Goal: Task Accomplishment & Management: Manage account settings

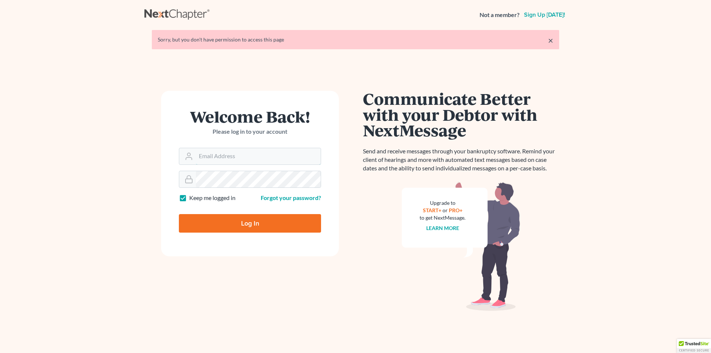
type input "skp@dimentfirm.com"
click at [230, 227] on input "Log In" at bounding box center [250, 223] width 142 height 19
type input "Thinking..."
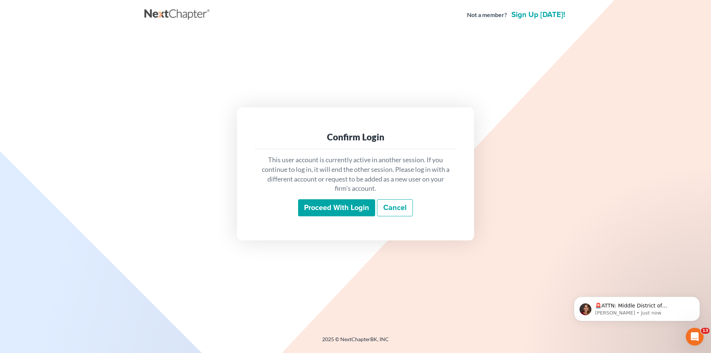
click at [348, 215] on input "Proceed with login" at bounding box center [336, 207] width 77 height 17
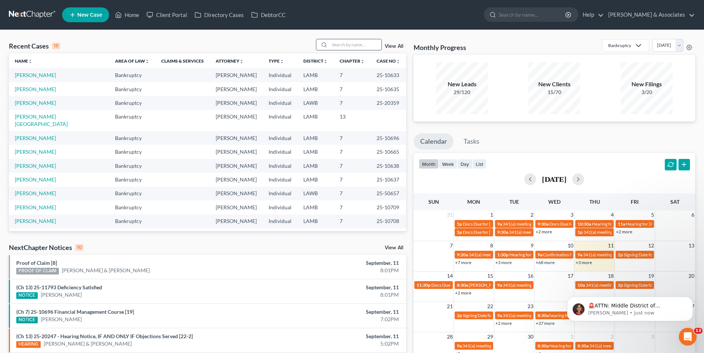
click at [339, 43] on input "search" at bounding box center [356, 44] width 52 height 11
type input "[PERSON_NAME]"
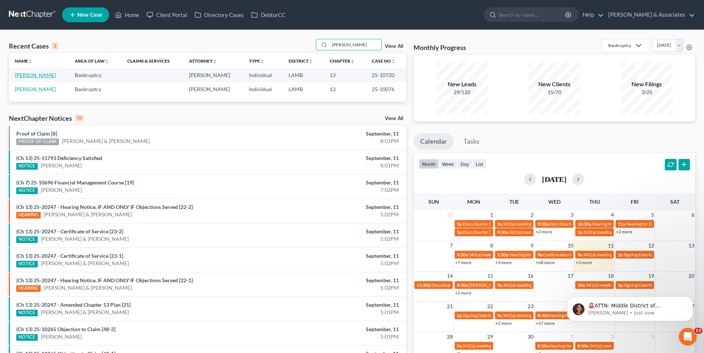
click at [40, 78] on link "[PERSON_NAME]" at bounding box center [35, 75] width 41 height 6
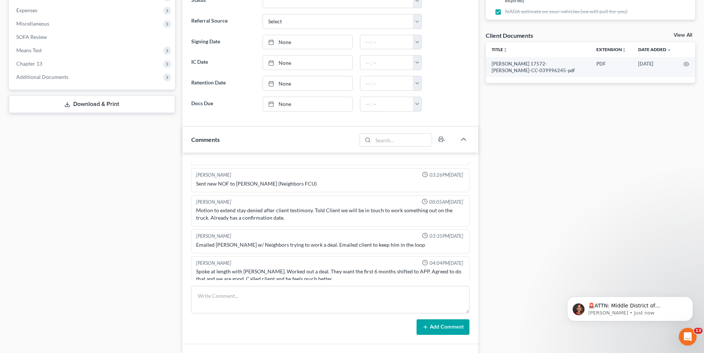
scroll to position [259, 0]
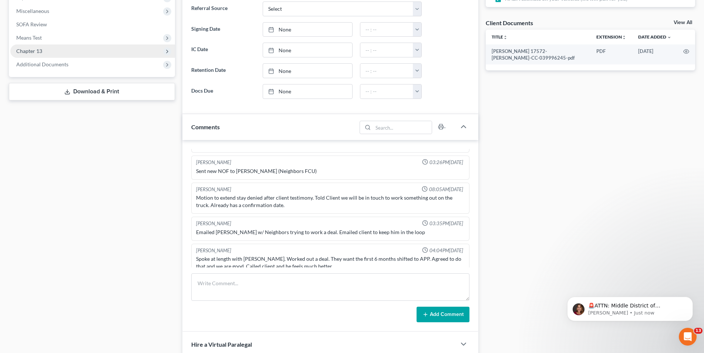
click at [29, 52] on span "Chapter 13" at bounding box center [29, 51] width 26 height 6
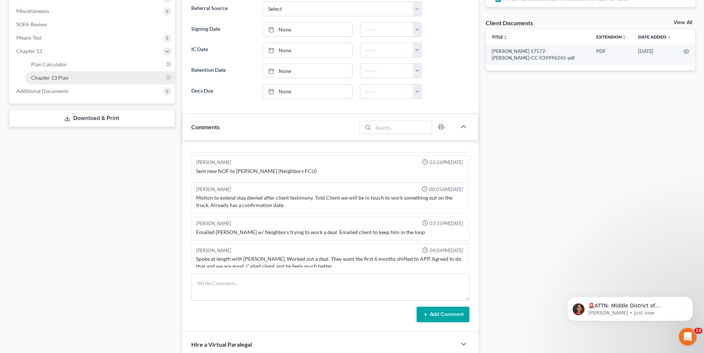
click at [36, 73] on link "Chapter 13 Plan" at bounding box center [100, 77] width 150 height 13
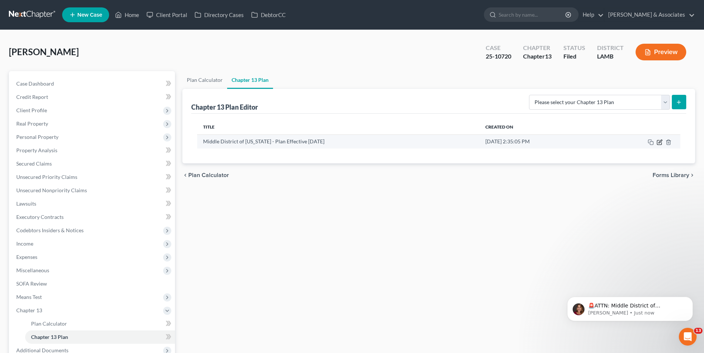
click at [658, 142] on icon "button" at bounding box center [659, 142] width 4 height 4
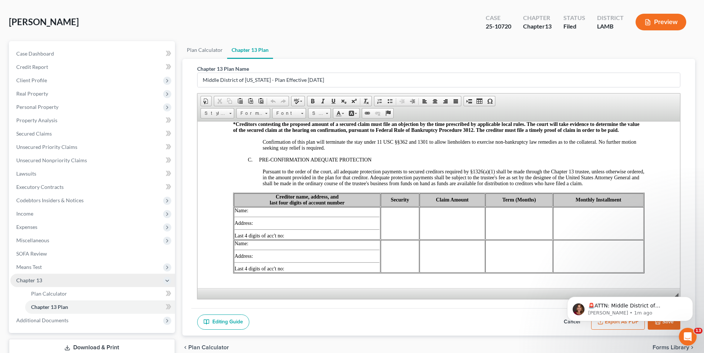
scroll to position [64, 0]
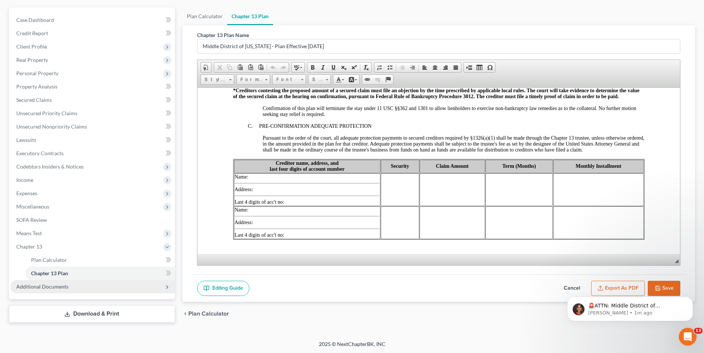
click at [60, 283] on span "Additional Documents" at bounding box center [42, 286] width 52 height 6
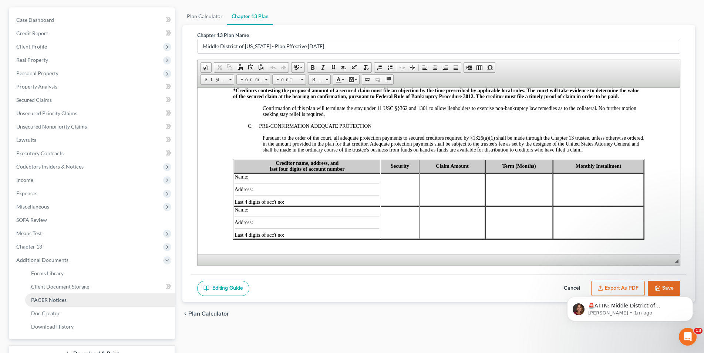
click at [51, 296] on link "PACER Notices" at bounding box center [100, 299] width 150 height 13
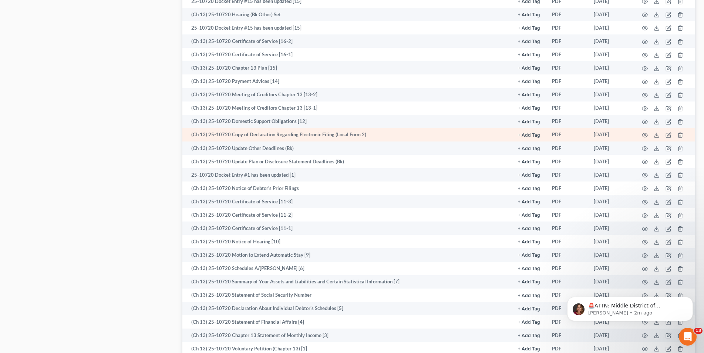
scroll to position [629, 0]
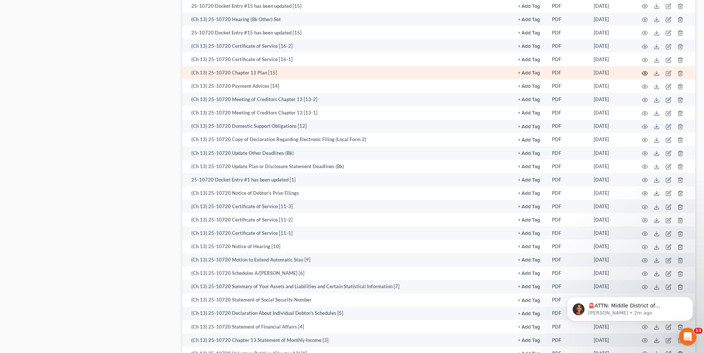
click at [643, 71] on icon "button" at bounding box center [645, 73] width 6 height 6
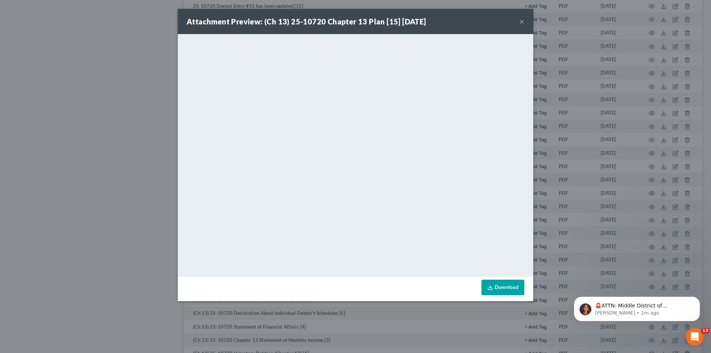
click at [519, 18] on button "×" at bounding box center [521, 21] width 5 height 9
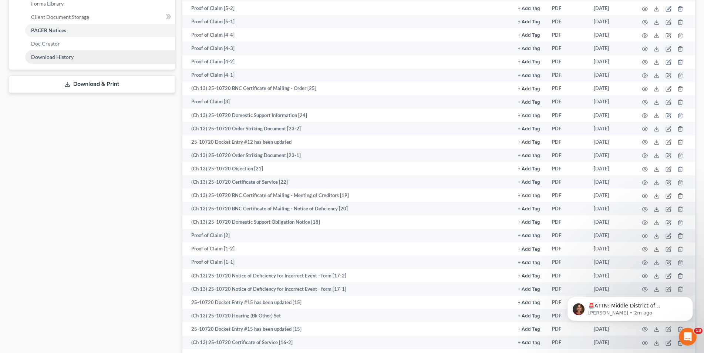
scroll to position [222, 0]
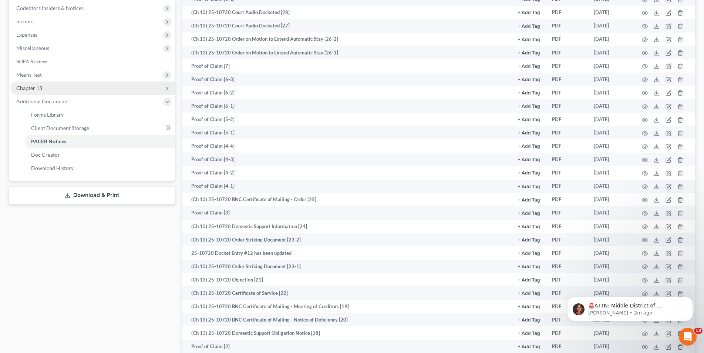
click at [93, 92] on span "Chapter 13" at bounding box center [92, 87] width 165 height 13
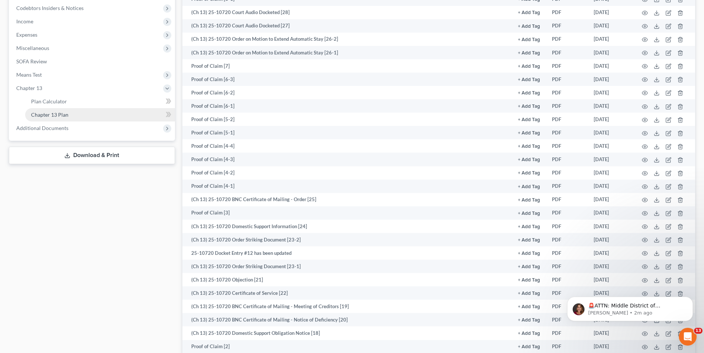
click at [88, 108] on link "Chapter 13 Plan" at bounding box center [100, 114] width 150 height 13
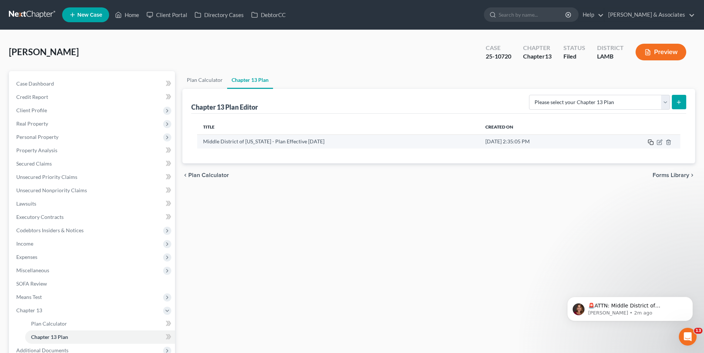
click at [650, 141] on icon "button" at bounding box center [651, 142] width 6 height 6
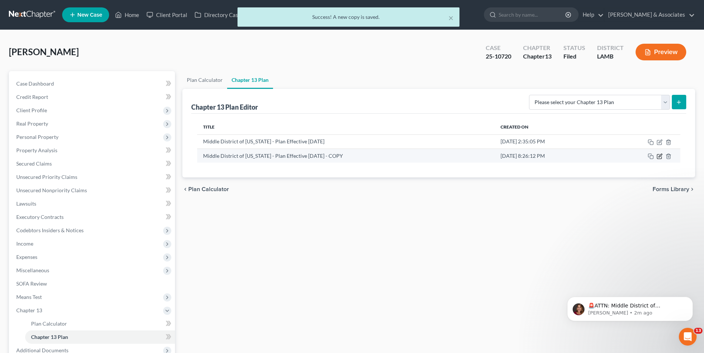
click at [659, 158] on icon "button" at bounding box center [660, 156] width 6 height 6
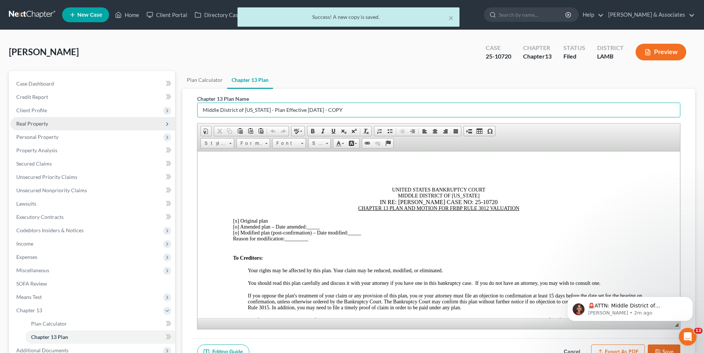
drag, startPoint x: 343, startPoint y: 110, endPoint x: 133, endPoint y: 118, distance: 210.8
click at [133, 118] on div "Petition Navigation Case Dashboard Payments Invoices Payments Payments Credit R…" at bounding box center [352, 230] width 694 height 318
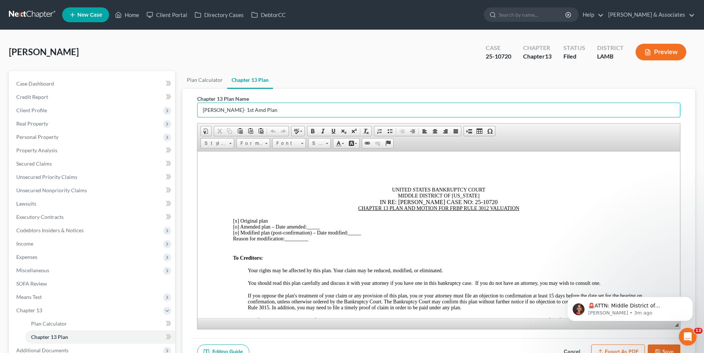
type input "[PERSON_NAME]- 1st Amd Plan"
click at [358, 207] on u "CHAPTER 13 PLAN AND MOTION FOR FRBP RULE 3012 VALUATION" at bounding box center [438, 208] width 161 height 6
click at [424, 207] on u "FIRST AMENDED CHAPTER 13 PLAN AND MOTION FOR FRBP RULE 3012 VALUATION" at bounding box center [439, 208] width 204 height 6
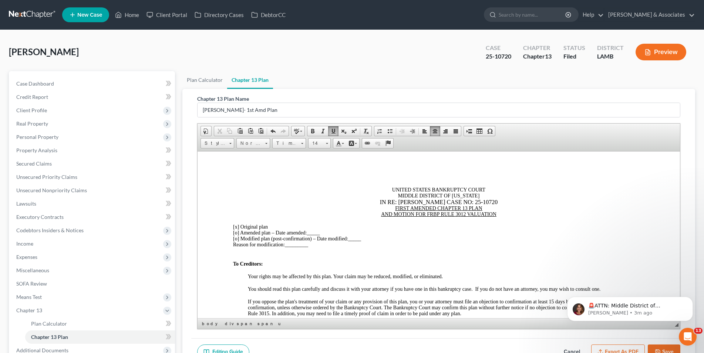
click at [237, 234] on span "[o]" at bounding box center [236, 232] width 6 height 6
click at [241, 232] on span "[x ] Amended plan – Date amended:" at bounding box center [270, 232] width 74 height 6
click at [237, 227] on span "[x]" at bounding box center [236, 227] width 6 height 6
click at [335, 232] on div "[x ] First Amended plan – Date amended: _____" at bounding box center [439, 232] width 412 height 6
drag, startPoint x: 339, startPoint y: 230, endPoint x: 319, endPoint y: 232, distance: 19.7
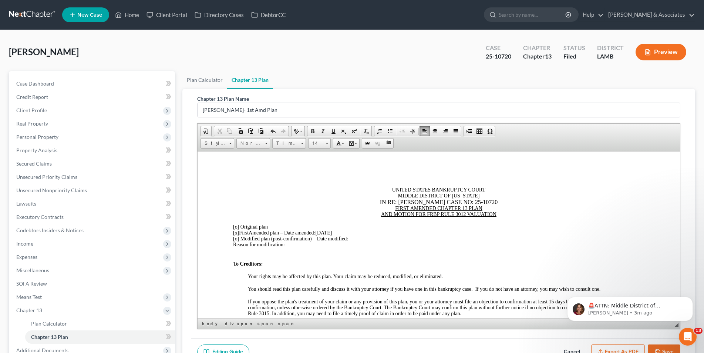
click at [319, 232] on div "[x ] First Amended plan – Date amended: [DATE]" at bounding box center [439, 232] width 412 height 6
click at [310, 130] on span at bounding box center [313, 131] width 6 height 6
click at [311, 247] on span "↵" at bounding box center [438, 247] width 483 height 0
click at [318, 245] on div "Reason for modification: _________" at bounding box center [439, 244] width 412 height 6
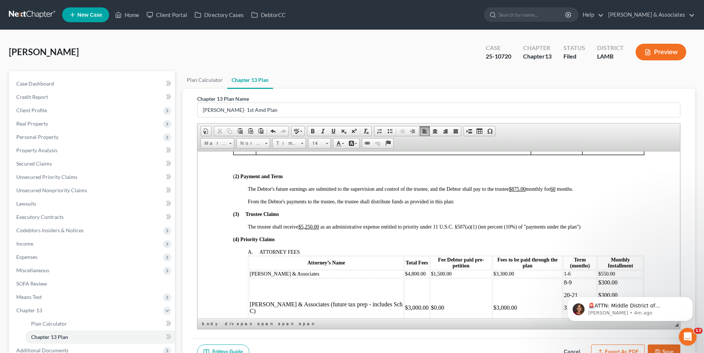
scroll to position [296, 0]
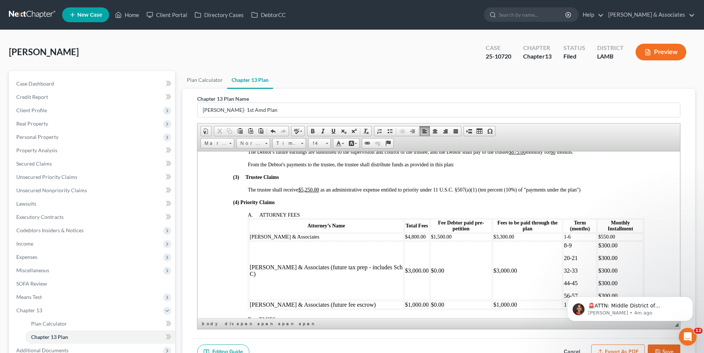
click at [564, 234] on span "1-6" at bounding box center [567, 237] width 7 height 6
click at [610, 233] on td "$550.00" at bounding box center [620, 236] width 46 height 7
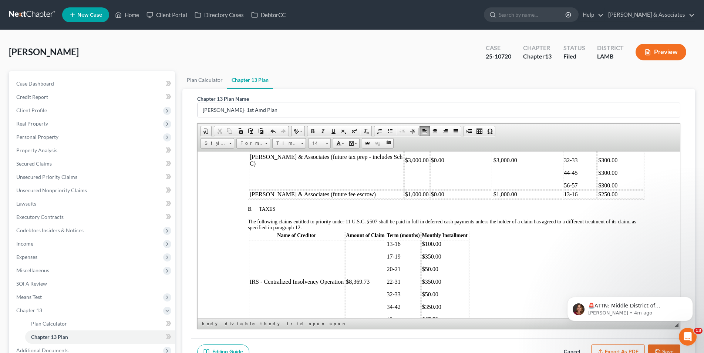
scroll to position [407, 0]
click at [343, 277] on span "IRS - Centralized Insolvency Operation" at bounding box center [296, 280] width 94 height 6
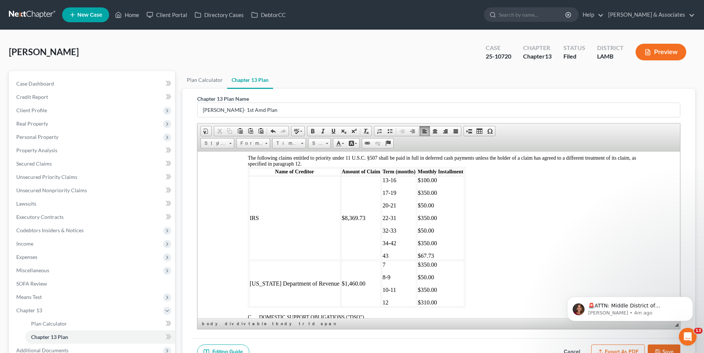
scroll to position [481, 0]
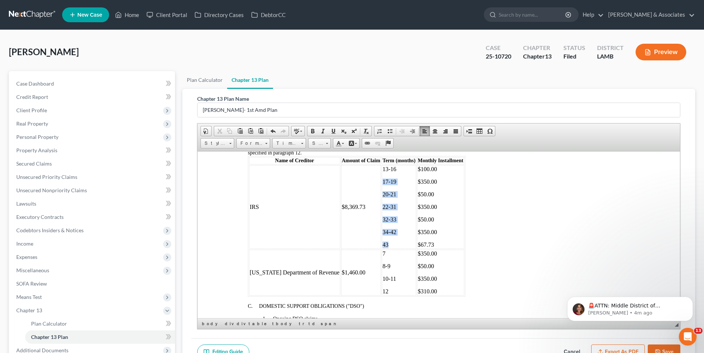
drag, startPoint x: 387, startPoint y: 235, endPoint x: 375, endPoint y: 172, distance: 63.7
click at [382, 172] on td "[PHONE_NUMBER] [PHONE_NUMBER] [PHONE_NUMBER] 43" at bounding box center [399, 207] width 34 height 84
drag, startPoint x: 430, startPoint y: 239, endPoint x: 408, endPoint y: 178, distance: 65.6
click at [417, 178] on td "$100.00 $350.00 $50.00 $350.00 $50.00 $350.00 $67.73" at bounding box center [440, 207] width 47 height 84
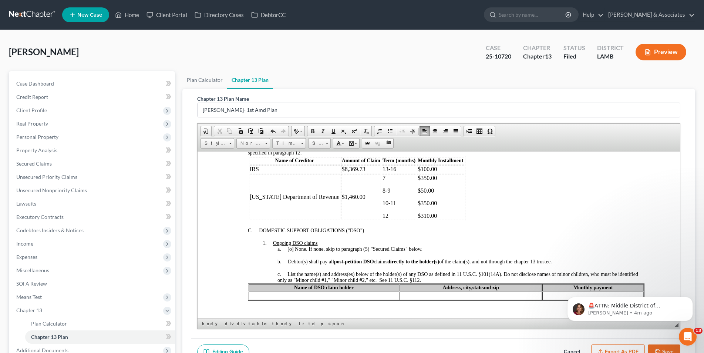
drag, startPoint x: 329, startPoint y: 192, endPoint x: 333, endPoint y: 191, distance: 3.8
click at [329, 193] on span "[US_STATE] Department of Revenue" at bounding box center [294, 196] width 90 height 6
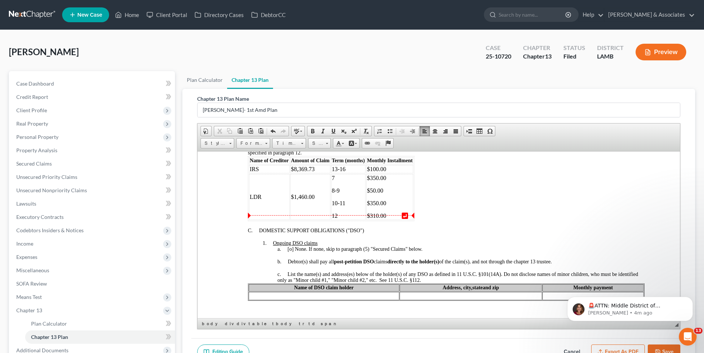
click at [352, 212] on p "12" at bounding box center [348, 215] width 33 height 7
click at [390, 212] on p "$310.00" at bounding box center [390, 215] width 46 height 7
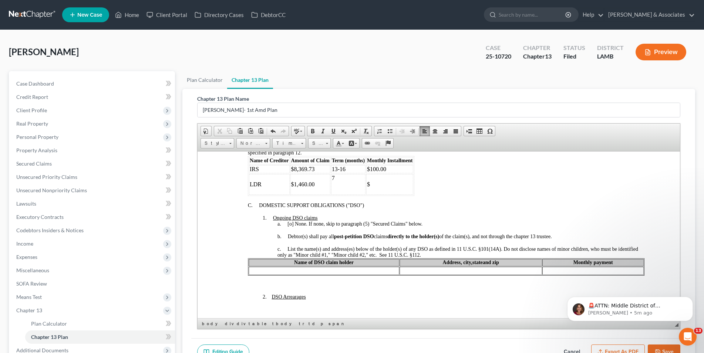
click at [396, 165] on p "$100.00" at bounding box center [390, 168] width 46 height 7
click at [335, 174] on p "7" at bounding box center [348, 177] width 33 height 7
click at [351, 165] on p "13-16" at bounding box center [348, 168] width 33 height 7
click at [271, 187] on td "LDR" at bounding box center [269, 184] width 41 height 21
click at [289, 178] on table "Name of Creditor Amount of Claim Term (months) Monthly Installment IRS $8,369.7…" at bounding box center [331, 175] width 167 height 40
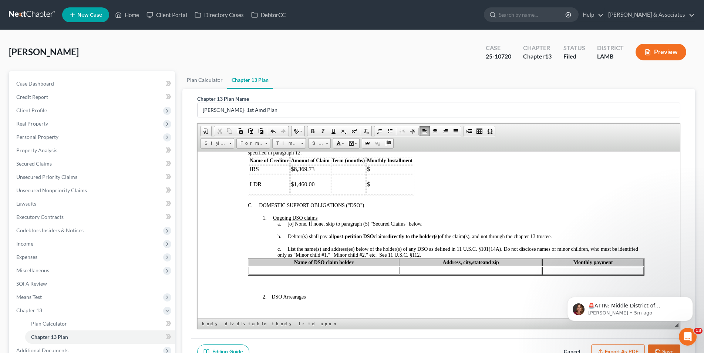
click at [368, 181] on span "$" at bounding box center [368, 184] width 3 height 6
click at [249, 181] on span "LDR" at bounding box center [255, 184] width 12 height 6
click at [291, 221] on span "[o]" at bounding box center [290, 224] width 6 height 6
click at [443, 247] on div "c. List the name(s) and address(es) below of the holder(s) of any DSO as define…" at bounding box center [460, 252] width 367 height 12
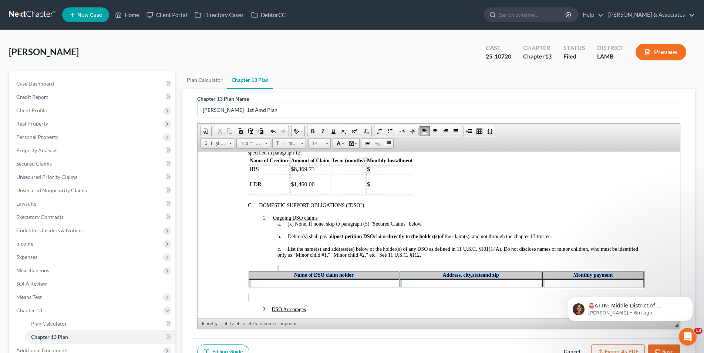
drag, startPoint x: 287, startPoint y: 291, endPoint x: 272, endPoint y: 263, distance: 31.1
click at [272, 263] on div "C. DOMESTIC SUPPORT OBLIGATIONS ("DSO") 1. Ongoing DSO claims a. [x ] None. If …" at bounding box center [446, 333] width 397 height 263
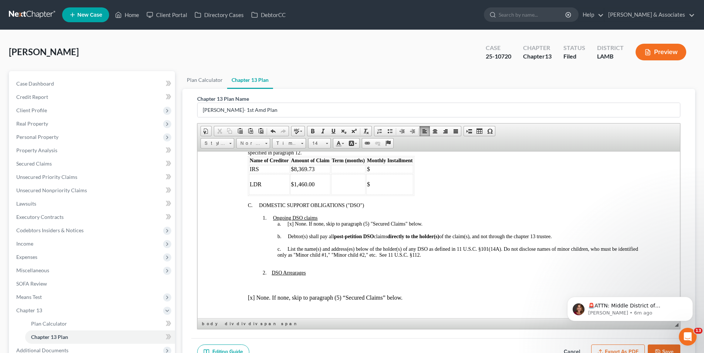
click at [268, 281] on p at bounding box center [453, 284] width 382 height 7
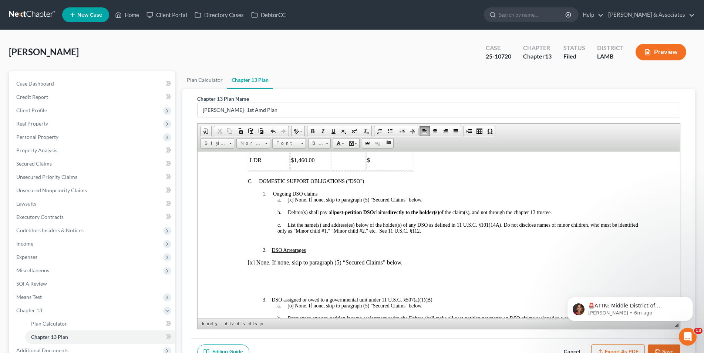
scroll to position [518, 0]
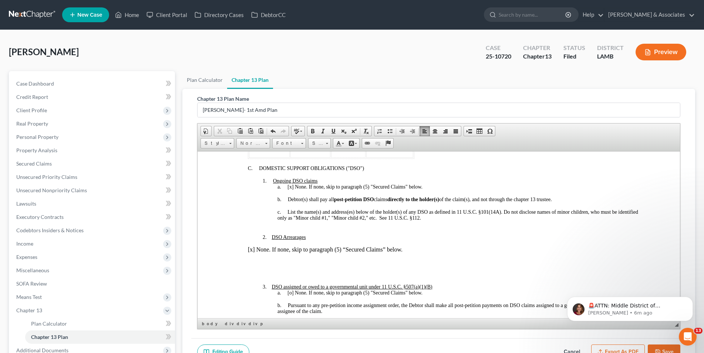
click at [269, 272] on div "2. DSO Arrearages ​ [x] None. If none, skip to paragraph (5) “Secured Claims” b…" at bounding box center [446, 306] width 397 height 147
click at [271, 270] on p at bounding box center [453, 273] width 382 height 7
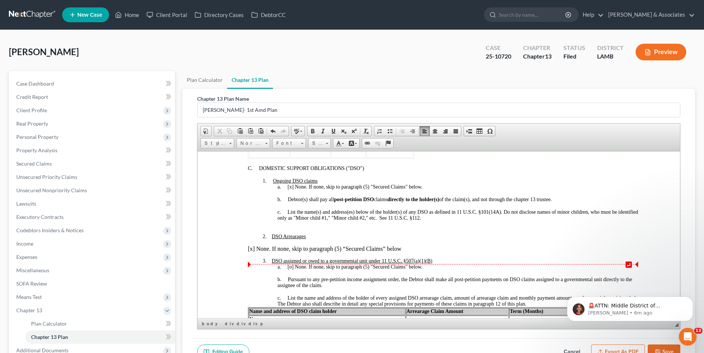
click at [291, 264] on span "[o]" at bounding box center [290, 267] width 6 height 6
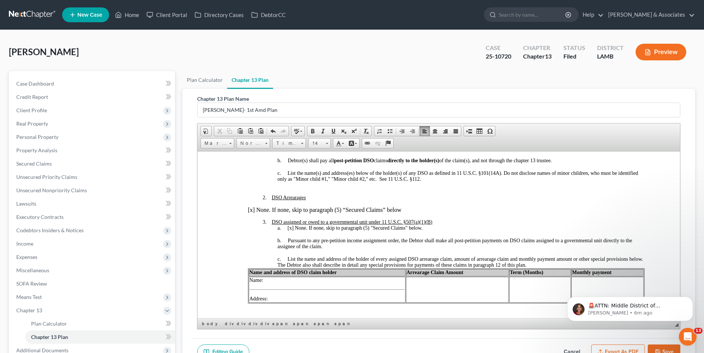
scroll to position [592, 0]
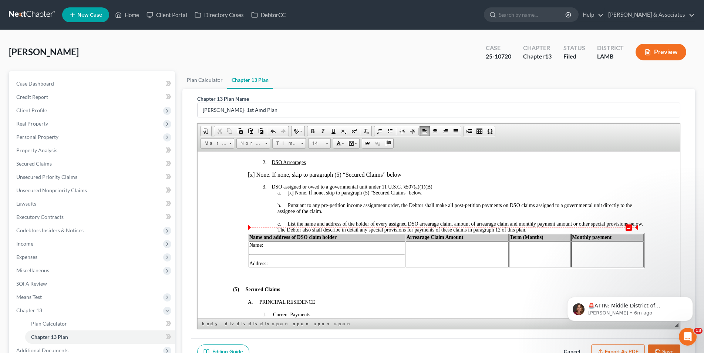
click at [542, 222] on div "c. List the name and address of the holder of every assigned DSO arrearage clai…" at bounding box center [460, 227] width 367 height 12
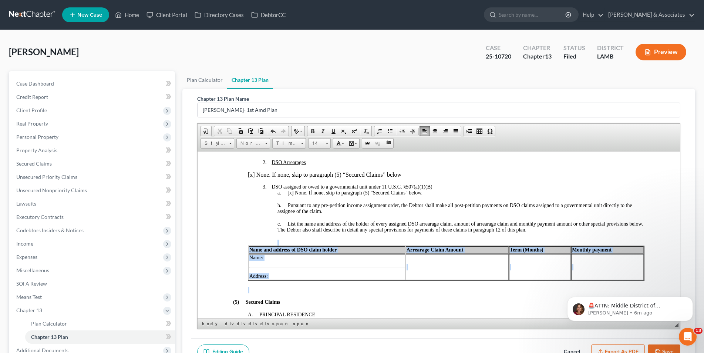
drag, startPoint x: 319, startPoint y: 278, endPoint x: 279, endPoint y: 235, distance: 58.7
click at [279, 235] on div "2. DSO Arrearages [x] None. If none, skip to paragraph (5) “Secured Claims” bel…" at bounding box center [446, 226] width 397 height 134
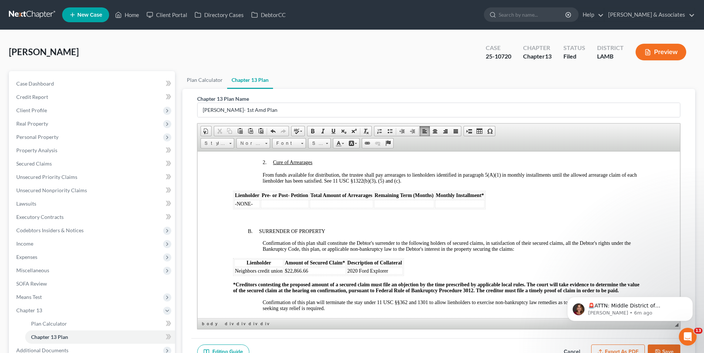
scroll to position [814, 0]
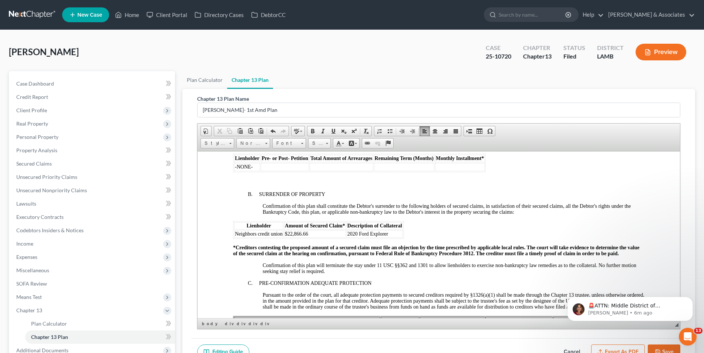
click at [282, 231] on span "Neighbors credit union" at bounding box center [259, 234] width 48 height 6
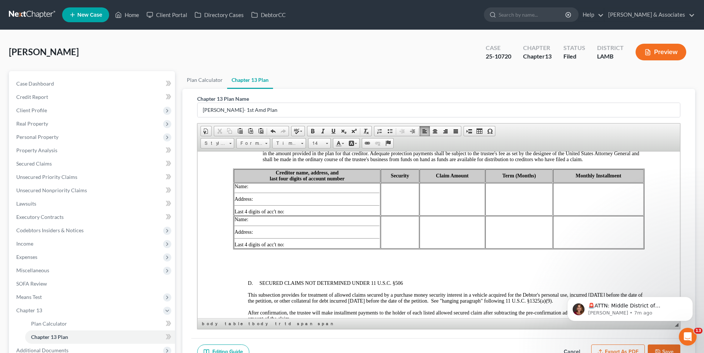
scroll to position [962, 0]
drag, startPoint x: 293, startPoint y: 203, endPoint x: 233, endPoint y: 192, distance: 61.0
click at [234, 192] on td "Name: Address: Last 4 digits of acc't no:" at bounding box center [307, 198] width 147 height 33
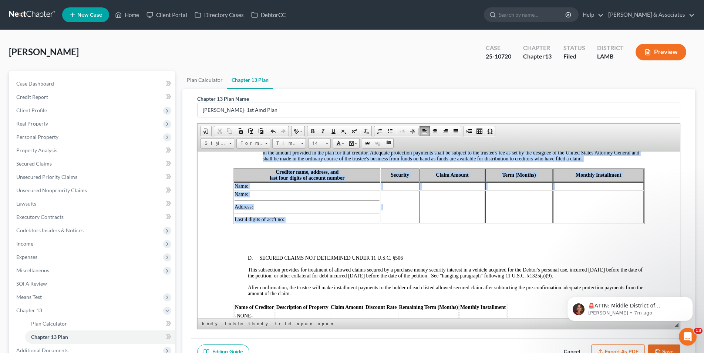
drag, startPoint x: 378, startPoint y: 212, endPoint x: 226, endPoint y: 189, distance: 153.9
click at [226, 189] on html "UNITED STATES BANKRUPTCY COURT MIDDLE DISTRICT OF [US_STATE] IN RE: [PERSON_NAM…" at bounding box center [438, 351] width 483 height 2325
click at [261, 190] on td "Name: Address: Last 4 digits of acc't no:" at bounding box center [307, 206] width 147 height 33
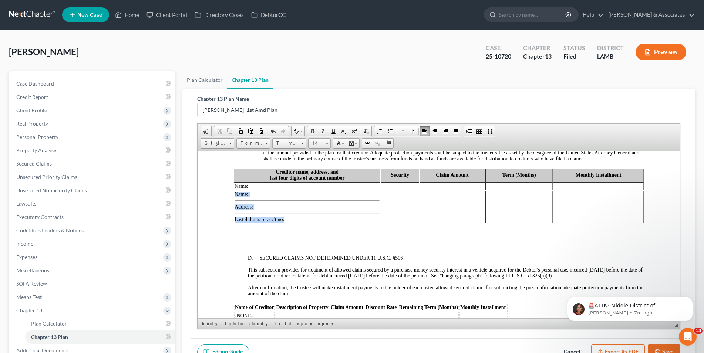
drag, startPoint x: 291, startPoint y: 212, endPoint x: 233, endPoint y: 190, distance: 61.8
click at [234, 190] on td "Name: Address: Last 4 digits of acc't no:" at bounding box center [307, 206] width 147 height 33
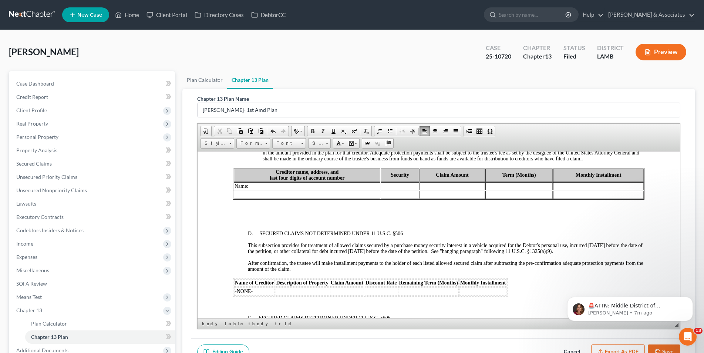
click at [251, 182] on td "Name:" at bounding box center [307, 186] width 147 height 8
click at [264, 218] on p at bounding box center [446, 221] width 397 height 7
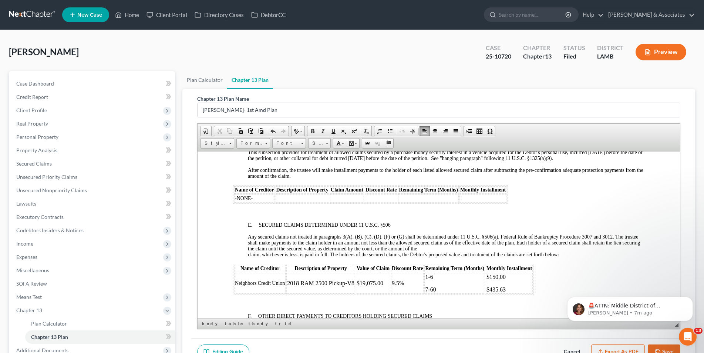
scroll to position [1036, 0]
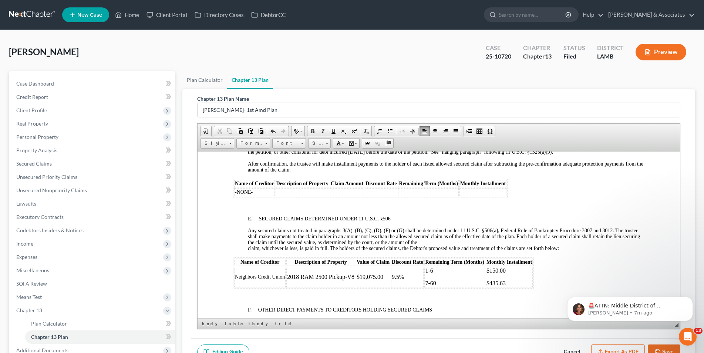
click at [244, 200] on body "UNITED STATES BANKRUPTCY COURT MIDDLE DISTRICT OF [US_STATE] IN RE: [PERSON_NAM…" at bounding box center [439, 252] width 412 height 2204
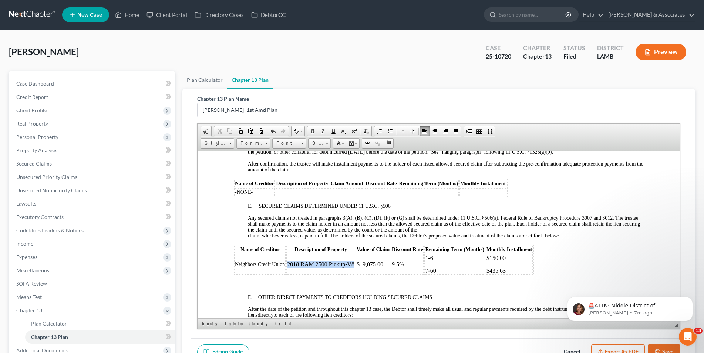
drag, startPoint x: 355, startPoint y: 257, endPoint x: 287, endPoint y: 258, distance: 67.7
click at [287, 258] on table "Name of Creditor Description of Property Value of Claim Discount Rate Remaining…" at bounding box center [383, 259] width 301 height 31
click at [305, 272] on span "Copy" at bounding box center [322, 272] width 40 height 9
copy td "2018 RAM 2500 Pickup-V8"
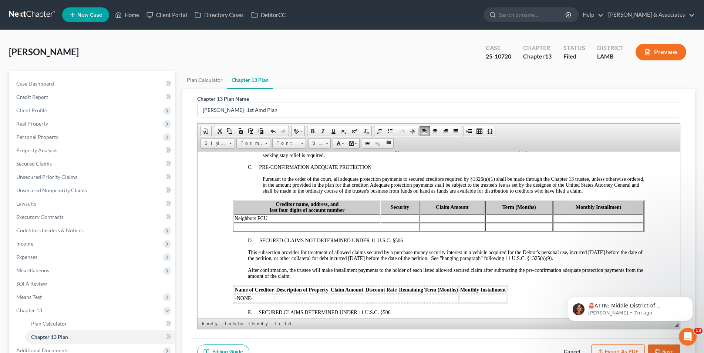
scroll to position [925, 0]
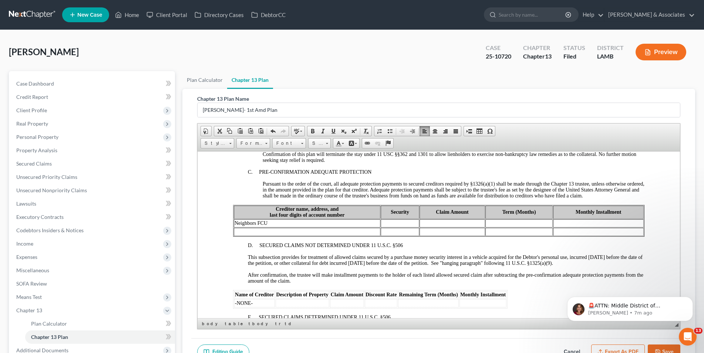
click at [393, 219] on td at bounding box center [400, 223] width 38 height 8
click at [408, 222] on span "Paste" at bounding box center [422, 220] width 40 height 9
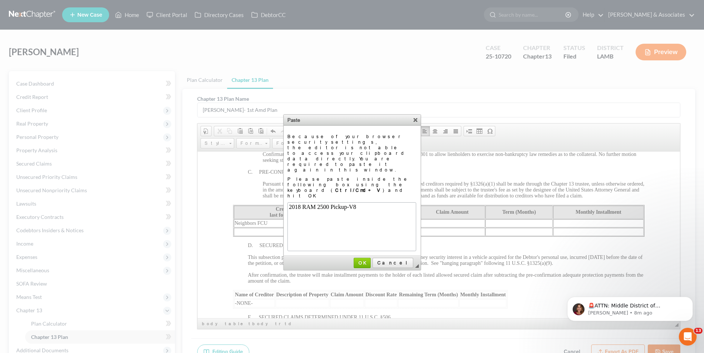
scroll to position [0, 0]
click at [370, 260] on span "OK" at bounding box center [363, 263] width 16 height 6
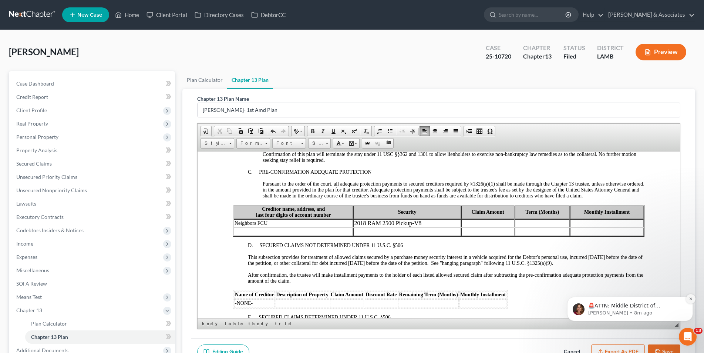
click at [690, 301] on icon "Dismiss notification" at bounding box center [691, 298] width 4 height 4
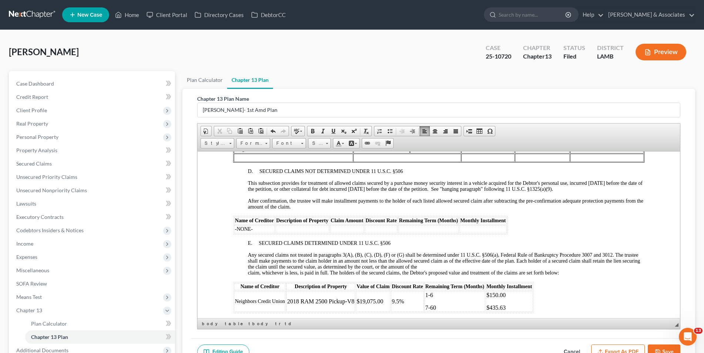
scroll to position [1036, 0]
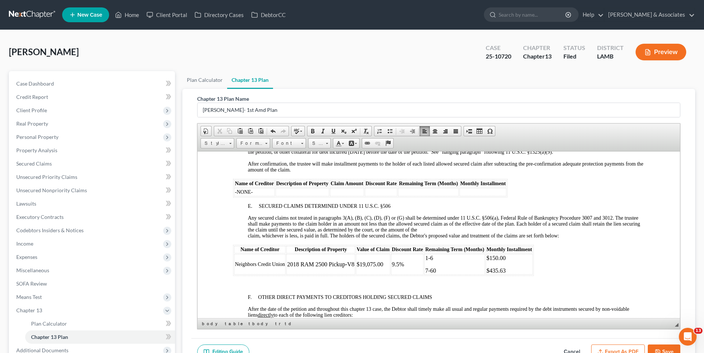
click at [284, 261] on span "Neighbors Credit Union" at bounding box center [260, 264] width 50 height 6
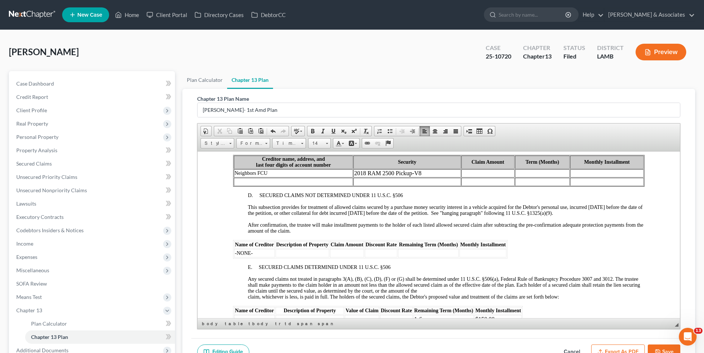
scroll to position [962, 0]
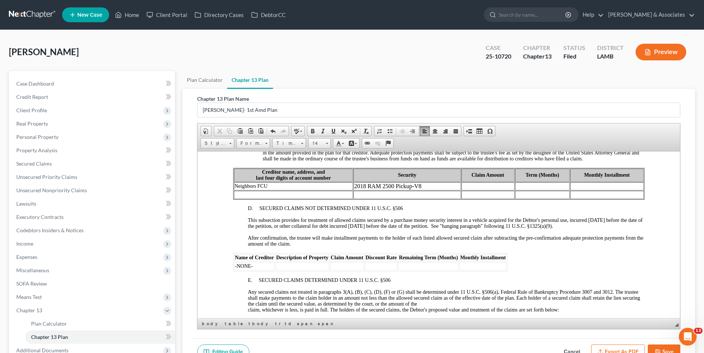
click at [517, 182] on td at bounding box center [542, 186] width 55 height 8
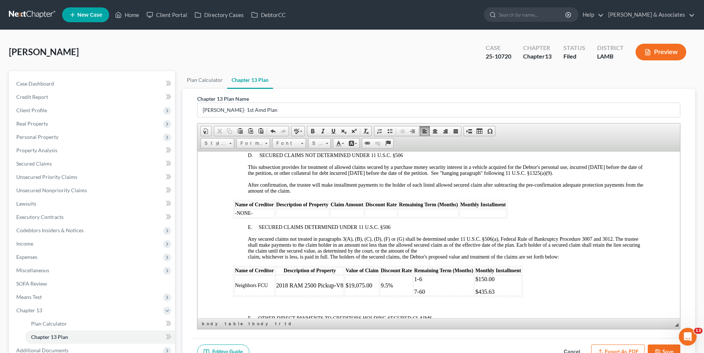
scroll to position [1036, 0]
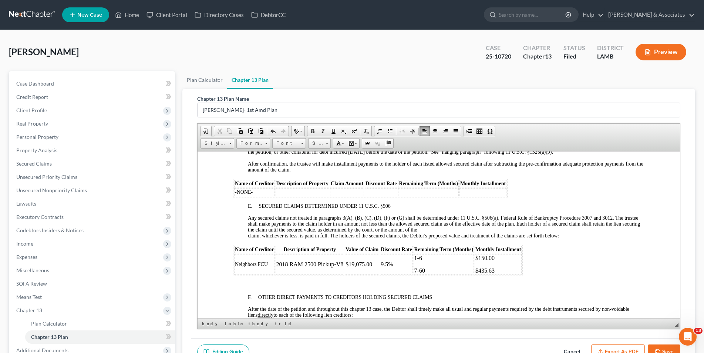
click at [423, 254] on p "1-6" at bounding box center [443, 257] width 59 height 7
click at [510, 255] on p "$150.00" at bounding box center [498, 257] width 46 height 7
click at [415, 267] on p "7-60" at bounding box center [443, 270] width 59 height 7
drag, startPoint x: 475, startPoint y: 265, endPoint x: 490, endPoint y: 259, distance: 16.2
click at [475, 267] on p "$435.63" at bounding box center [498, 270] width 46 height 7
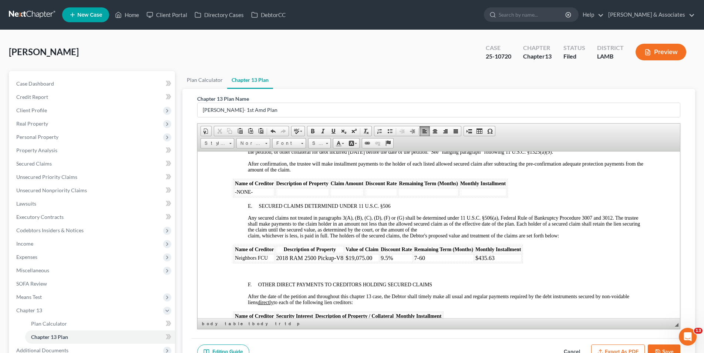
click at [500, 254] on p "$435.63" at bounding box center [498, 257] width 46 height 7
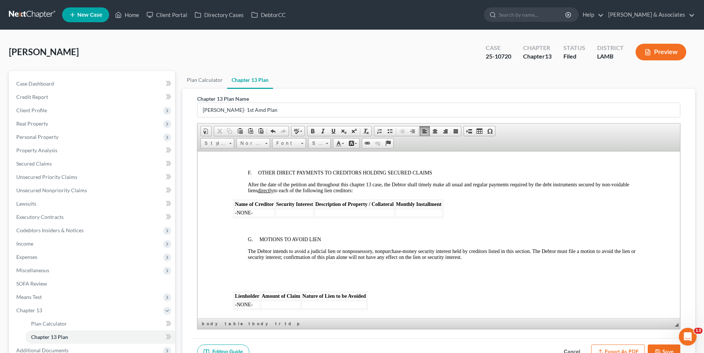
scroll to position [1185, 0]
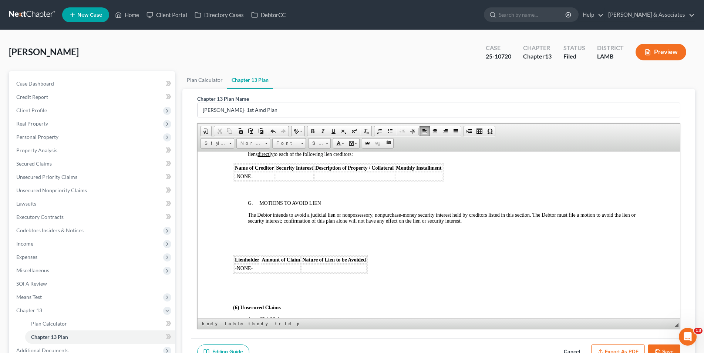
click at [248, 242] on p at bounding box center [446, 245] width 397 height 7
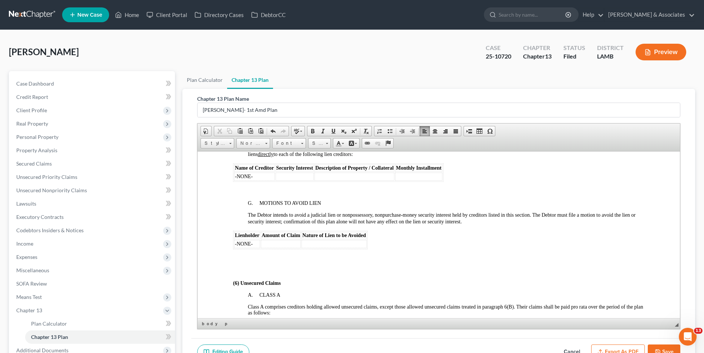
click at [258, 187] on p at bounding box center [446, 190] width 397 height 7
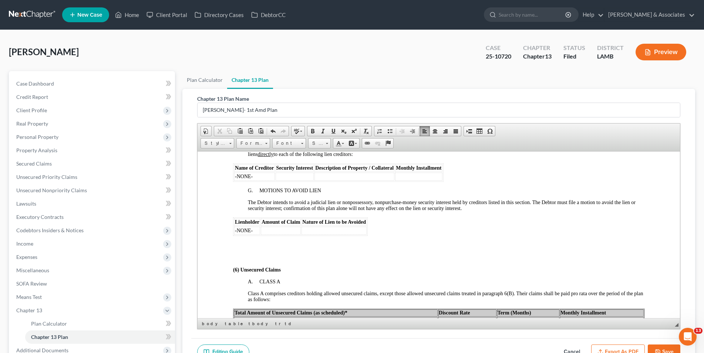
click at [258, 254] on p at bounding box center [446, 257] width 397 height 7
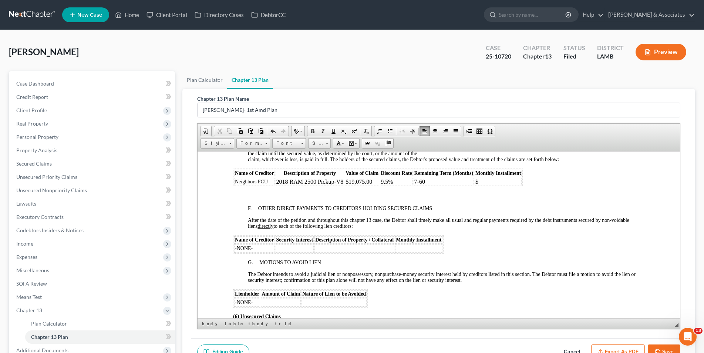
scroll to position [1110, 0]
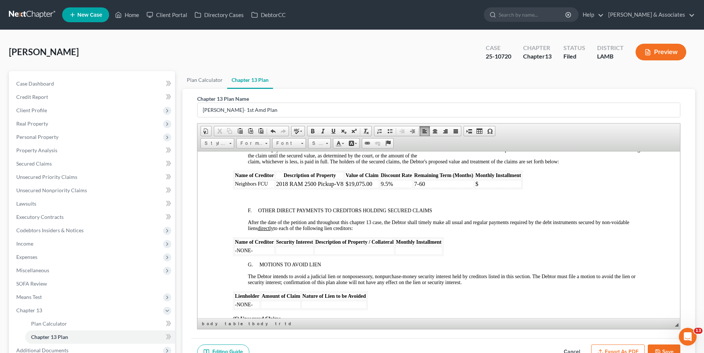
click at [282, 195] on p at bounding box center [446, 198] width 397 height 7
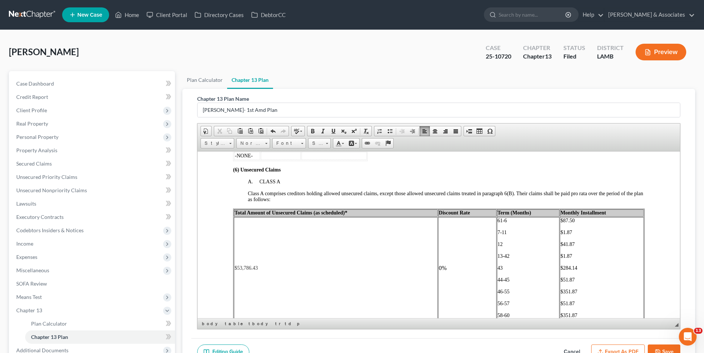
scroll to position [1296, 0]
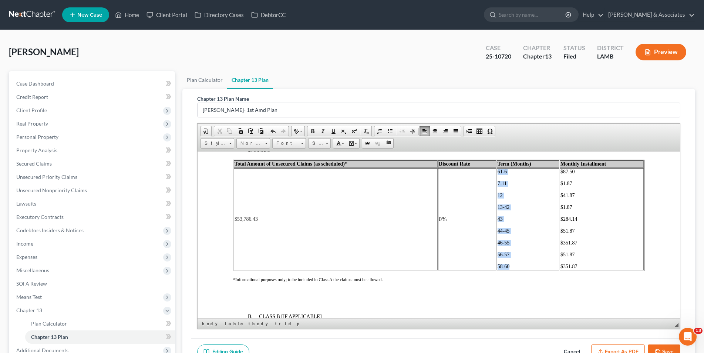
drag, startPoint x: 505, startPoint y: 260, endPoint x: 494, endPoint y: 168, distance: 92.8
click at [497, 168] on td "61-6 [PHONE_NUMBER] [PHONE_NUMBER] [PHONE_NUMBER]" at bounding box center [528, 219] width 63 height 102
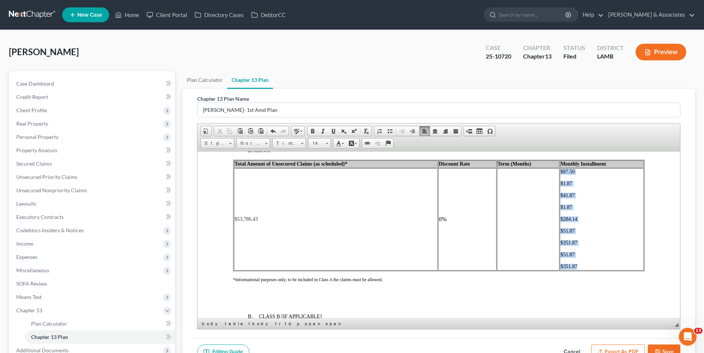
drag, startPoint x: 577, startPoint y: 261, endPoint x: 552, endPoint y: 179, distance: 85.1
click at [552, 179] on tr "$53,786.43 0% ​ $87.50 $1.87 $41.87 $1.87 $284.14 $51.87 $351.87 $51.87 $351.87" at bounding box center [439, 219] width 410 height 102
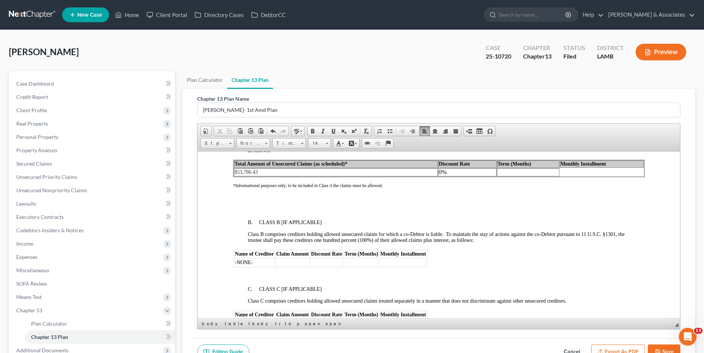
click at [279, 207] on p at bounding box center [446, 210] width 397 height 7
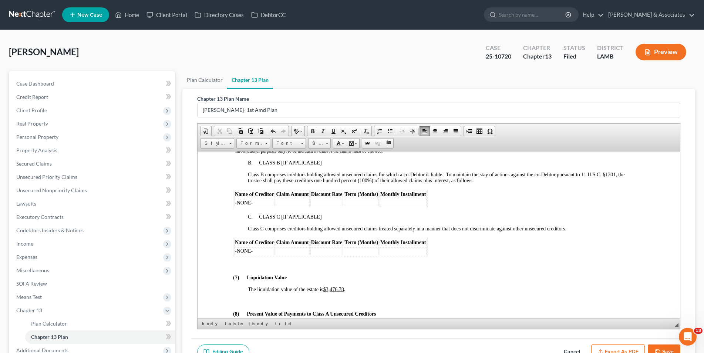
scroll to position [1370, 0]
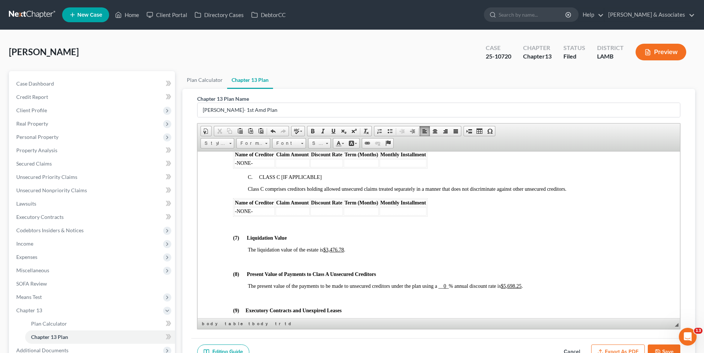
click at [262, 222] on p at bounding box center [446, 225] width 397 height 7
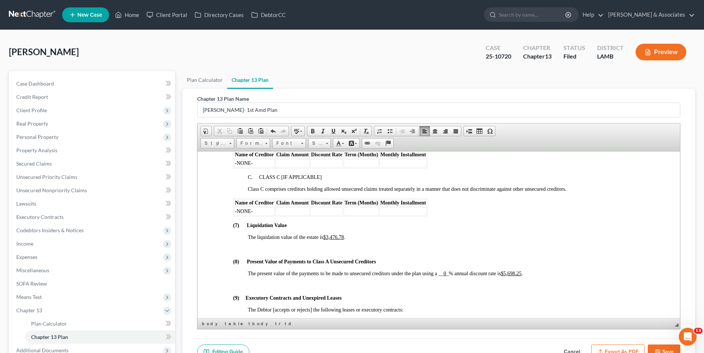
click at [254, 246] on p at bounding box center [446, 249] width 397 height 7
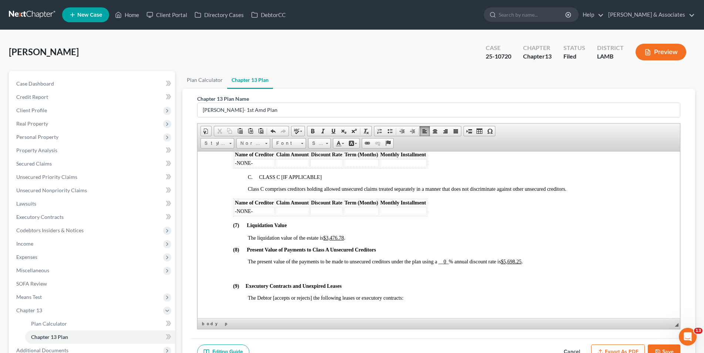
click at [450, 258] on span "The present value of the payments to be made to unsecured creditors under the p…" at bounding box center [385, 261] width 275 height 6
click at [340, 269] on p at bounding box center [439, 272] width 412 height 7
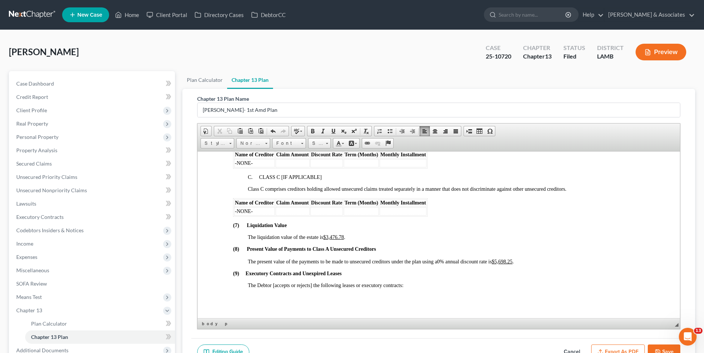
click at [412, 282] on p "The Debtor [accepts or rejects] the following leases or executory contracts:" at bounding box center [446, 285] width 397 height 6
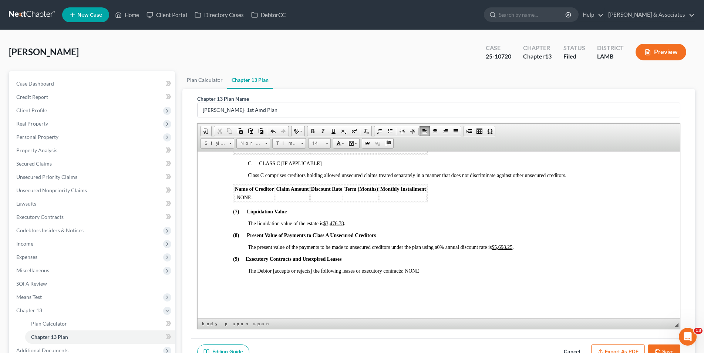
scroll to position [1407, 0]
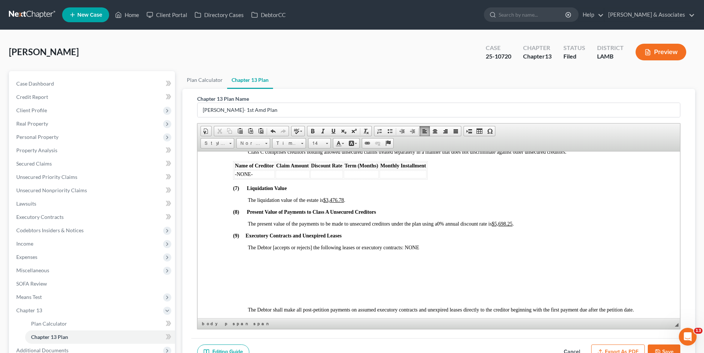
click at [294, 294] on p at bounding box center [446, 297] width 397 height 7
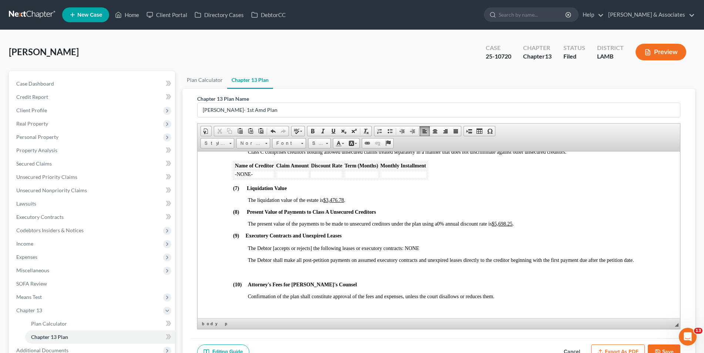
click at [258, 268] on p at bounding box center [439, 271] width 412 height 7
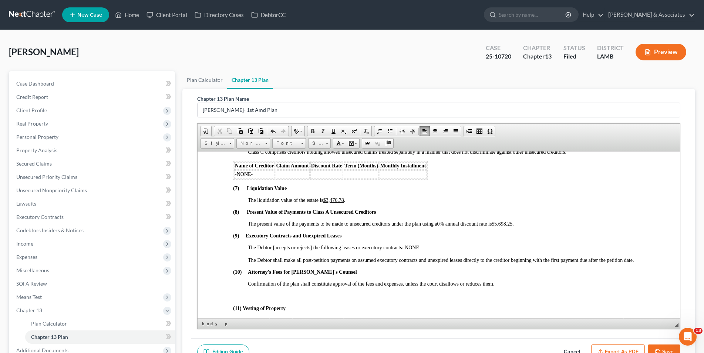
click at [258, 292] on p at bounding box center [439, 295] width 412 height 7
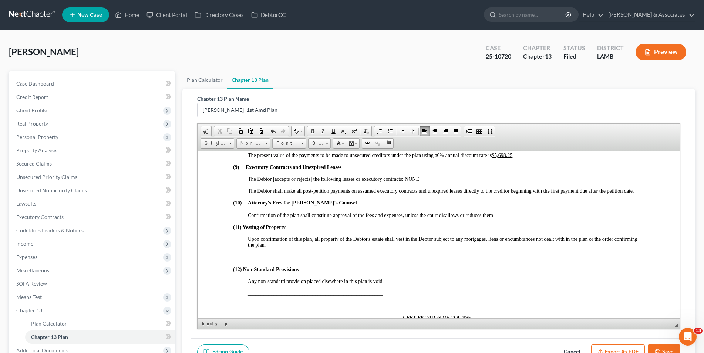
scroll to position [1481, 0]
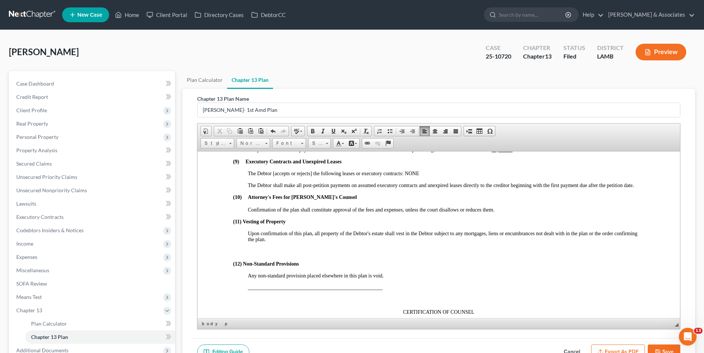
click at [251, 247] on p at bounding box center [439, 250] width 412 height 7
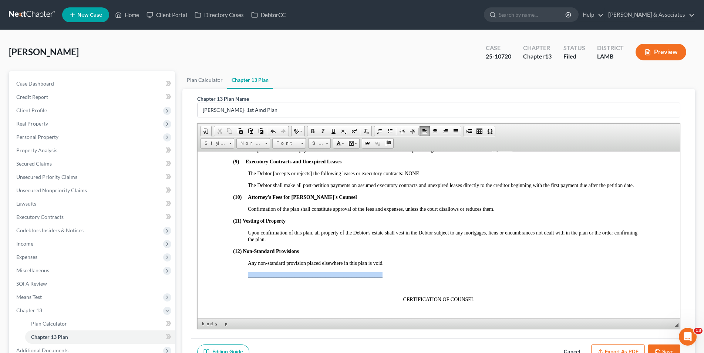
drag, startPoint x: 385, startPoint y: 269, endPoint x: 247, endPoint y: 271, distance: 138.5
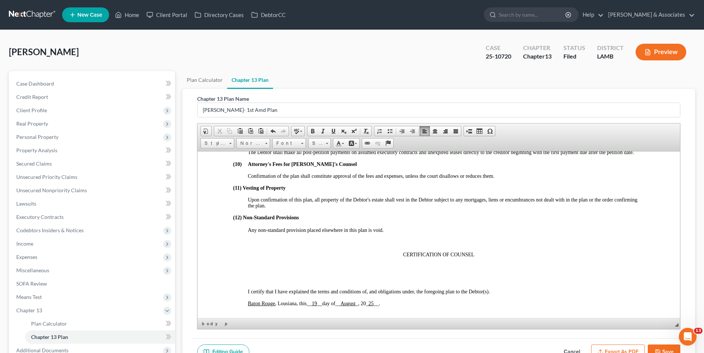
scroll to position [1555, 0]
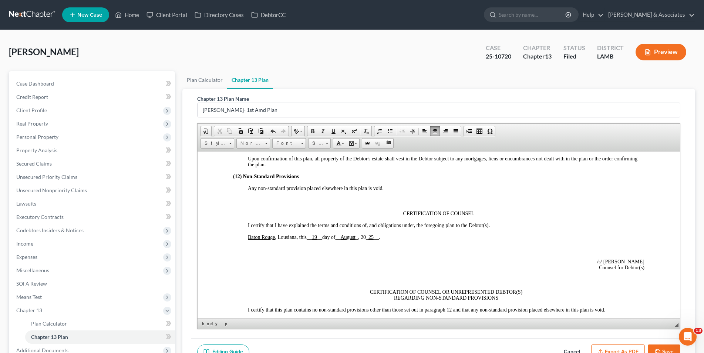
click at [388, 233] on p "Baton Rouge , Lousiana, this __ 19 __ day of __ August _ , 20 _ 25 __ ." at bounding box center [446, 236] width 397 height 6
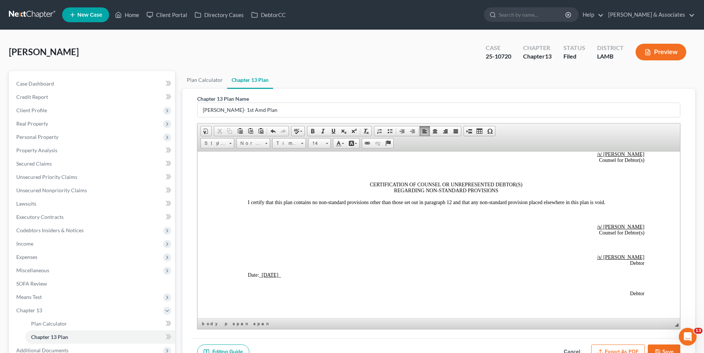
scroll to position [1666, 0]
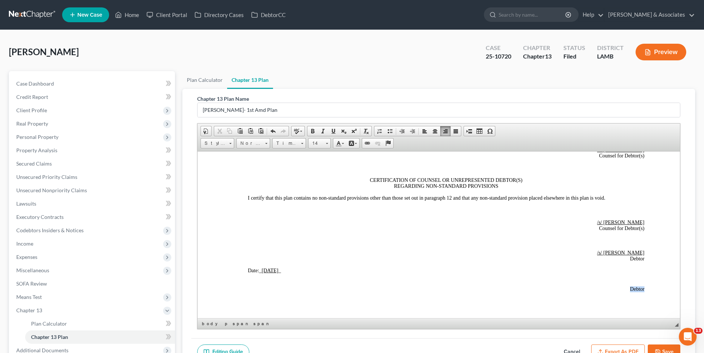
drag, startPoint x: 641, startPoint y: 284, endPoint x: 622, endPoint y: 283, distance: 18.9
click at [288, 267] on p "Date: _ [DATE] _" at bounding box center [446, 270] width 397 height 6
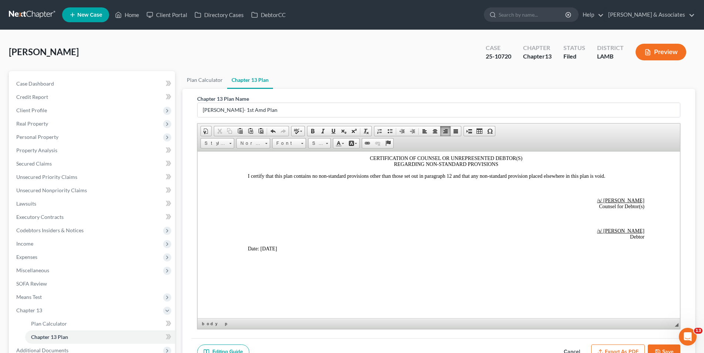
scroll to position [1689, 0]
click at [673, 350] on button "Save" at bounding box center [664, 352] width 33 height 16
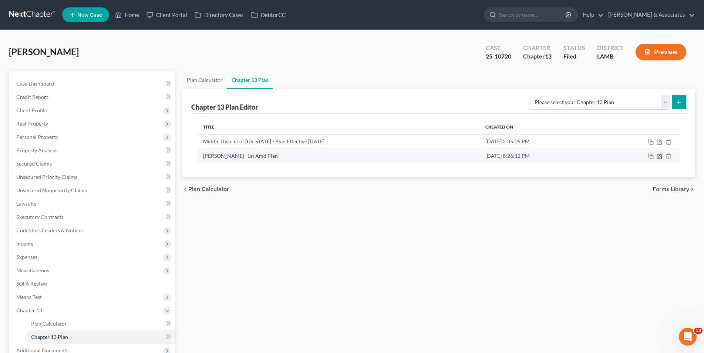
click at [660, 158] on icon "button" at bounding box center [660, 156] width 6 height 6
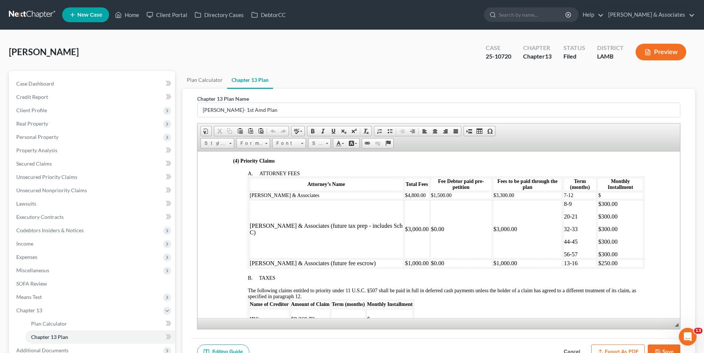
scroll to position [370, 0]
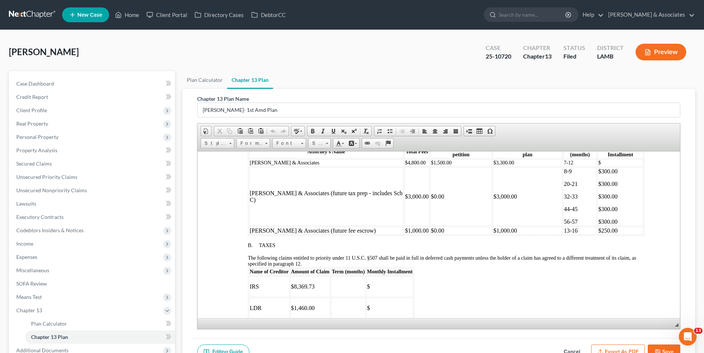
click at [315, 279] on td "$8,369.73" at bounding box center [310, 286] width 40 height 21
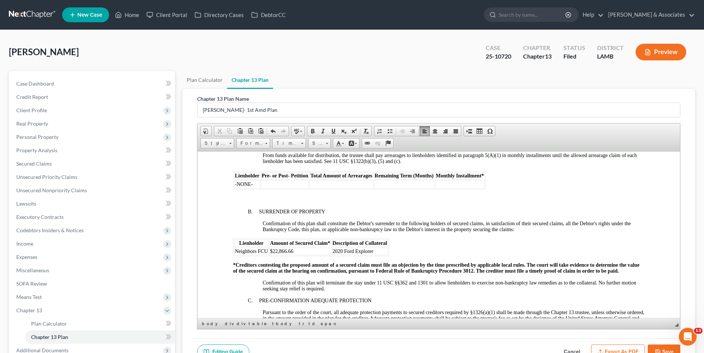
scroll to position [814, 0]
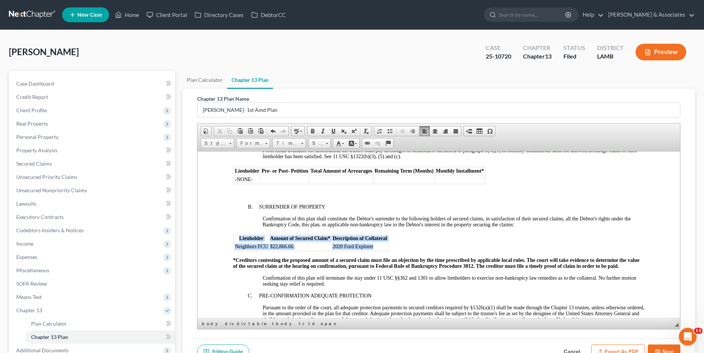
drag, startPoint x: 386, startPoint y: 239, endPoint x: 235, endPoint y: 231, distance: 152.0
click at [235, 233] on table "Lienholder Amount of Secured Claim* Description of Collateral Neighbors FCU $22…" at bounding box center [311, 242] width 156 height 18
click at [328, 143] on span at bounding box center [327, 143] width 2 height 1
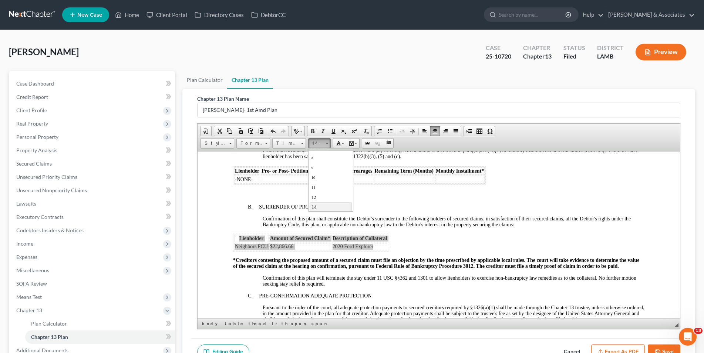
scroll to position [20, 0]
click at [332, 202] on link "16" at bounding box center [330, 202] width 42 height 10
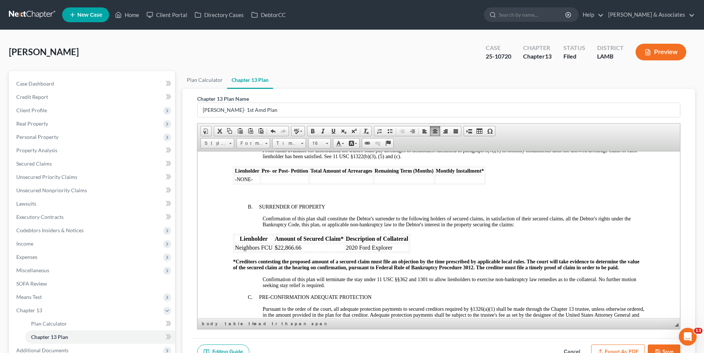
click at [411, 191] on div at bounding box center [453, 194] width 382 height 7
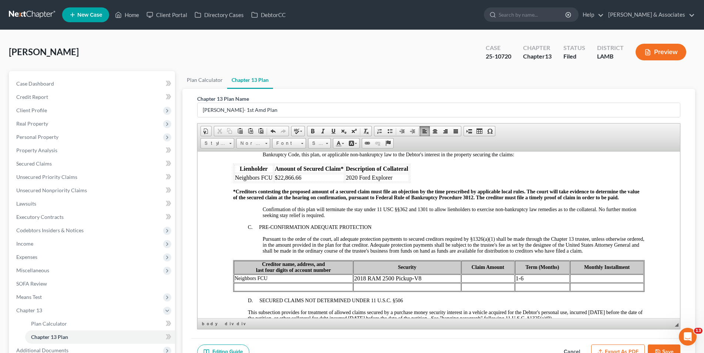
scroll to position [888, 0]
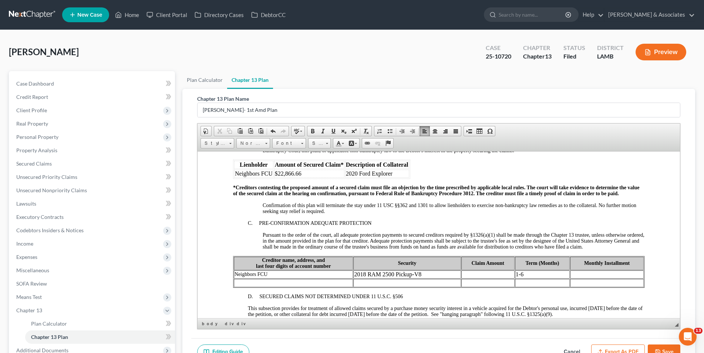
click at [474, 270] on td at bounding box center [487, 274] width 53 height 8
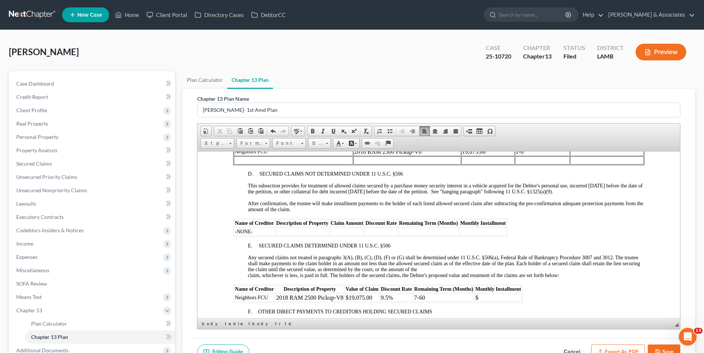
scroll to position [962, 0]
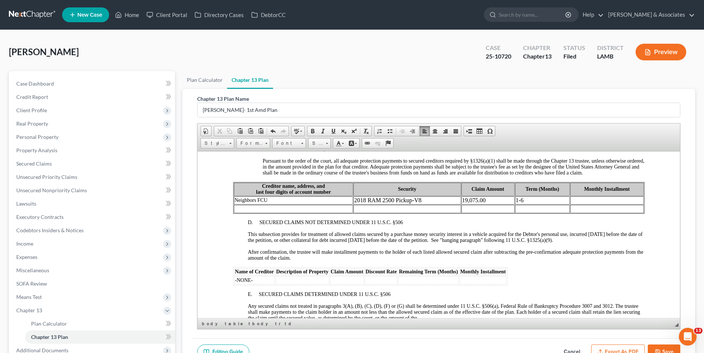
click at [666, 346] on button "Save" at bounding box center [664, 352] width 33 height 16
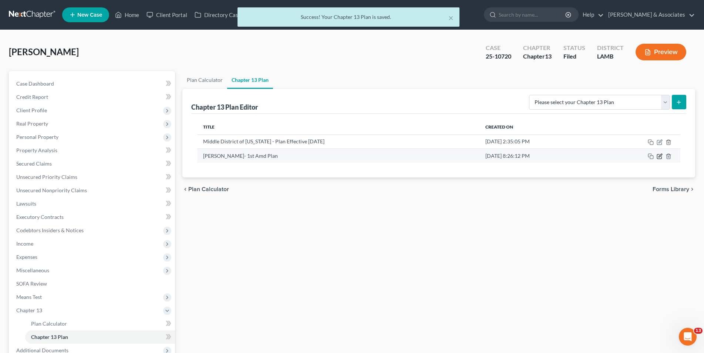
click at [661, 155] on icon "button" at bounding box center [660, 155] width 3 height 3
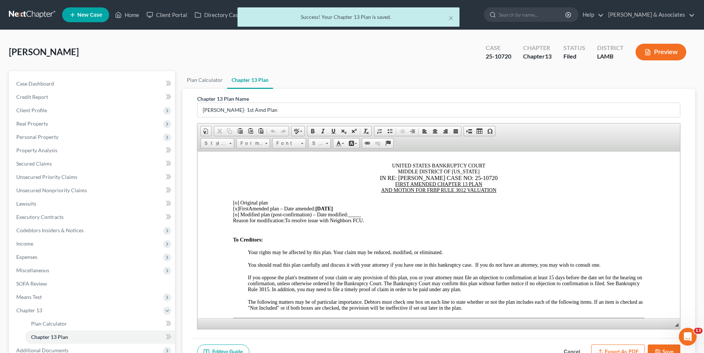
scroll to position [37, 0]
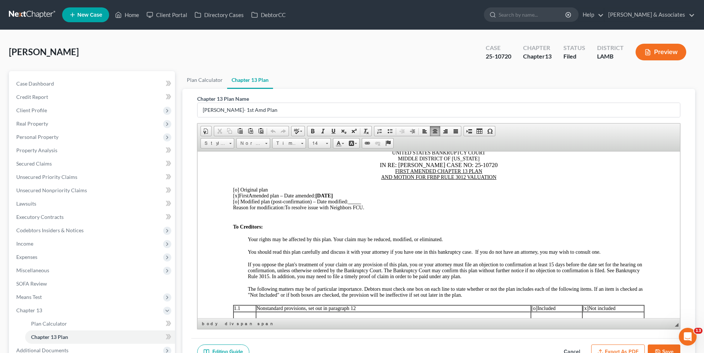
drag, startPoint x: 368, startPoint y: 207, endPoint x: 288, endPoint y: 207, distance: 80.3
click at [288, 207] on div "Reason for modification: To resolve issue with Neighbors FCU." at bounding box center [439, 207] width 412 height 6
click at [314, 132] on span at bounding box center [313, 131] width 6 height 6
click at [383, 203] on div "[o] Modified plan (post-confirmation) – Date modified: _____" at bounding box center [439, 201] width 412 height 6
click at [367, 207] on span "To resolve issue with Neighbors FCU." at bounding box center [326, 207] width 83 height 6
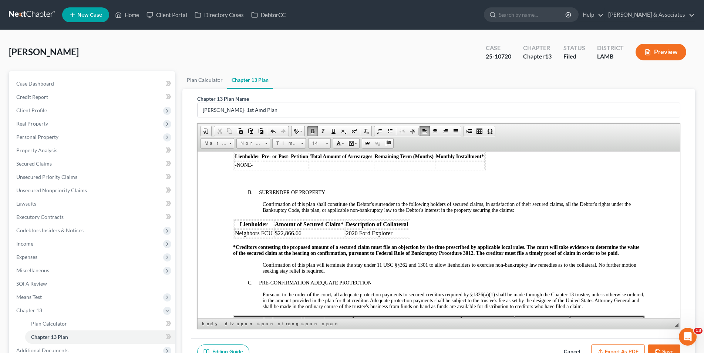
scroll to position [777, 0]
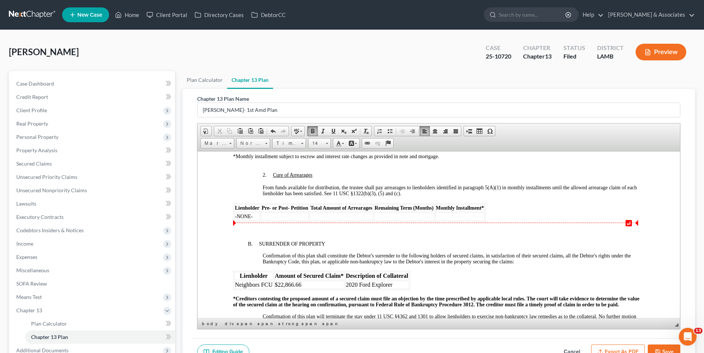
click at [297, 228] on div at bounding box center [453, 231] width 382 height 7
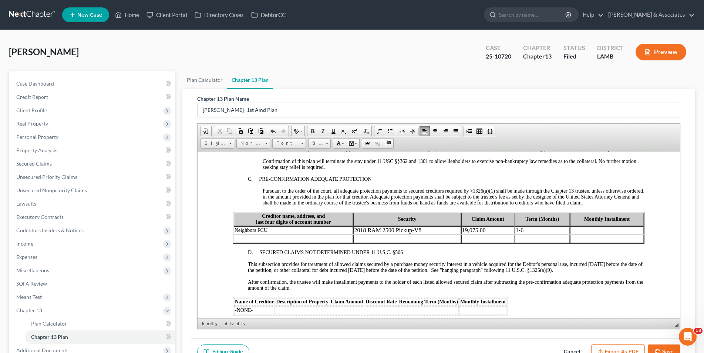
scroll to position [925, 0]
click at [572, 226] on td at bounding box center [607, 230] width 74 height 8
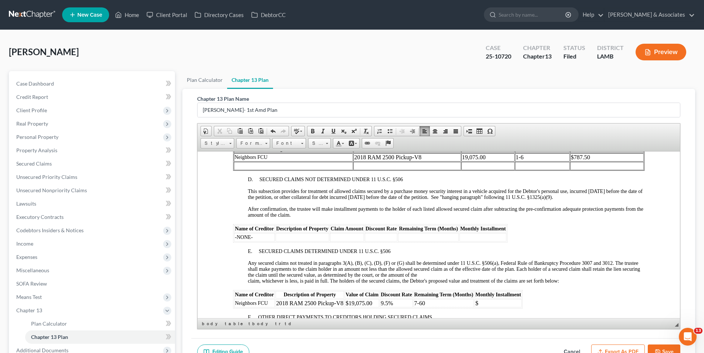
scroll to position [999, 0]
click at [485, 299] on p "$" at bounding box center [498, 302] width 46 height 7
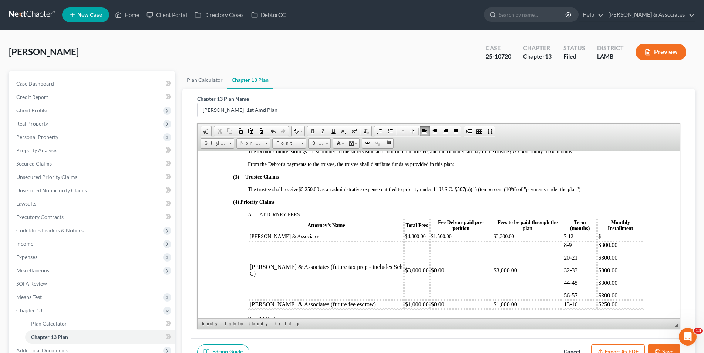
scroll to position [296, 0]
click at [597, 233] on td "$" at bounding box center [620, 236] width 46 height 7
click at [565, 233] on td "7-12" at bounding box center [580, 236] width 34 height 7
click at [613, 233] on td "$440.95" at bounding box center [620, 236] width 46 height 7
drag, startPoint x: 602, startPoint y: 230, endPoint x: 583, endPoint y: 231, distance: 18.9
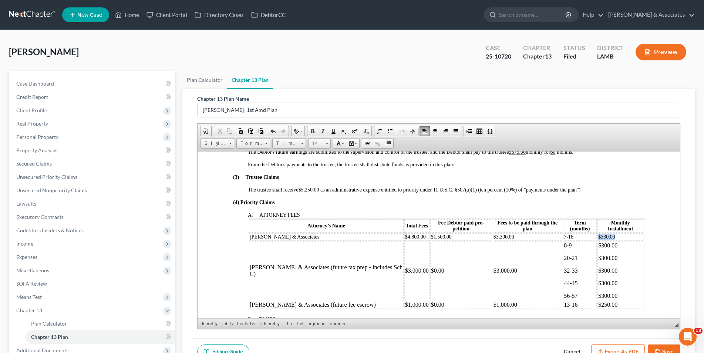
click at [597, 233] on td "$330.00" at bounding box center [620, 236] width 46 height 7
click at [324, 144] on link "14" at bounding box center [319, 143] width 23 height 10
click at [335, 202] on link "16" at bounding box center [330, 202] width 42 height 10
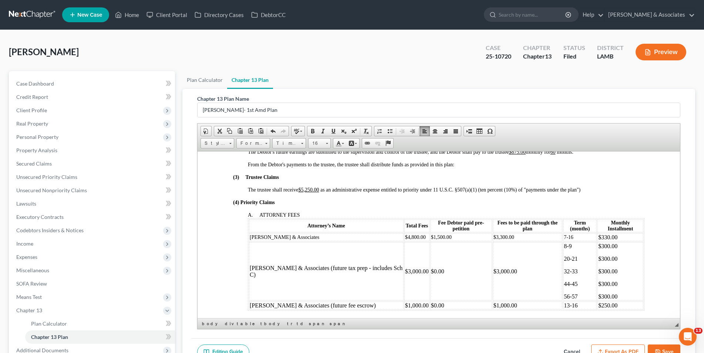
click at [573, 233] on td "7-16" at bounding box center [580, 237] width 34 height 8
drag, startPoint x: 572, startPoint y: 229, endPoint x: 546, endPoint y: 229, distance: 25.9
click at [563, 233] on td "7-16" at bounding box center [580, 237] width 34 height 8
click at [327, 144] on span at bounding box center [327, 142] width 2 height 7
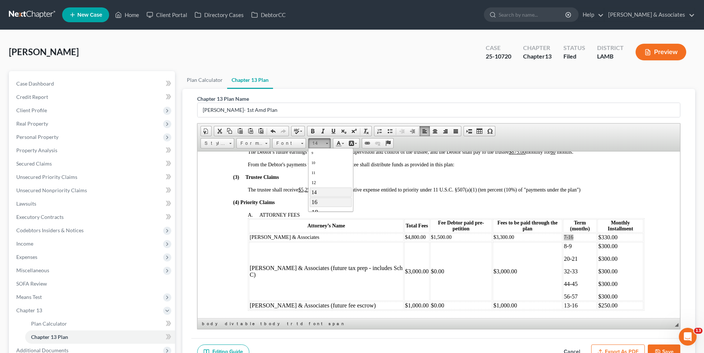
click at [333, 203] on link "16" at bounding box center [330, 202] width 42 height 10
drag, startPoint x: 495, startPoint y: 229, endPoint x: 431, endPoint y: 222, distance: 64.1
click at [473, 230] on table "Attorney’s Name Total Fees Fee Debtor paid pre-petition Fees to be paid through…" at bounding box center [446, 264] width 397 height 93
click at [327, 144] on span at bounding box center [327, 142] width 2 height 7
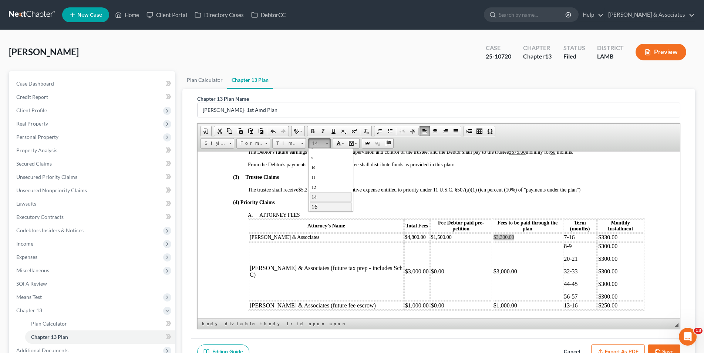
scroll to position [20, 0]
click at [337, 204] on link "16" at bounding box center [330, 202] width 42 height 10
drag, startPoint x: 430, startPoint y: 232, endPoint x: 389, endPoint y: 224, distance: 41.4
click at [405, 233] on tr "[PERSON_NAME] & Associates $4,800.00 $1,500.00 $3,300.00 7-16 $330.00" at bounding box center [446, 237] width 395 height 8
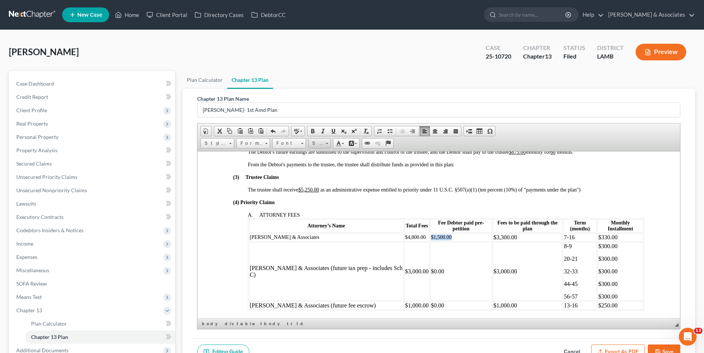
click at [325, 142] on link "Size" at bounding box center [319, 143] width 23 height 10
drag, startPoint x: 341, startPoint y: 203, endPoint x: 453, endPoint y: 200, distance: 111.5
click at [341, 203] on link "16" at bounding box center [330, 207] width 42 height 10
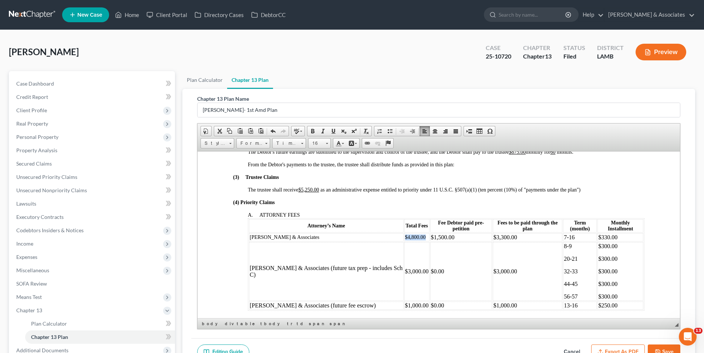
drag, startPoint x: 403, startPoint y: 228, endPoint x: 370, endPoint y: 205, distance: 40.2
click at [405, 234] on span "$4,800.00" at bounding box center [415, 237] width 21 height 6
click at [327, 144] on span at bounding box center [327, 143] width 2 height 1
click at [335, 204] on link "16" at bounding box center [330, 202] width 42 height 10
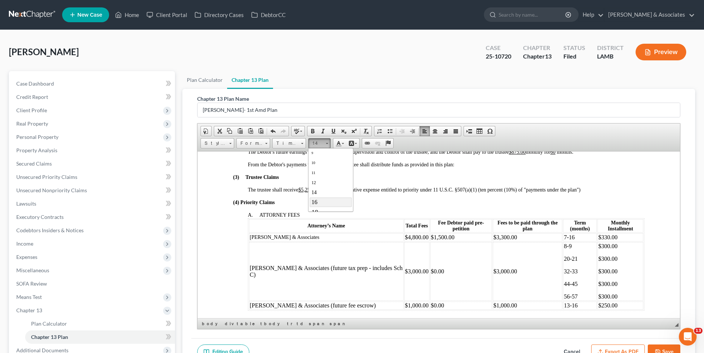
scroll to position [0, 0]
drag, startPoint x: 294, startPoint y: 231, endPoint x: 248, endPoint y: 231, distance: 46.6
click at [248, 231] on table "Attorney’s Name Total Fees Fee Debtor paid pre-petition Fees to be paid through…" at bounding box center [446, 264] width 397 height 93
click at [325, 143] on link "14" at bounding box center [319, 143] width 23 height 10
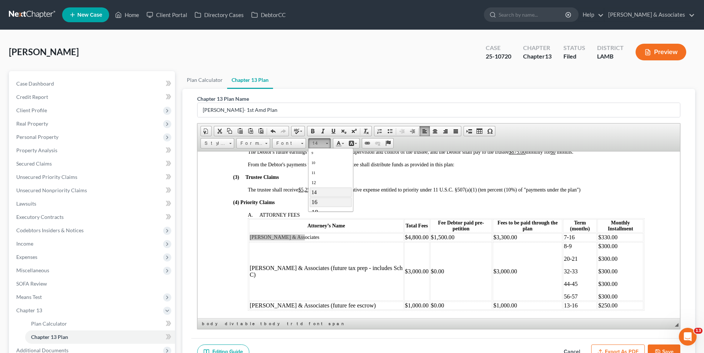
click at [335, 201] on link "16" at bounding box center [330, 202] width 42 height 10
click at [483, 169] on div at bounding box center [446, 170] width 397 height 7
click at [564, 242] on p "8-9" at bounding box center [580, 245] width 32 height 7
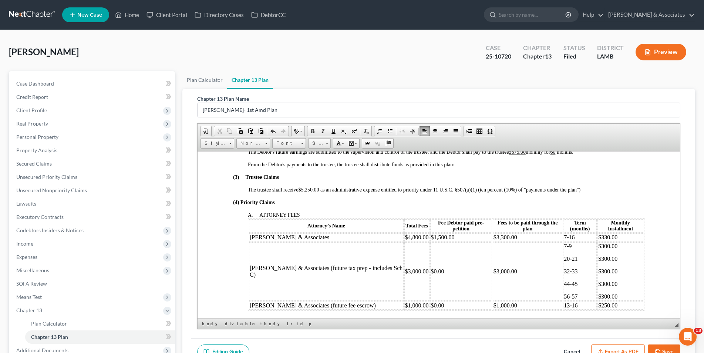
click at [598, 242] on p "$300.00" at bounding box center [620, 245] width 44 height 7
click at [563, 301] on td "13-16" at bounding box center [580, 305] width 34 height 8
click at [597, 301] on td "$250.00" at bounding box center [620, 305] width 46 height 8
click at [564, 255] on p "20-21" at bounding box center [580, 258] width 32 height 7
click at [598, 255] on p "$300.00" at bounding box center [620, 258] width 44 height 7
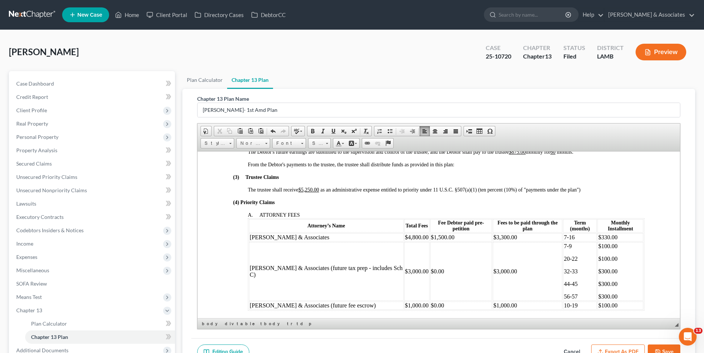
click at [564, 268] on p "32-33" at bounding box center [580, 271] width 32 height 7
click at [598, 268] on p "$300.00" at bounding box center [620, 271] width 44 height 7
click at [564, 281] on p "44-45" at bounding box center [580, 283] width 32 height 7
click at [598, 280] on p "$300.00" at bounding box center [620, 283] width 44 height 7
click at [564, 293] on p "56-57" at bounding box center [580, 296] width 32 height 7
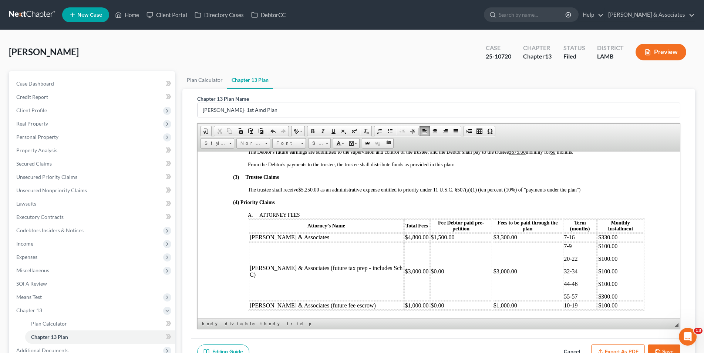
click at [598, 293] on p "$300.00" at bounding box center [620, 296] width 44 height 7
click at [493, 265] on td "$3,000.00" at bounding box center [528, 271] width 70 height 58
click at [404, 267] on td "$3,000.00" at bounding box center [416, 271] width 25 height 58
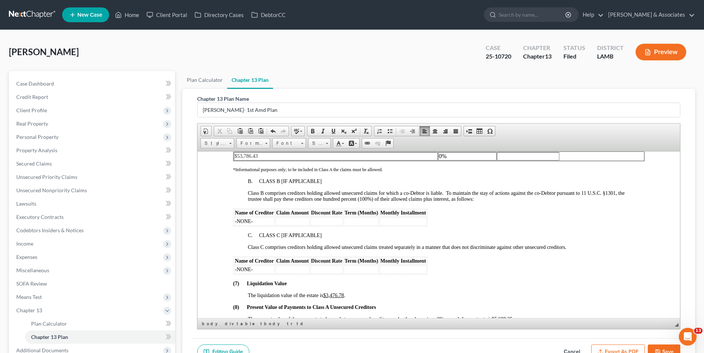
scroll to position [1333, 0]
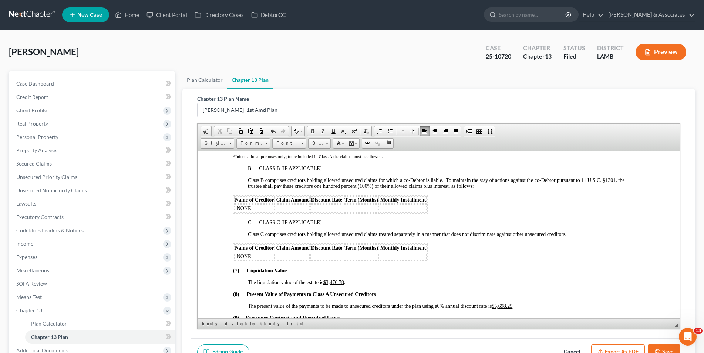
click at [512, 303] on u "$5,698.25" at bounding box center [502, 306] width 21 height 6
click at [344, 279] on u "$3,476.78" at bounding box center [333, 282] width 21 height 6
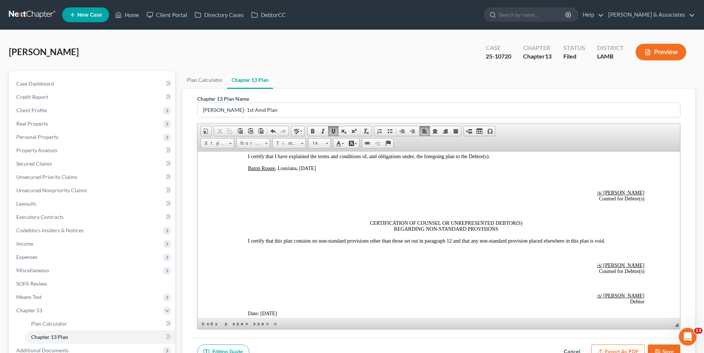
scroll to position [1666, 0]
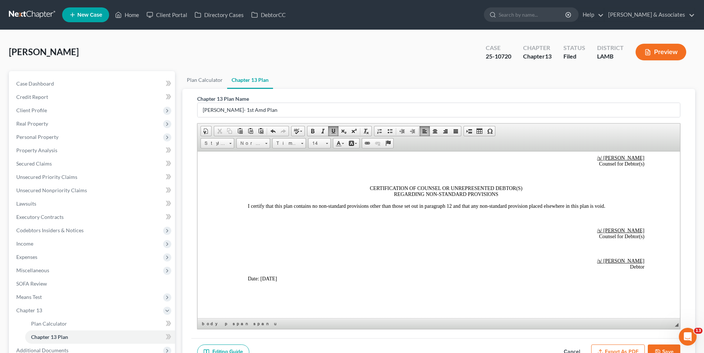
click at [661, 349] on icon "button" at bounding box center [658, 352] width 6 height 6
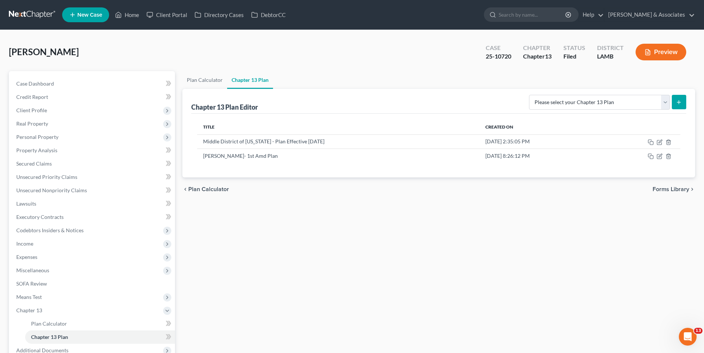
click at [679, 53] on button "Preview" at bounding box center [661, 52] width 51 height 17
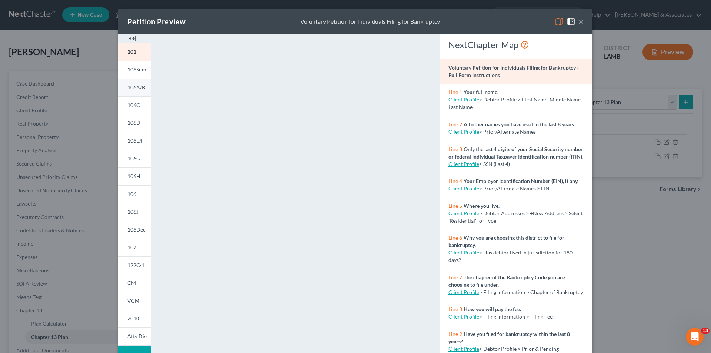
click at [132, 87] on span "106A/B" at bounding box center [136, 87] width 18 height 6
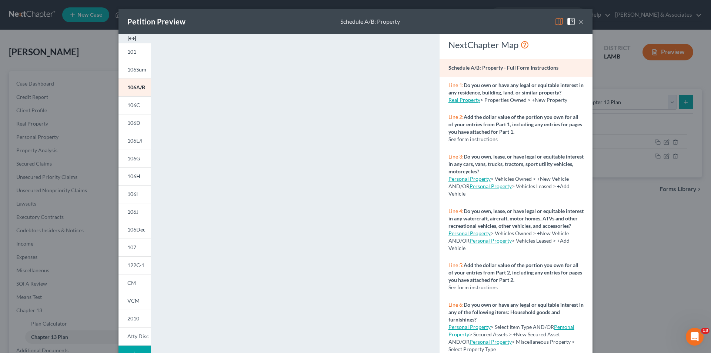
click at [104, 78] on div "Petition Preview Schedule A/B: Property × 101 106Sum 106A/B 106C 106D 106E/F 10…" at bounding box center [355, 176] width 711 height 353
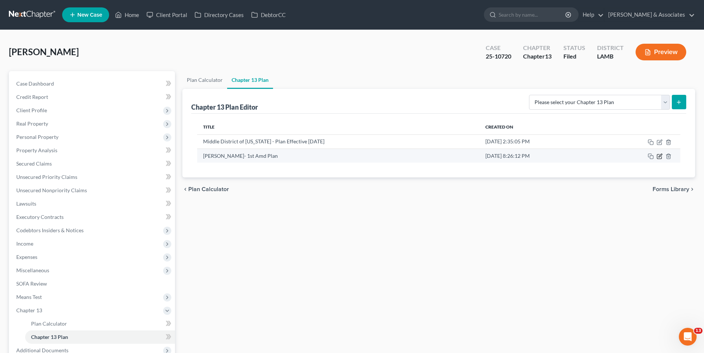
click at [657, 154] on icon "button" at bounding box center [660, 156] width 6 height 6
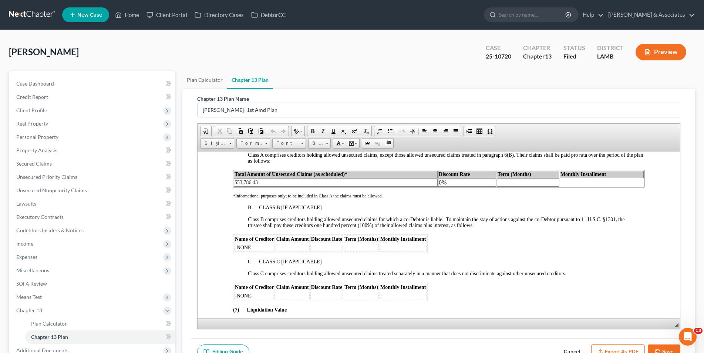
scroll to position [1333, 0]
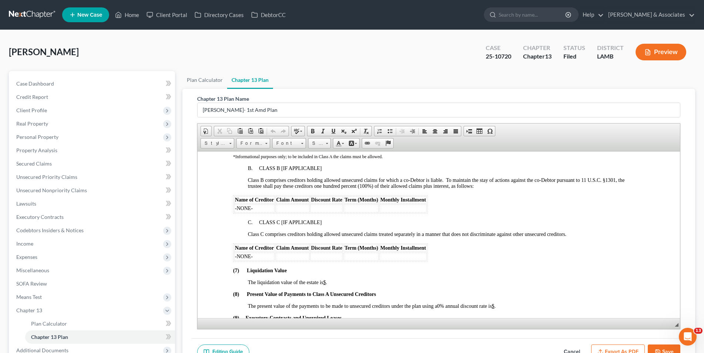
click at [326, 279] on u "$" at bounding box center [324, 282] width 3 height 6
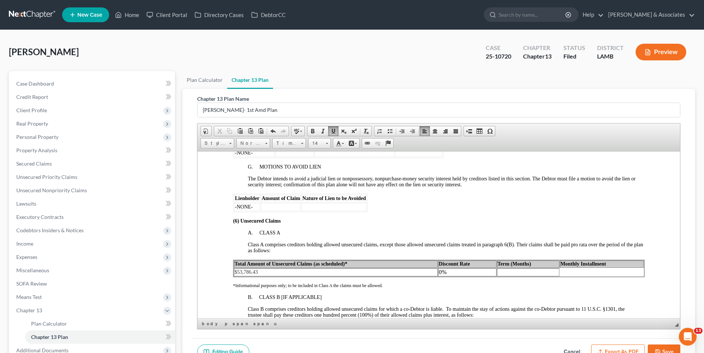
scroll to position [1222, 0]
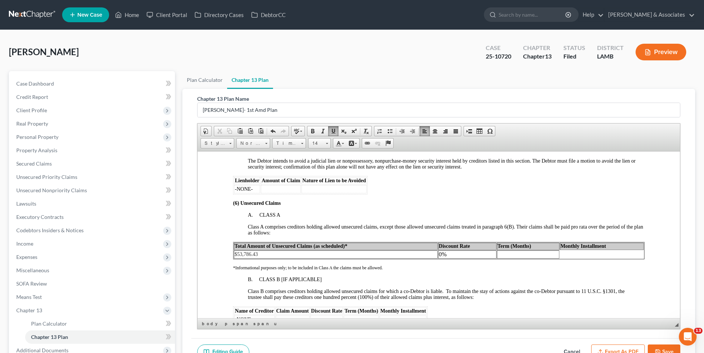
click at [497, 251] on p at bounding box center [527, 254] width 61 height 7
click at [563, 251] on table "Total Amount of Unsecured Claims (as scheduled)* Discount Rate Term (Months) Mo…" at bounding box center [439, 249] width 412 height 17
click at [565, 249] on table "Total Amount of Unsecured Claims (as scheduled)* Discount Rate Term (Months) Mo…" at bounding box center [439, 249] width 412 height 17
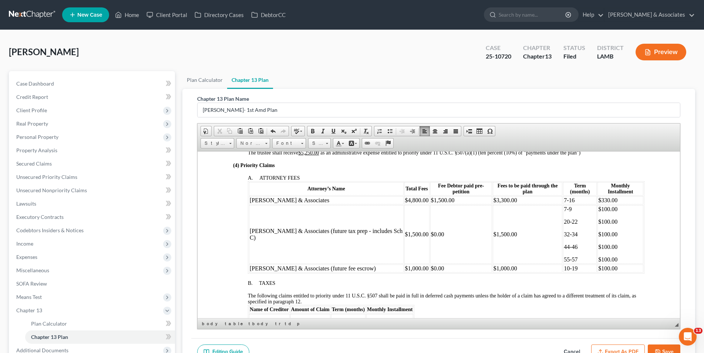
scroll to position [370, 0]
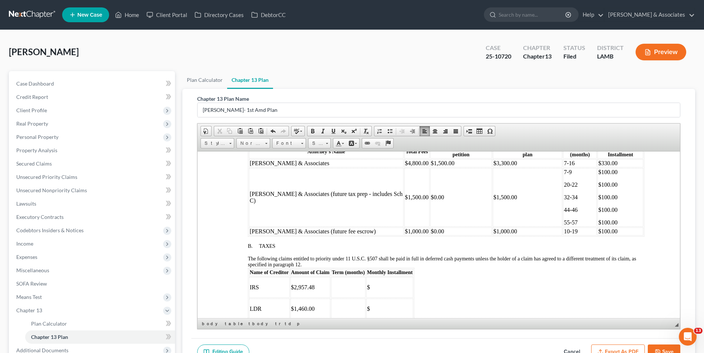
click at [335, 277] on p at bounding box center [348, 280] width 33 height 7
click at [353, 290] on p at bounding box center [348, 293] width 33 height 7
click at [384, 285] on td "$" at bounding box center [389, 287] width 47 height 21
click at [358, 290] on p "35-43" at bounding box center [348, 293] width 33 height 7
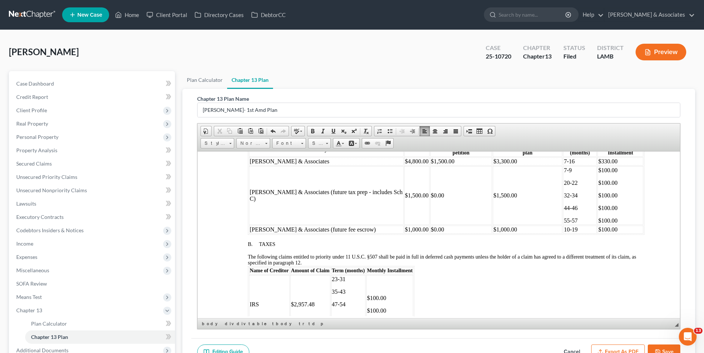
scroll to position [381, 0]
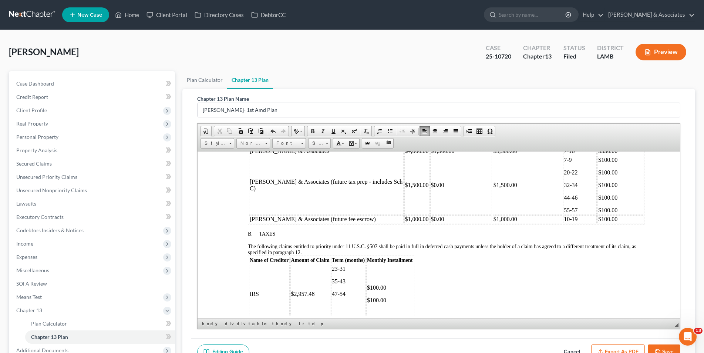
click at [350, 303] on p at bounding box center [348, 306] width 33 height 7
click at [390, 290] on p "$100.00" at bounding box center [390, 293] width 46 height 7
click at [389, 290] on p "$" at bounding box center [390, 293] width 46 height 7
click at [385, 296] on td "$100.00 $100.00 $100.00 $" at bounding box center [389, 287] width 47 height 46
click at [394, 265] on p "$100.00" at bounding box center [390, 268] width 46 height 7
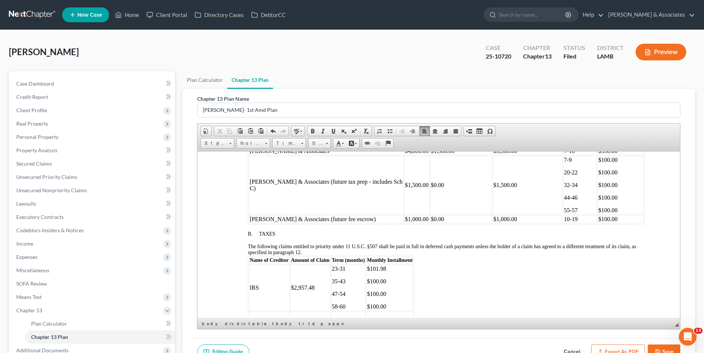
click at [385, 278] on span "$100.00" at bounding box center [376, 281] width 19 height 6
click at [398, 291] on p "$100.00" at bounding box center [390, 293] width 46 height 7
click at [389, 303] on p "$100.00" at bounding box center [390, 306] width 46 height 7
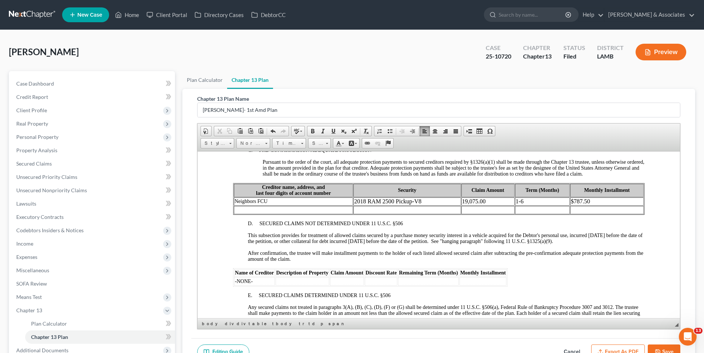
scroll to position [973, 0]
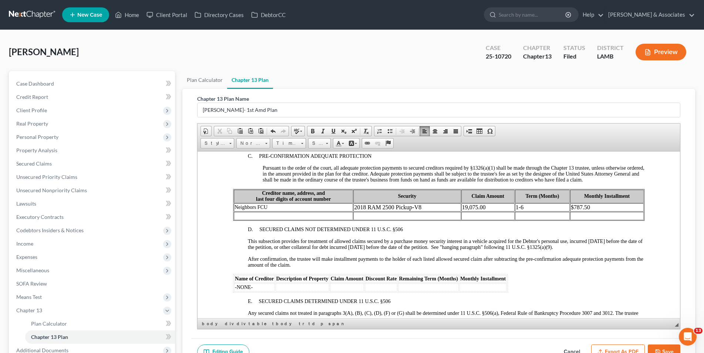
click at [461, 203] on td "19,075.00" at bounding box center [487, 207] width 53 height 8
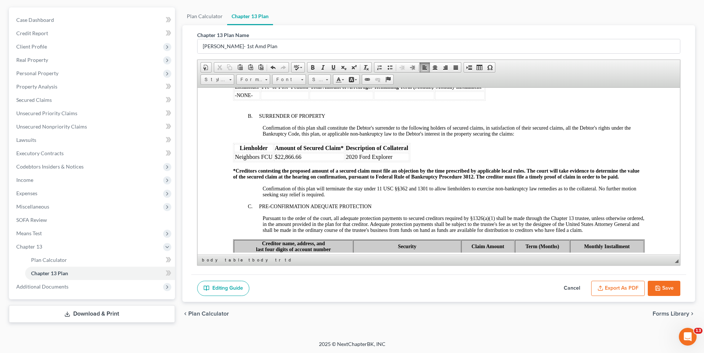
scroll to position [822, 0]
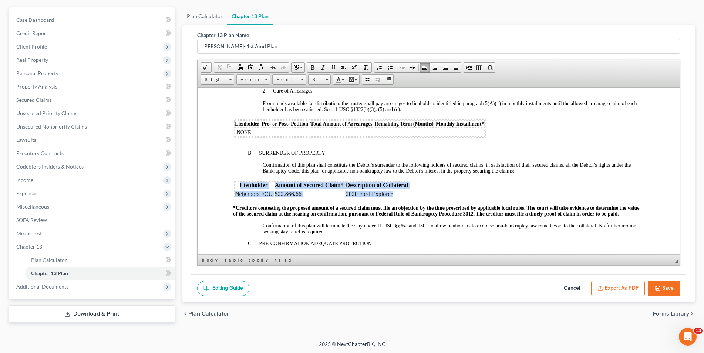
drag, startPoint x: 397, startPoint y: 190, endPoint x: 233, endPoint y: 177, distance: 164.9
click at [233, 180] on table "Lienholder Amount of Secured Claim* Description of Collateral Neighbors FCU $22…" at bounding box center [321, 189] width 177 height 19
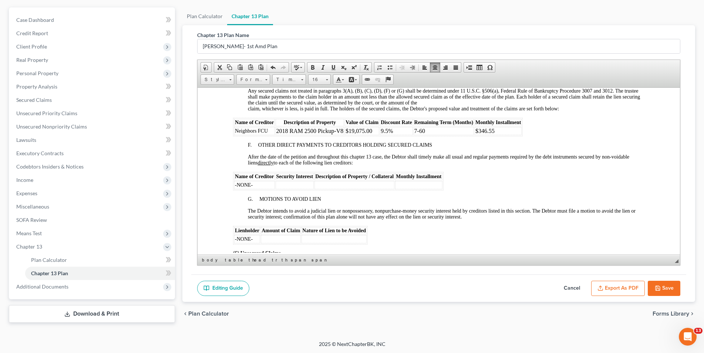
scroll to position [1118, 0]
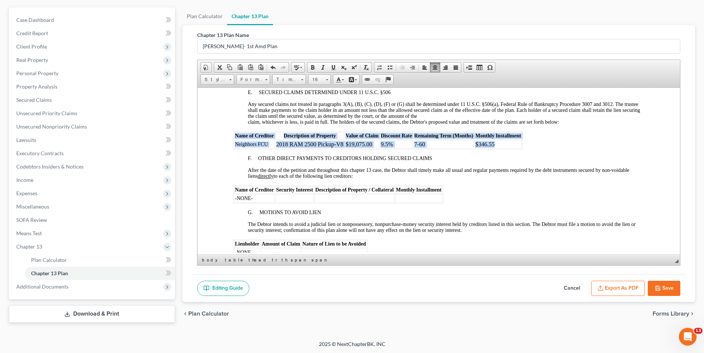
drag, startPoint x: 519, startPoint y: 141, endPoint x: 234, endPoint y: 133, distance: 285.5
click at [234, 133] on table "Name of Creditor Description of Property Value of Claim Discount Rate Remaining…" at bounding box center [378, 140] width 290 height 19
click at [328, 80] on span at bounding box center [327, 79] width 2 height 1
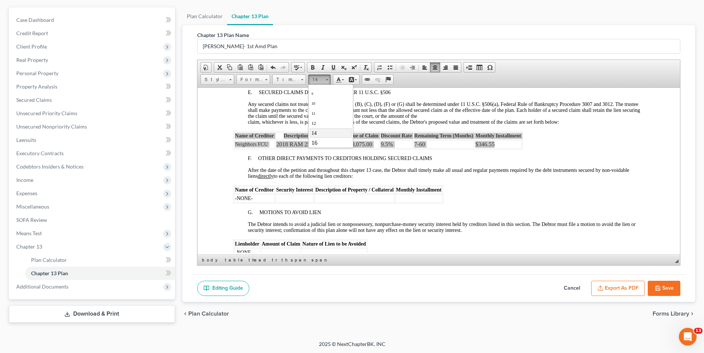
scroll to position [20, 0]
click at [337, 140] on link "16" at bounding box center [330, 138] width 42 height 10
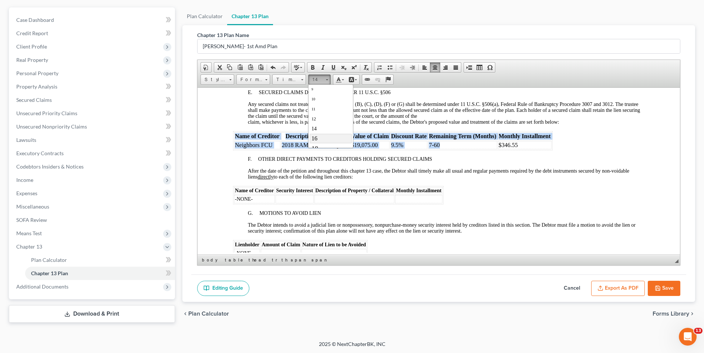
scroll to position [0, 0]
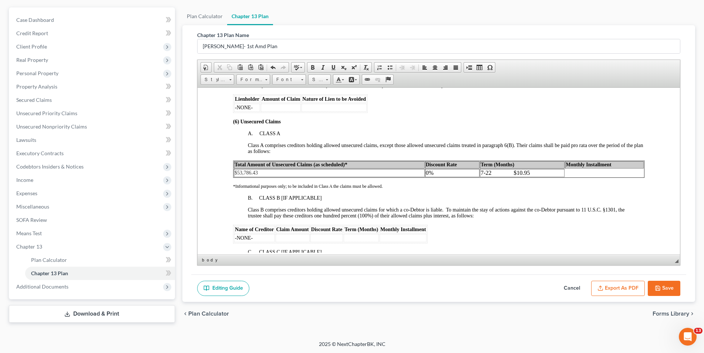
scroll to position [1266, 0]
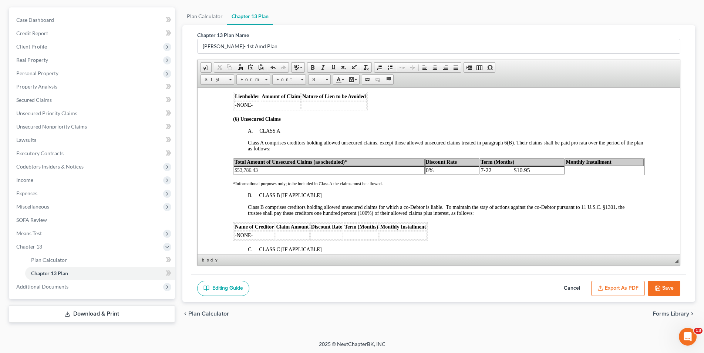
click at [570, 164] on table "Total Amount of Unsecured Claims (as scheduled)* Discount Rate Term (Months) Mo…" at bounding box center [439, 165] width 412 height 17
click at [509, 167] on p "7-22 $10.95" at bounding box center [521, 170] width 83 height 7
click at [537, 167] on p "7-22 $10.95" at bounding box center [521, 170] width 83 height 7
drag, startPoint x: 558, startPoint y: 164, endPoint x: 578, endPoint y: 165, distance: 20.0
click at [578, 165] on table "Total Amount of Unsecured Claims (as scheduled)* Discount Rate Term (Months) Mo…" at bounding box center [439, 165] width 412 height 17
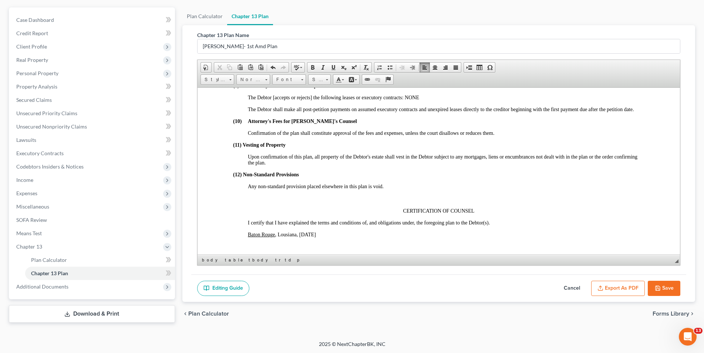
scroll to position [1562, 0]
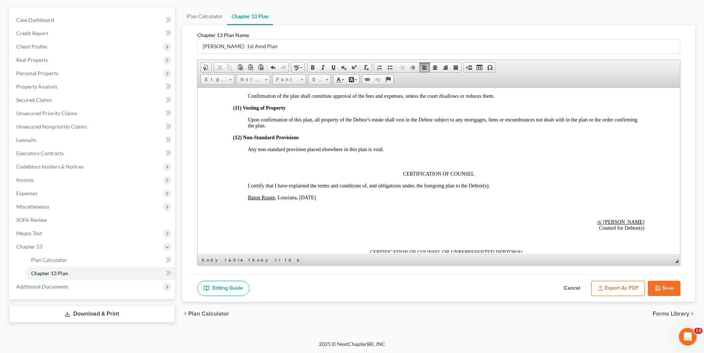
click at [662, 291] on button "Save" at bounding box center [664, 289] width 33 height 16
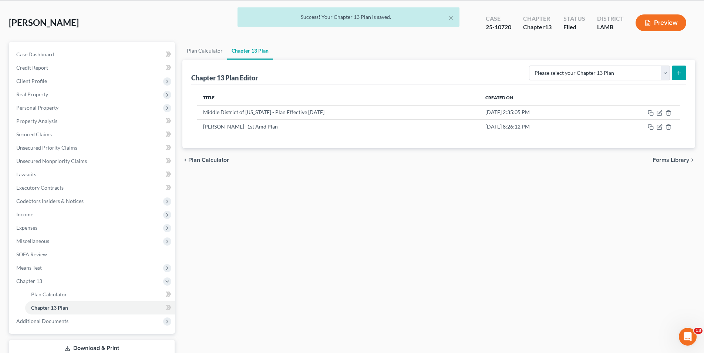
scroll to position [0, 0]
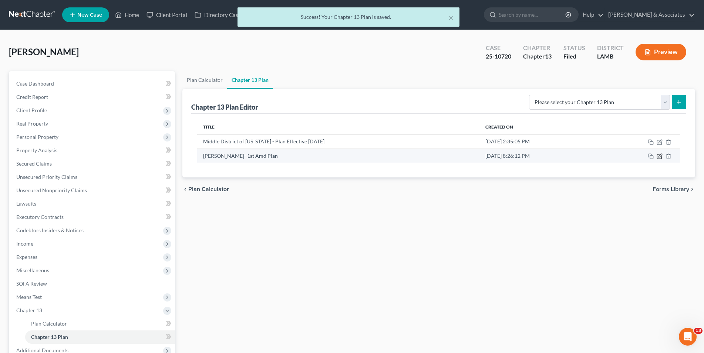
click at [661, 155] on icon "button" at bounding box center [660, 156] width 6 height 6
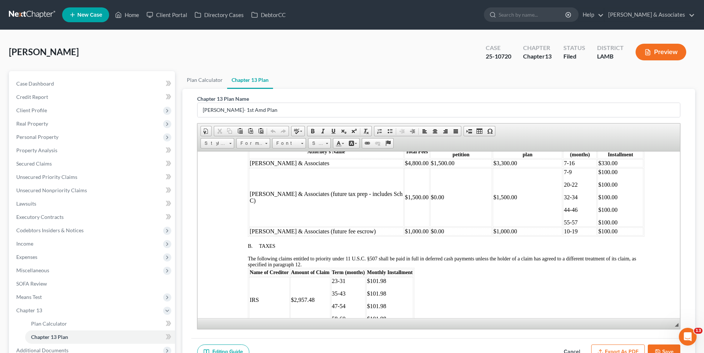
scroll to position [407, 0]
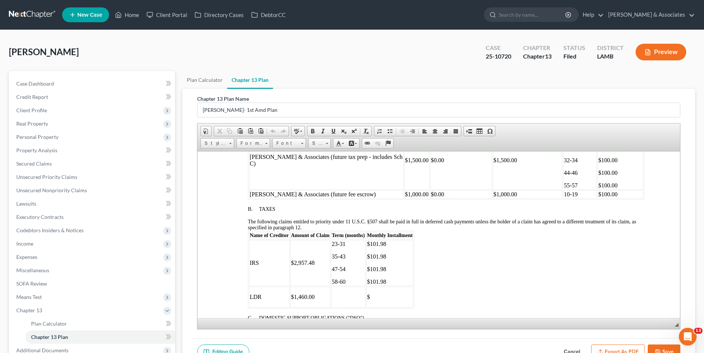
click at [353, 278] on p "58-60" at bounding box center [348, 281] width 33 height 7
click at [395, 278] on p "$101.98" at bounding box center [390, 281] width 46 height 7
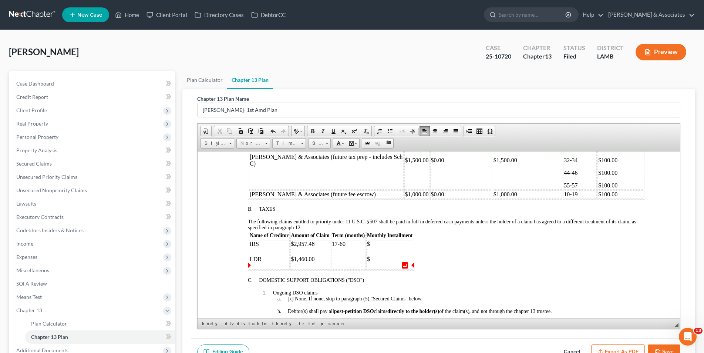
click at [353, 254] on td at bounding box center [348, 258] width 34 height 21
click at [332, 262] on p "17-60" at bounding box center [348, 265] width 33 height 7
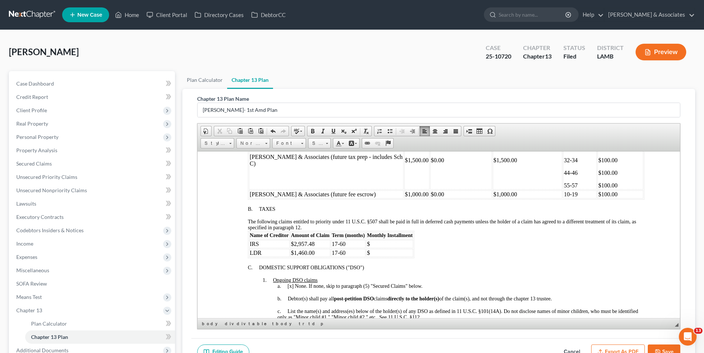
click at [383, 240] on p "$" at bounding box center [390, 243] width 46 height 7
click at [384, 249] on p "$" at bounding box center [390, 252] width 46 height 7
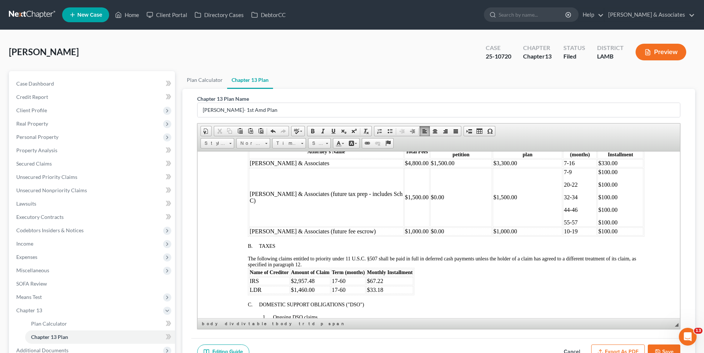
click at [356, 277] on p "17-60" at bounding box center [348, 280] width 33 height 7
click at [348, 286] on p "17-60" at bounding box center [348, 289] width 33 height 7
click at [386, 277] on p "$67.22" at bounding box center [390, 280] width 46 height 7
click at [402, 286] on p "$33.18" at bounding box center [390, 289] width 46 height 7
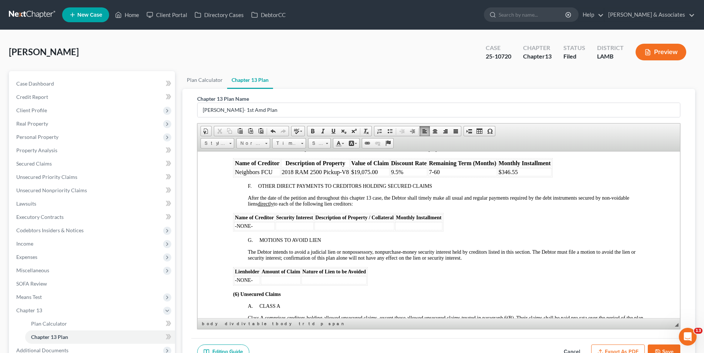
scroll to position [1147, 0]
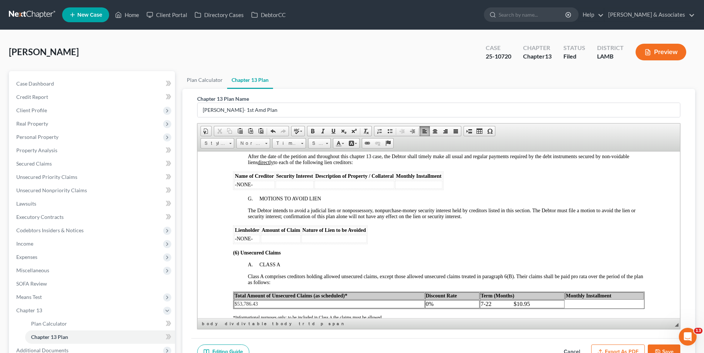
click at [488, 300] on p "7-22 $10.95" at bounding box center [521, 303] width 83 height 7
click at [525, 300] on p "7- $10.95" at bounding box center [527, 303] width 61 height 7
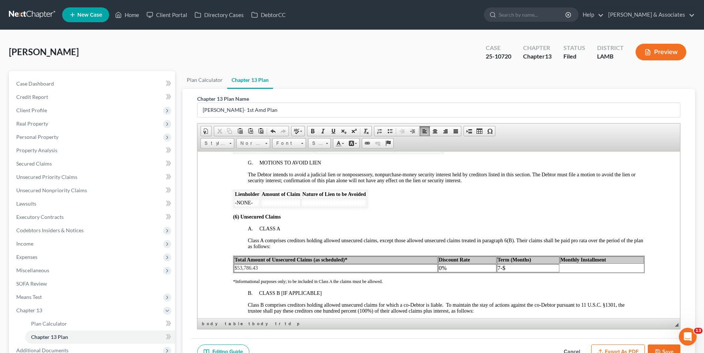
scroll to position [1185, 0]
click at [499, 263] on p "7- $" at bounding box center [527, 266] width 61 height 7
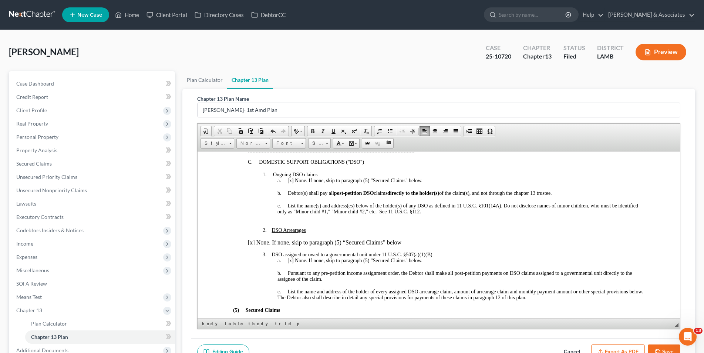
scroll to position [444, 0]
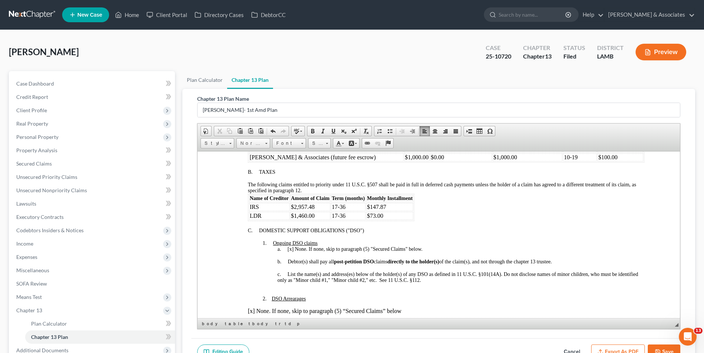
click at [344, 203] on p "17-36" at bounding box center [348, 206] width 33 height 7
click at [345, 212] on p "17-36" at bounding box center [348, 215] width 33 height 7
click at [390, 203] on p "$147.87" at bounding box center [390, 206] width 46 height 7
click at [392, 212] on p "$73.00" at bounding box center [390, 215] width 46 height 7
drag, startPoint x: 408, startPoint y: 209, endPoint x: 250, endPoint y: 195, distance: 158.3
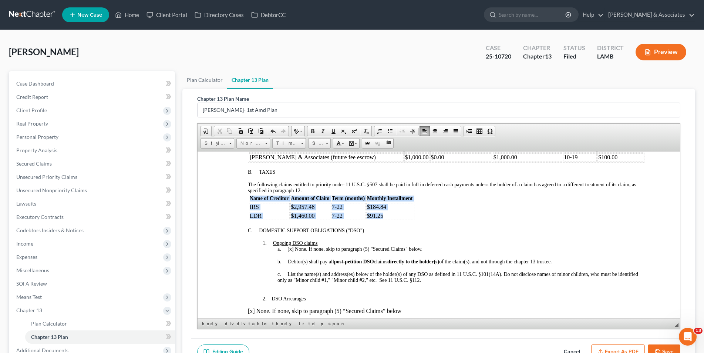
click at [250, 195] on table "Name of Creditor Amount of Claim Term (months) Monthly Installment IRS $2,957.4…" at bounding box center [331, 206] width 167 height 27
click at [325, 142] on link "14" at bounding box center [319, 143] width 23 height 10
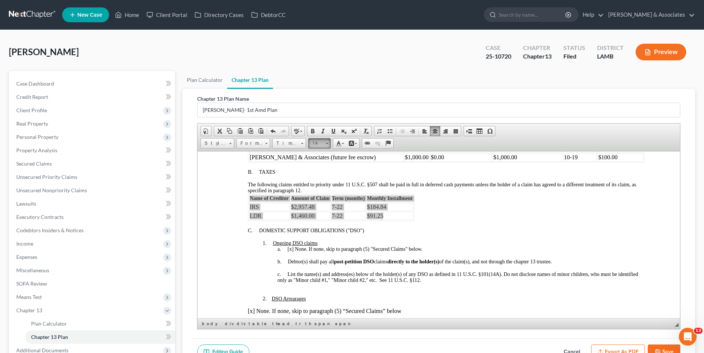
scroll to position [51, 0]
click at [324, 168] on link "16" at bounding box center [330, 170] width 42 height 10
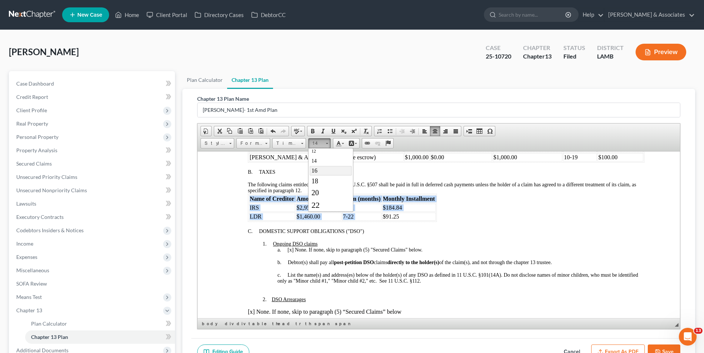
scroll to position [0, 0]
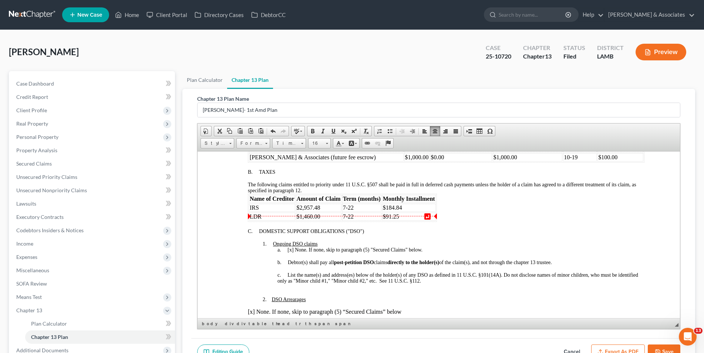
click at [438, 221] on div at bounding box center [446, 224] width 397 height 7
click at [387, 213] on span "$91.25" at bounding box center [391, 216] width 16 height 6
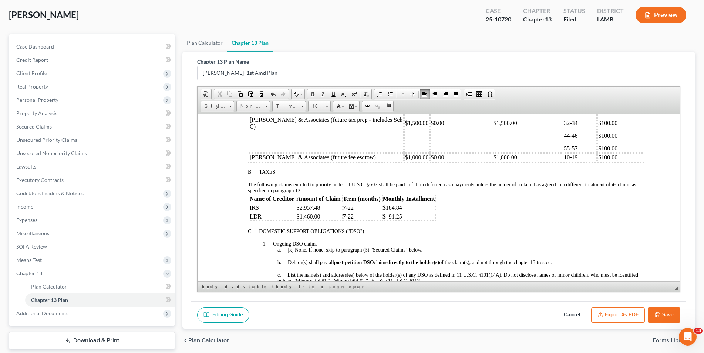
scroll to position [370, 0]
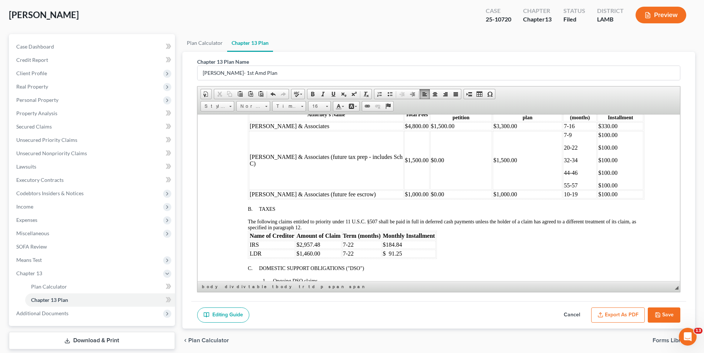
click at [365, 241] on p "7-22" at bounding box center [362, 244] width 38 height 7
click at [362, 250] on p "7-22" at bounding box center [362, 253] width 38 height 7
click at [403, 241] on p "$184.84" at bounding box center [409, 244] width 52 height 7
click at [402, 250] on p "$ 91.25" at bounding box center [409, 253] width 52 height 7
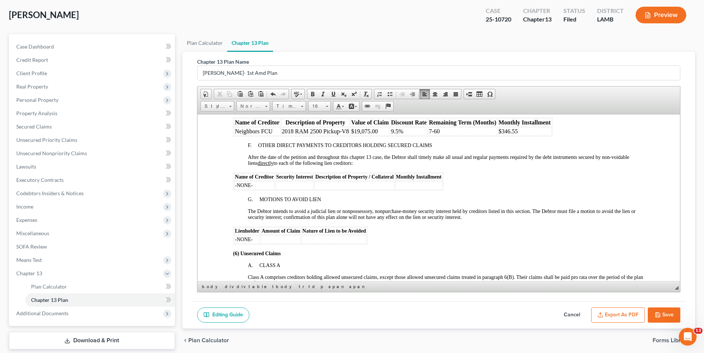
scroll to position [1185, 0]
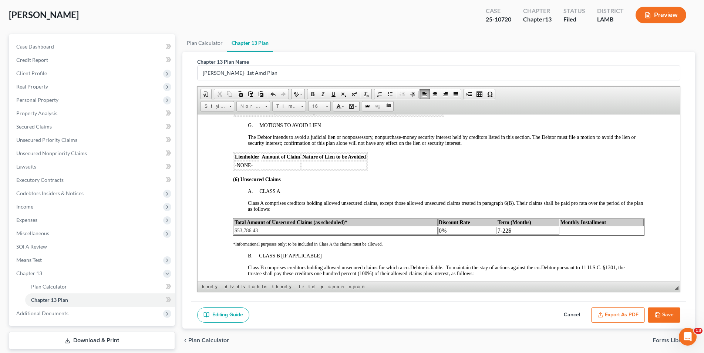
click at [529, 227] on p "7-22 $" at bounding box center [527, 230] width 61 height 7
click at [497, 227] on p "7-22 $259.14" at bounding box center [527, 230] width 61 height 7
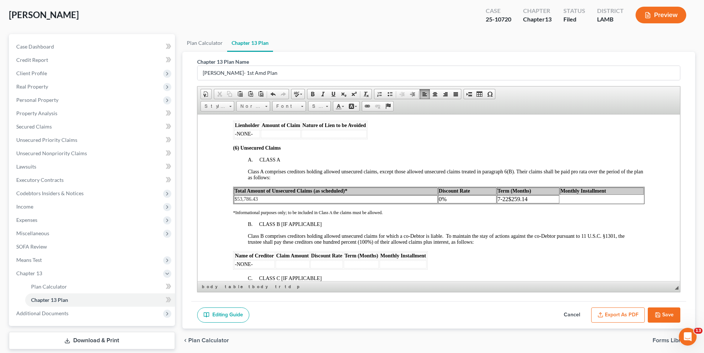
scroll to position [1222, 0]
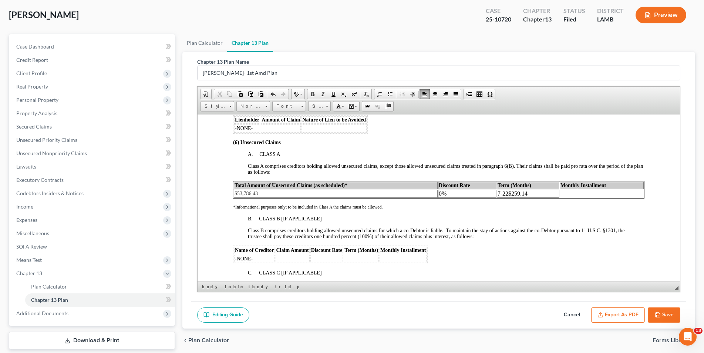
click at [497, 190] on p "7-22 $259.14" at bounding box center [527, 193] width 61 height 7
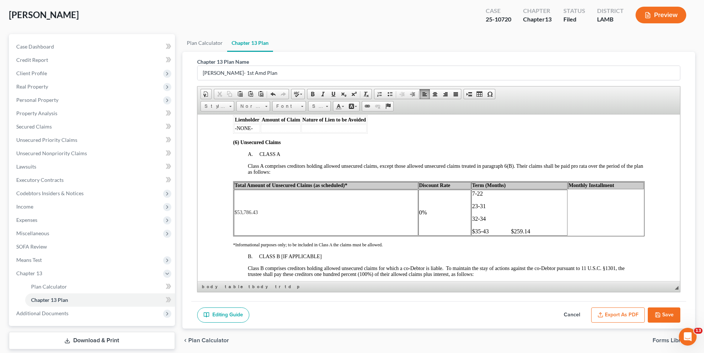
click at [472, 228] on p "$35-43 $259.14" at bounding box center [519, 231] width 95 height 7
click at [529, 228] on p "35-43 $259.14" at bounding box center [520, 231] width 91 height 7
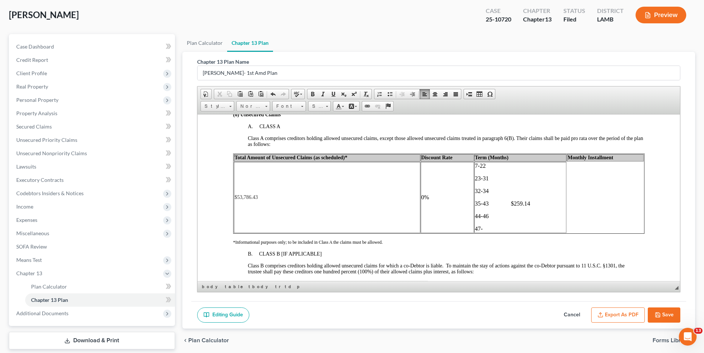
scroll to position [1259, 0]
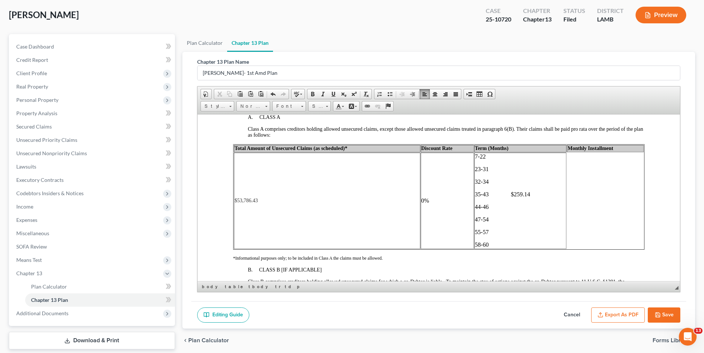
click at [506, 153] on p "7-22" at bounding box center [520, 156] width 91 height 7
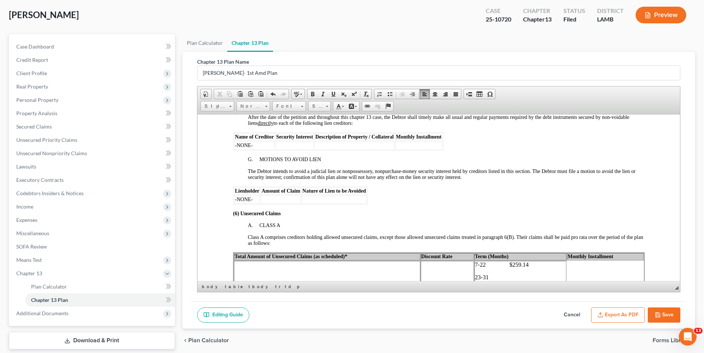
scroll to position [1185, 0]
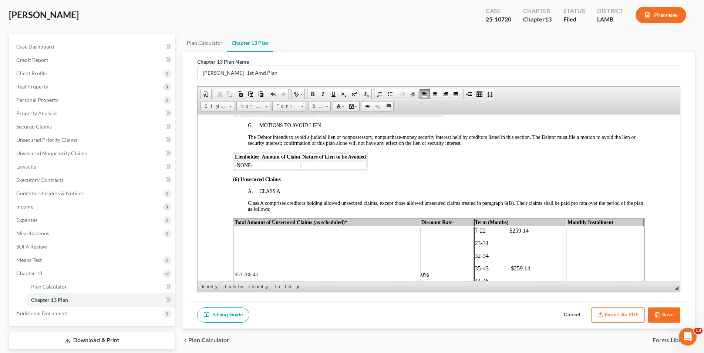
click at [498, 239] on p "23-31" at bounding box center [520, 242] width 91 height 7
click at [502, 252] on p "32-34" at bounding box center [520, 255] width 91 height 7
click at [513, 265] on p "35-43 $259.14" at bounding box center [520, 268] width 91 height 7
click at [508, 265] on p "35-43 $3 59.14" at bounding box center [520, 268] width 91 height 7
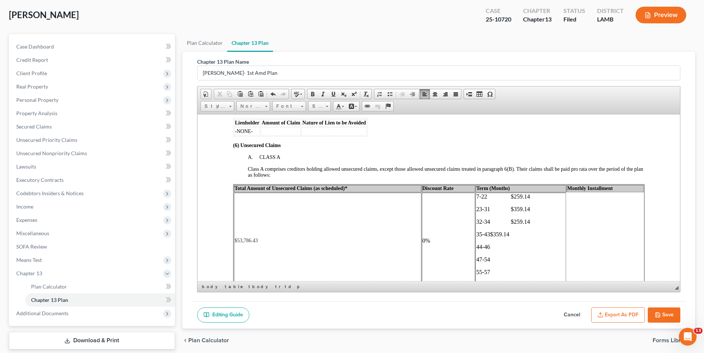
scroll to position [1259, 0]
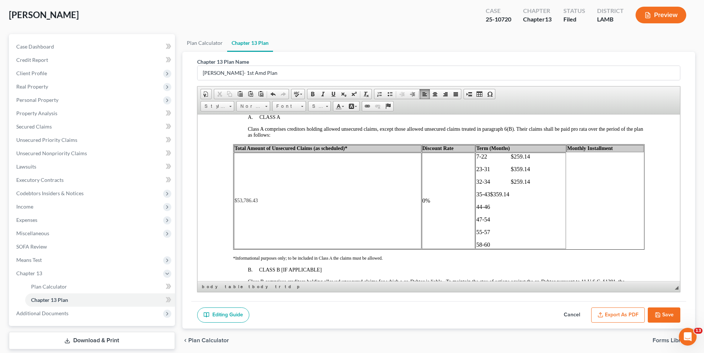
click at [512, 203] on p "44-46" at bounding box center [520, 206] width 89 height 7
click at [506, 203] on p "44-46 $259.14" at bounding box center [520, 206] width 91 height 7
click at [512, 216] on p "47-54" at bounding box center [520, 219] width 89 height 7
click at [508, 228] on p "55-57" at bounding box center [520, 231] width 89 height 7
click at [507, 241] on p "58-60" at bounding box center [520, 244] width 89 height 7
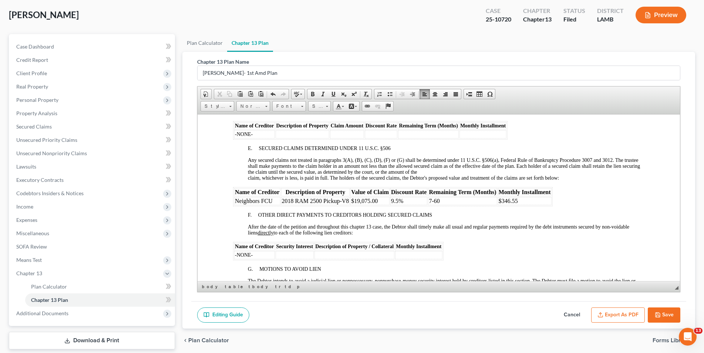
scroll to position [999, 0]
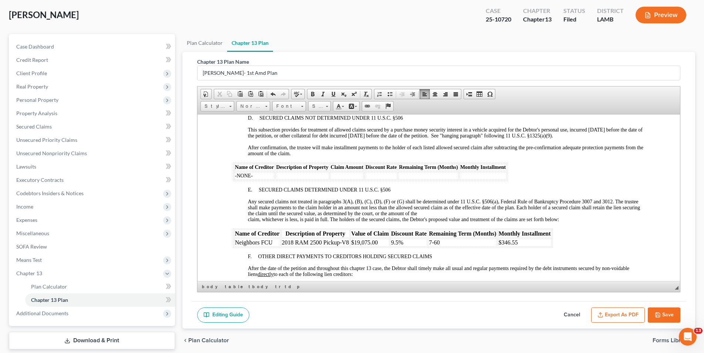
click at [658, 316] on icon "button" at bounding box center [658, 315] width 6 height 6
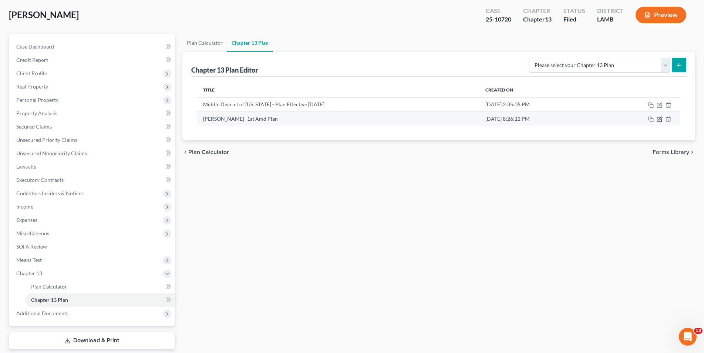
click at [659, 120] on icon "button" at bounding box center [660, 119] width 6 height 6
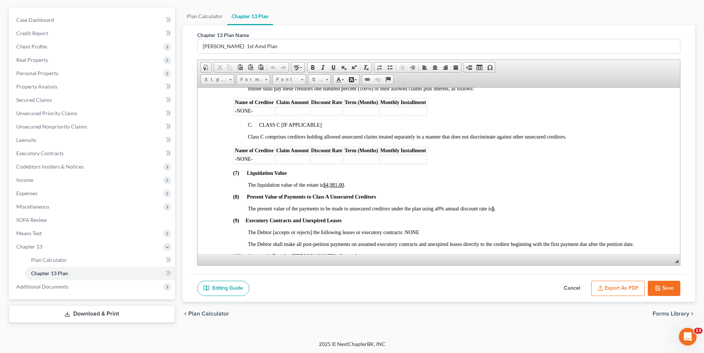
scroll to position [1444, 0]
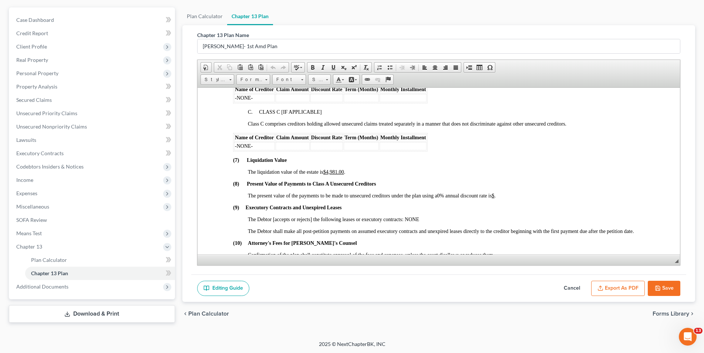
click at [496, 192] on span "The present value of the payments to be made to unsecured creditors under the p…" at bounding box center [372, 195] width 248 height 6
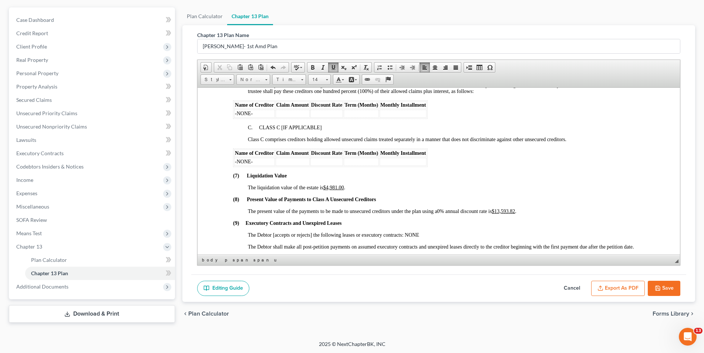
scroll to position [1481, 0]
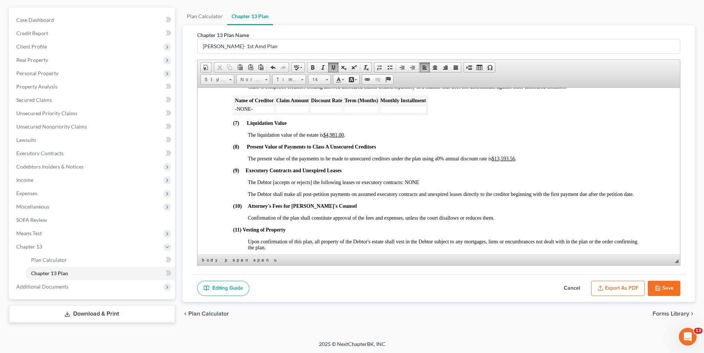
click at [666, 286] on button "Save" at bounding box center [664, 289] width 33 height 16
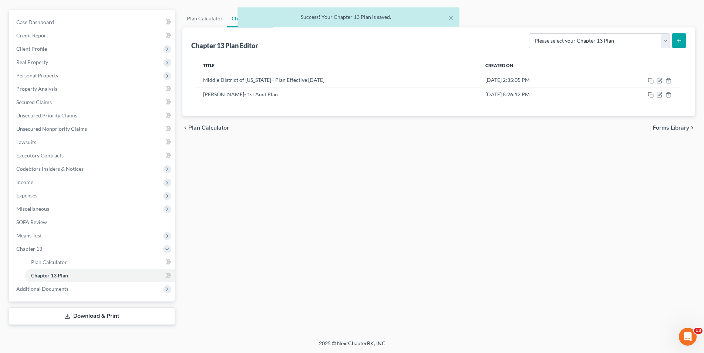
scroll to position [61, 0]
click at [661, 97] on icon "button" at bounding box center [660, 95] width 6 height 6
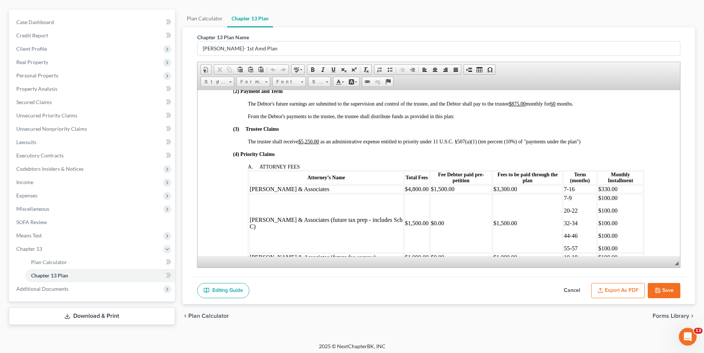
scroll to position [296, 0]
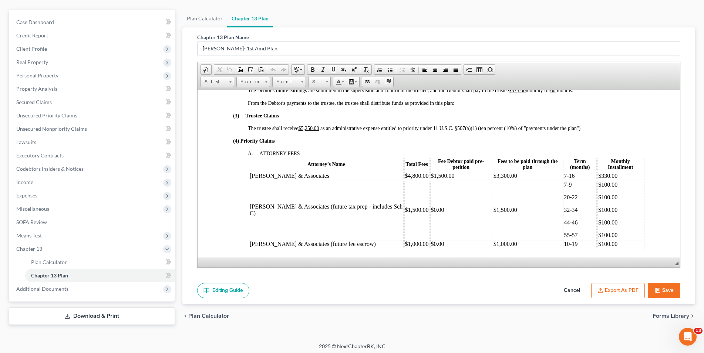
click at [598, 181] on p "$100.00" at bounding box center [620, 184] width 44 height 7
click at [598, 194] on p "$100.00" at bounding box center [620, 197] width 44 height 7
click at [598, 206] on p "$100.00" at bounding box center [620, 209] width 44 height 7
click at [598, 219] on p "$100.00" at bounding box center [620, 222] width 44 height 7
click at [598, 231] on p "$100.00" at bounding box center [620, 234] width 44 height 7
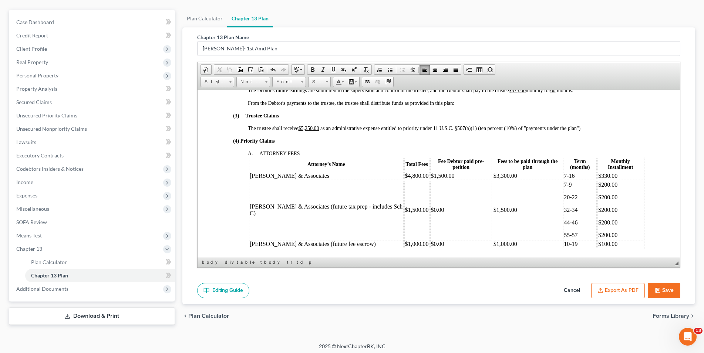
click at [493, 205] on td "$1,500.00" at bounding box center [528, 209] width 70 height 58
click at [404, 202] on td "$1,500.00" at bounding box center [416, 209] width 25 height 58
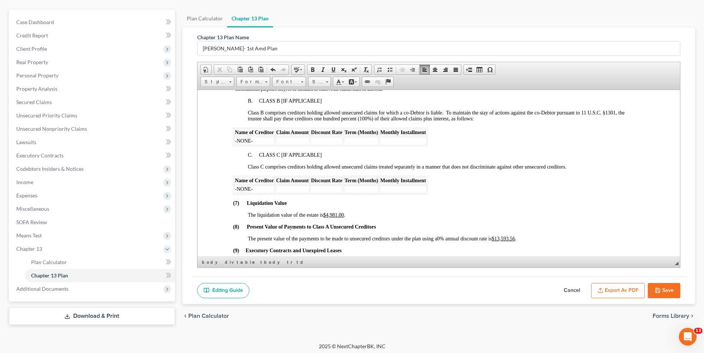
scroll to position [1407, 0]
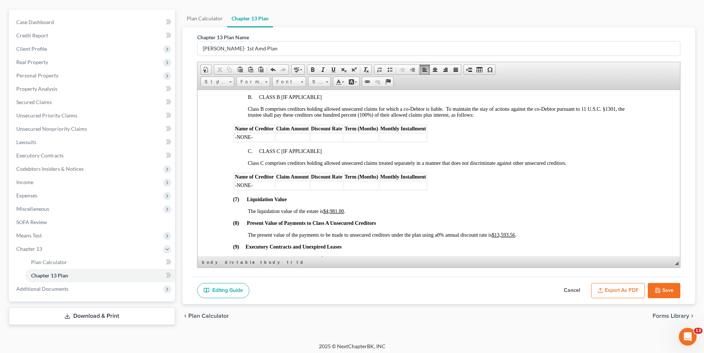
click at [506, 232] on u "$13,593.56" at bounding box center [503, 235] width 23 height 6
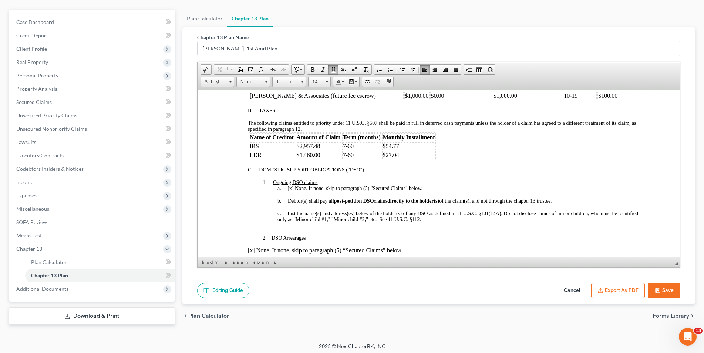
scroll to position [296, 0]
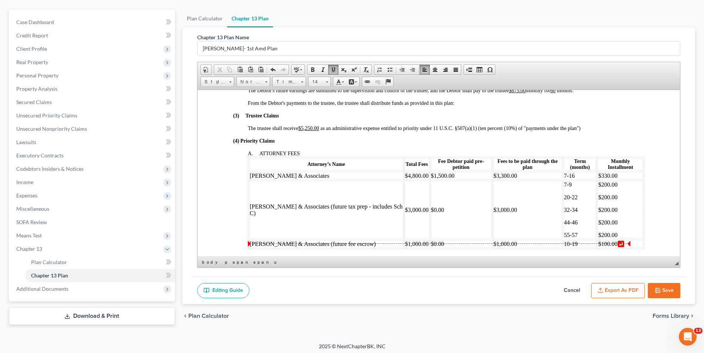
click at [597, 239] on td "$100.00" at bounding box center [620, 243] width 46 height 8
click at [563, 239] on td "10-19" at bounding box center [580, 243] width 34 height 8
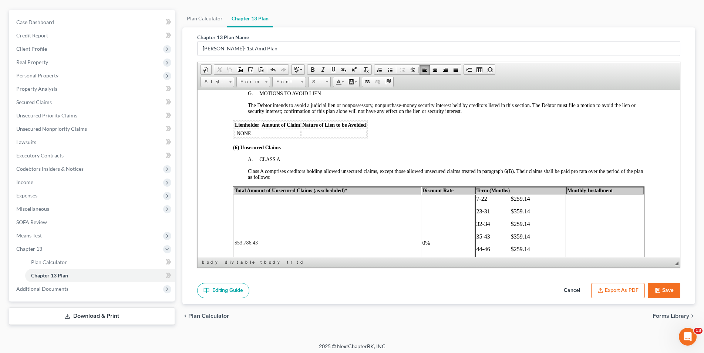
scroll to position [1222, 0]
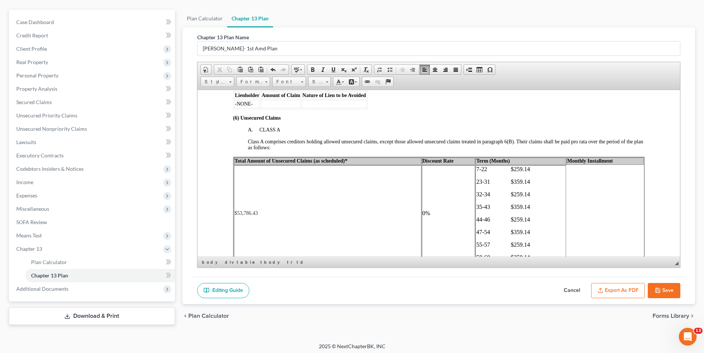
click at [483, 165] on p "7-22 $259.14" at bounding box center [520, 168] width 89 height 7
click at [507, 178] on p "15-22 $259.14" at bounding box center [519, 181] width 93 height 7
click at [509, 165] on p "7-14" at bounding box center [520, 168] width 89 height 7
click at [512, 178] on p "15-22 $259.14" at bounding box center [520, 181] width 89 height 7
click at [513, 191] on p "23-31 $359.14" at bounding box center [520, 194] width 89 height 7
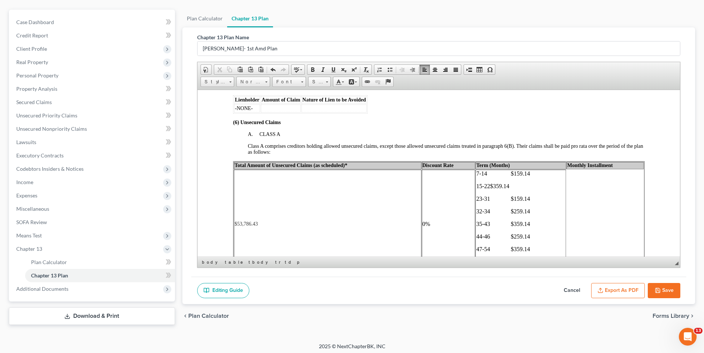
scroll to position [1259, 0]
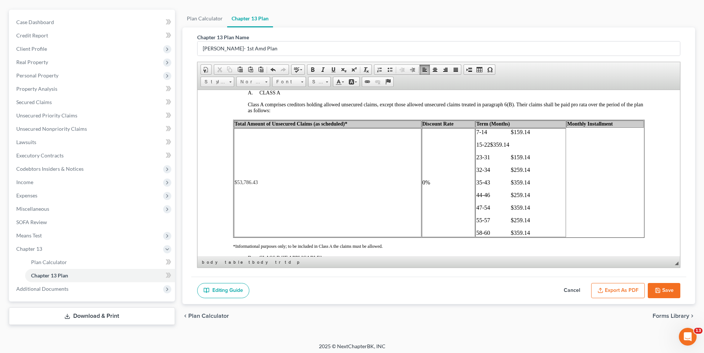
click at [485, 141] on p "15-22 $3 59.14" at bounding box center [520, 144] width 89 height 7
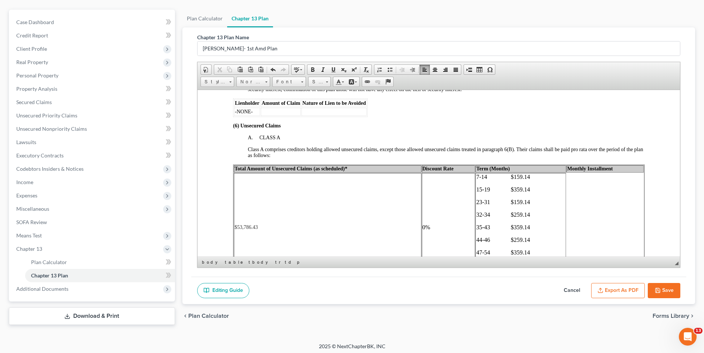
scroll to position [1222, 0]
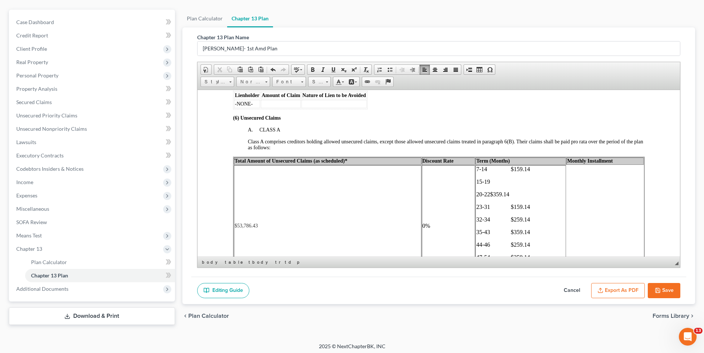
click at [523, 178] on p "15-19" at bounding box center [520, 181] width 89 height 7
click at [513, 191] on p "20-22 $3 59.14" at bounding box center [520, 194] width 89 height 7
click at [514, 203] on p "23-31 $1 59.14" at bounding box center [520, 206] width 89 height 7
click at [512, 216] on p "32-34 $259.14" at bounding box center [520, 219] width 89 height 7
click at [512, 241] on p "44-46 $259.14" at bounding box center [520, 244] width 89 height 7
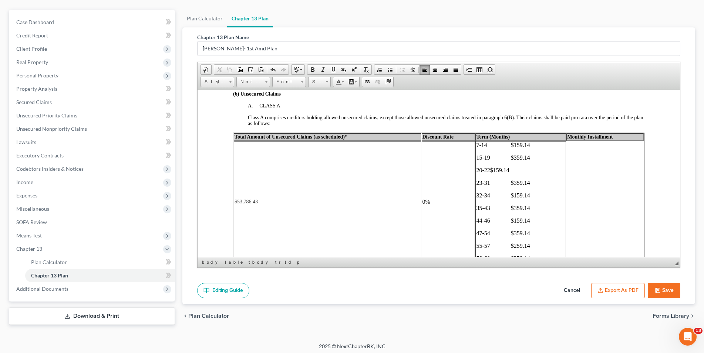
scroll to position [1259, 0]
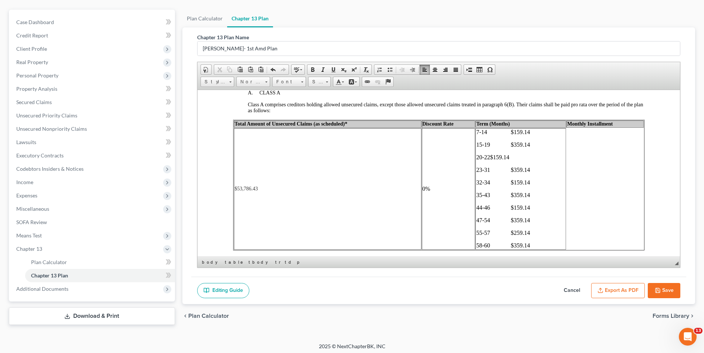
click at [512, 229] on p "55-57 $259.14" at bounding box center [520, 232] width 89 height 7
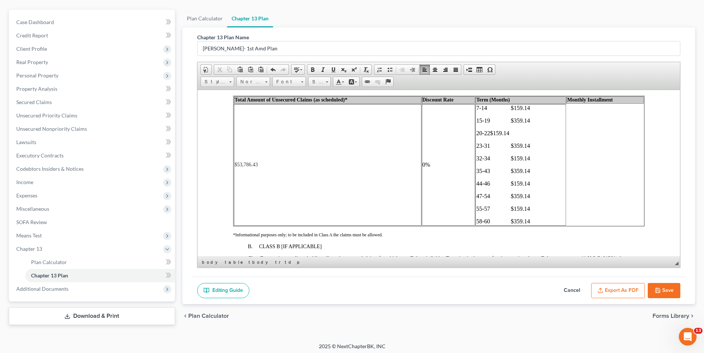
scroll to position [1296, 0]
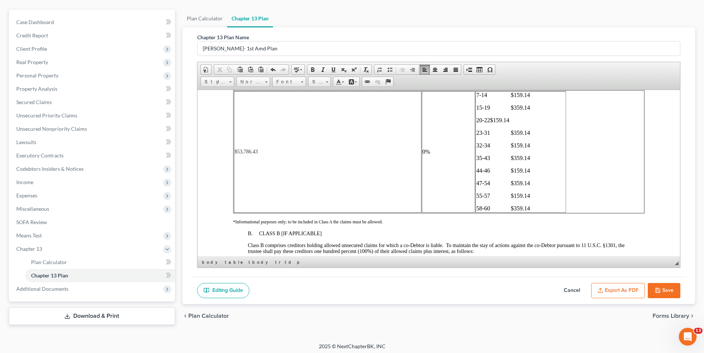
click at [661, 285] on button "Save" at bounding box center [664, 291] width 33 height 16
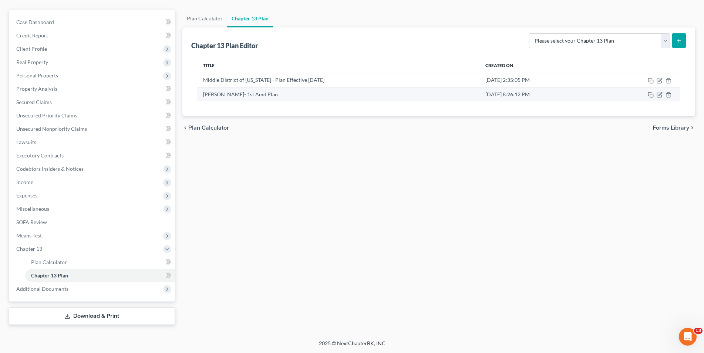
click at [657, 93] on td at bounding box center [640, 94] width 82 height 14
click at [660, 97] on icon "button" at bounding box center [660, 95] width 6 height 6
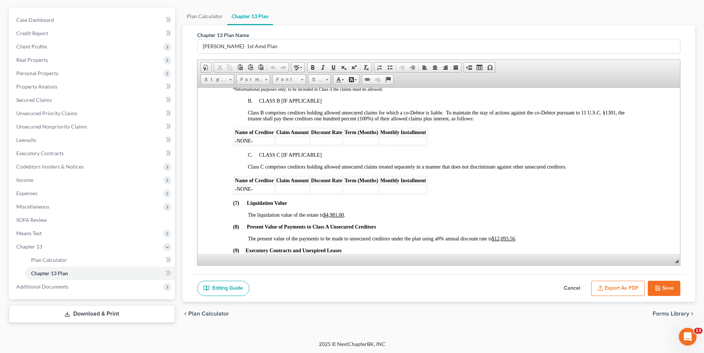
scroll to position [1444, 0]
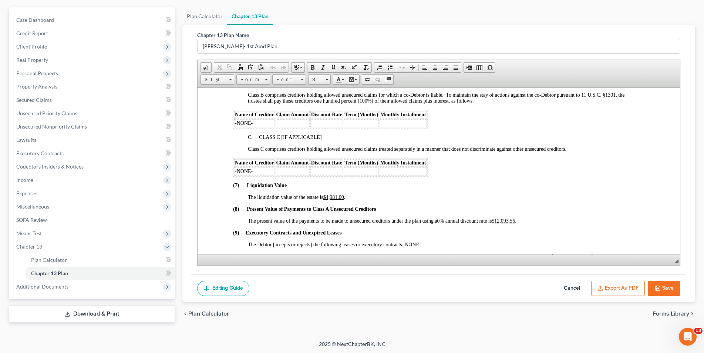
click at [655, 287] on icon "button" at bounding box center [658, 288] width 6 height 6
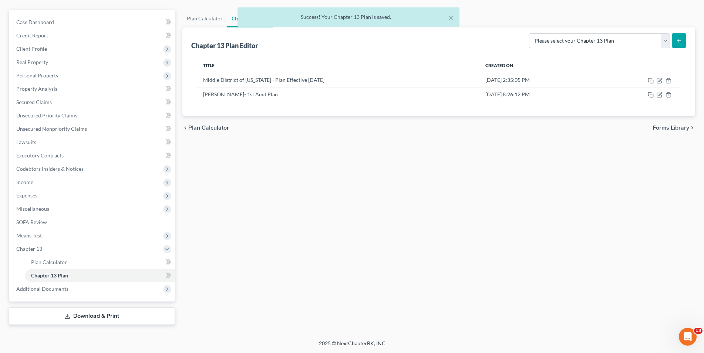
scroll to position [61, 0]
click at [659, 96] on icon "button" at bounding box center [660, 93] width 3 height 3
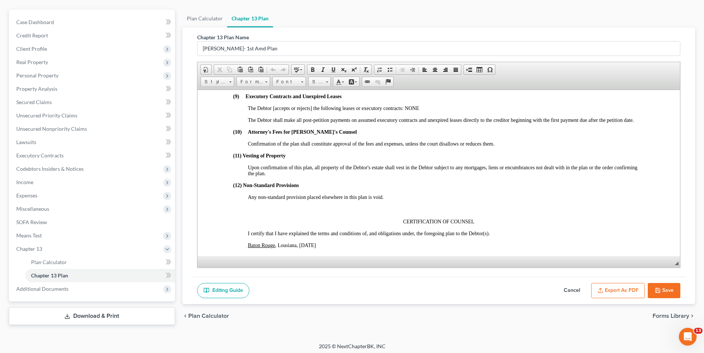
scroll to position [1592, 0]
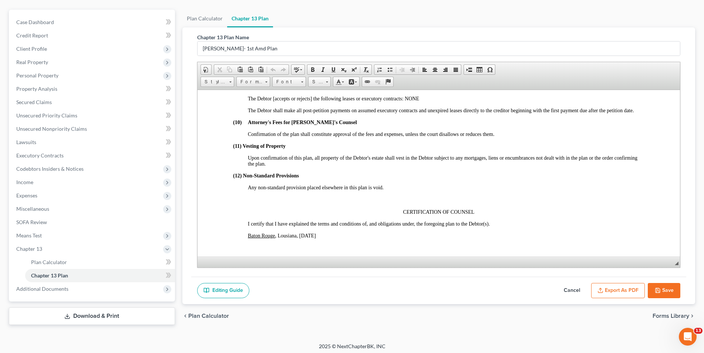
click at [657, 286] on button "Save" at bounding box center [664, 291] width 33 height 16
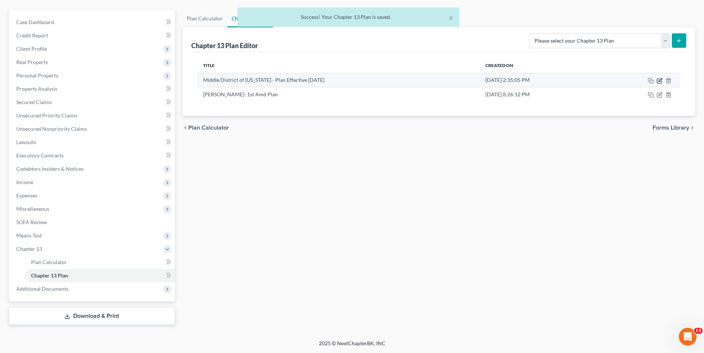
click at [662, 78] on icon "button" at bounding box center [660, 81] width 6 height 6
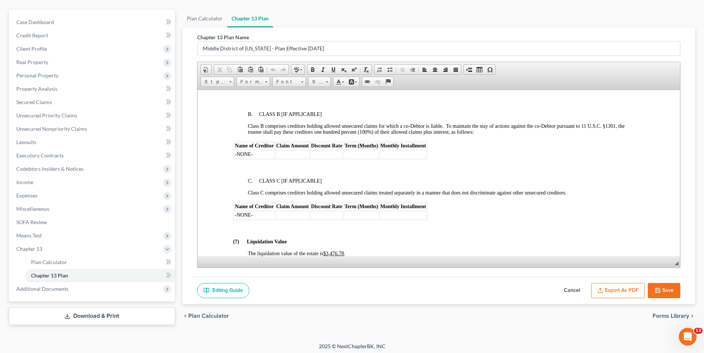
scroll to position [1888, 0]
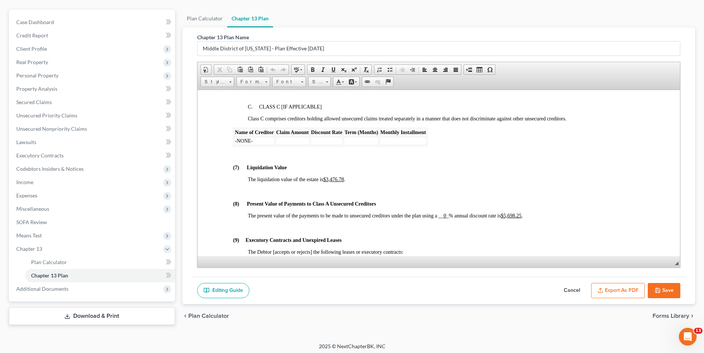
click at [654, 289] on button "Save" at bounding box center [664, 291] width 33 height 16
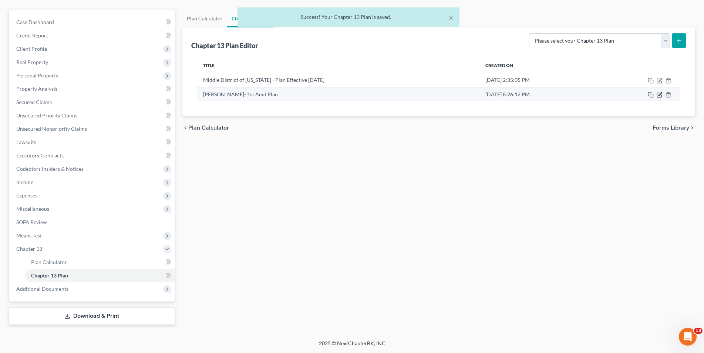
click at [659, 97] on icon "button" at bounding box center [660, 95] width 6 height 6
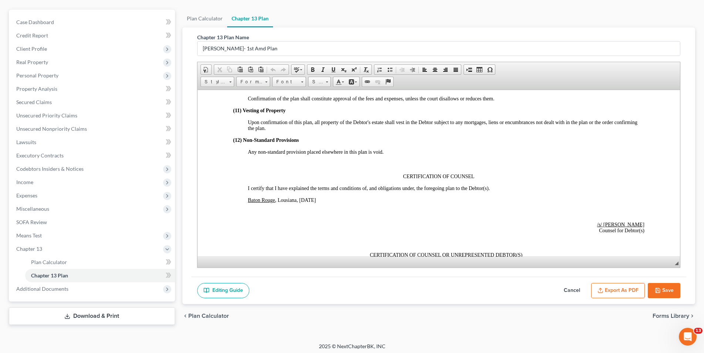
scroll to position [1629, 0]
click at [666, 294] on button "Save" at bounding box center [664, 291] width 33 height 16
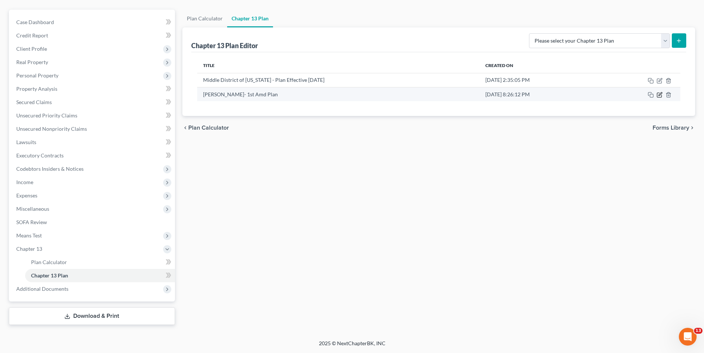
click at [660, 94] on icon "button" at bounding box center [660, 95] width 6 height 6
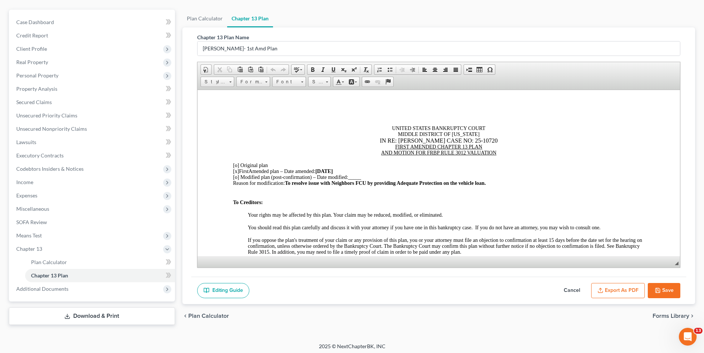
scroll to position [0, 0]
click at [634, 287] on button "Export as PDF" at bounding box center [619, 291] width 54 height 16
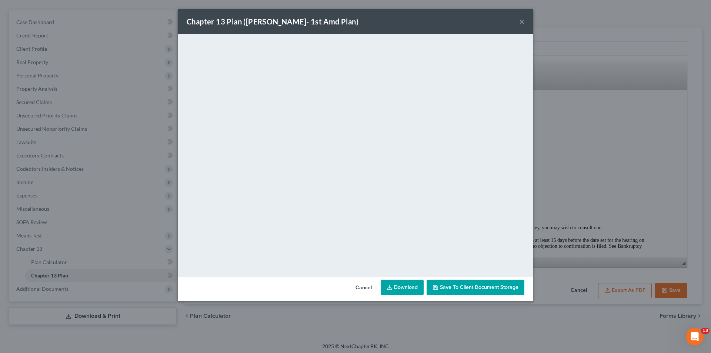
click at [523, 21] on button "×" at bounding box center [521, 21] width 5 height 9
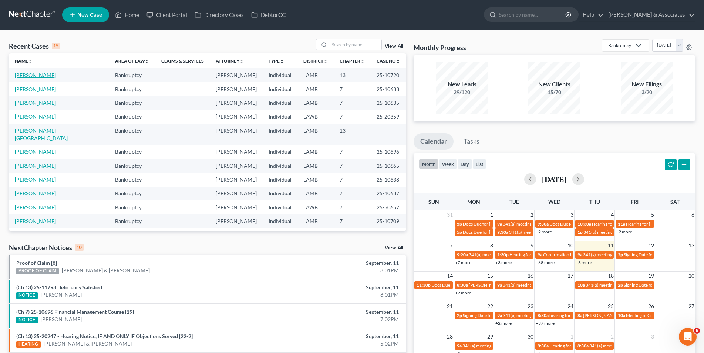
click at [33, 73] on link "[PERSON_NAME]" at bounding box center [35, 75] width 41 height 6
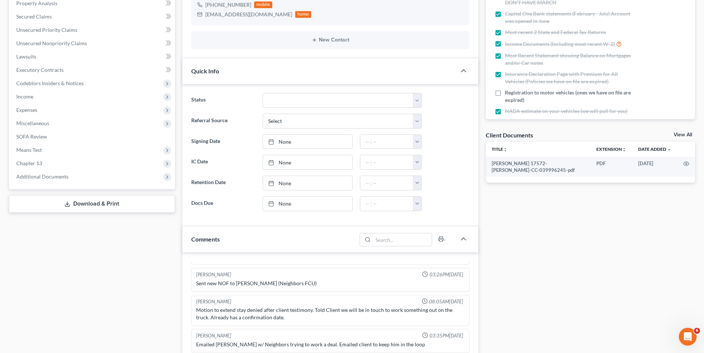
scroll to position [148, 0]
click at [61, 179] on span "Additional Documents" at bounding box center [92, 175] width 165 height 13
click at [58, 212] on span "PACER Notices" at bounding box center [49, 215] width 36 height 6
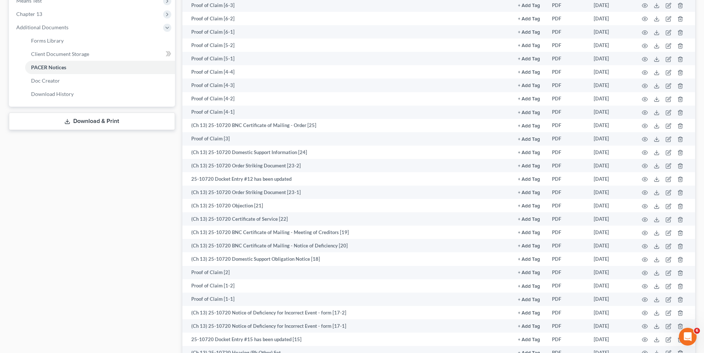
scroll to position [370, 0]
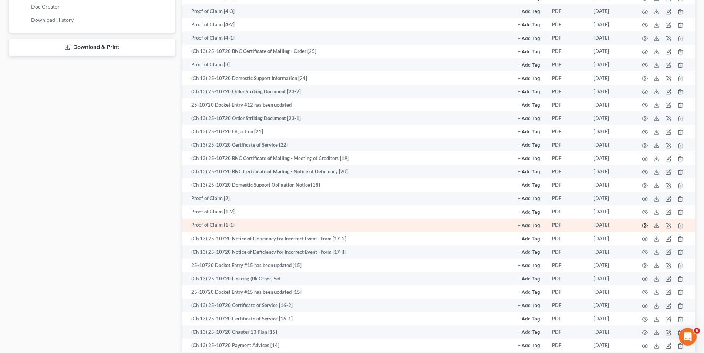
click at [646, 227] on icon "button" at bounding box center [645, 225] width 6 height 6
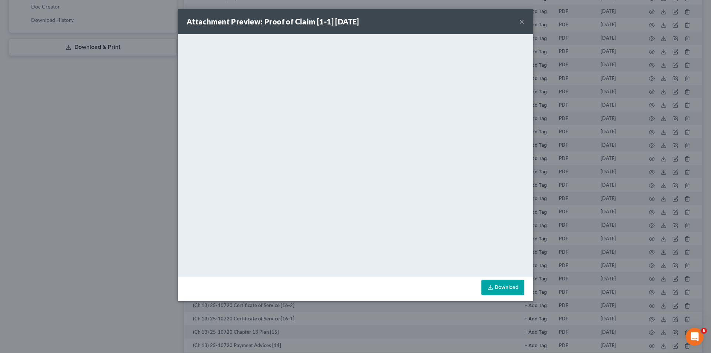
click at [521, 23] on button "×" at bounding box center [521, 21] width 5 height 9
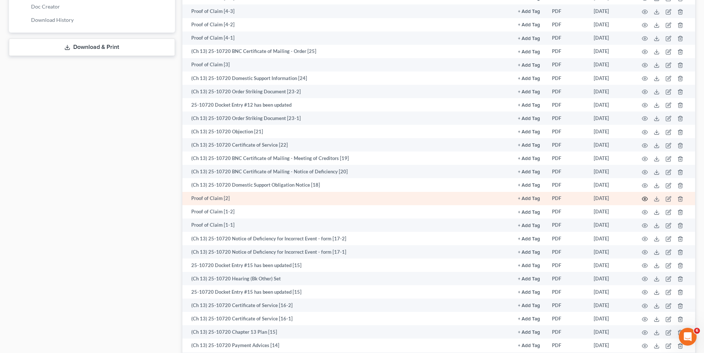
click at [645, 196] on icon "button" at bounding box center [645, 199] width 6 height 6
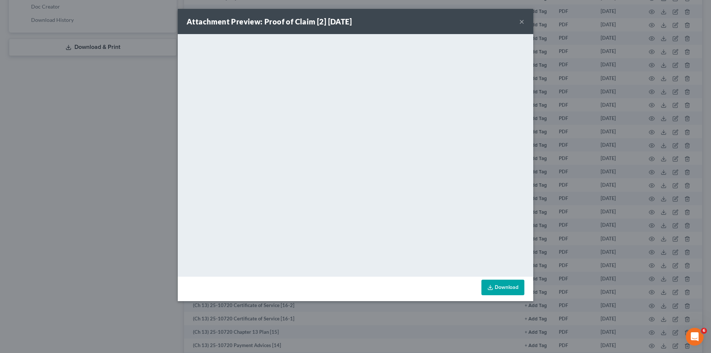
click at [519, 23] on button "×" at bounding box center [521, 21] width 5 height 9
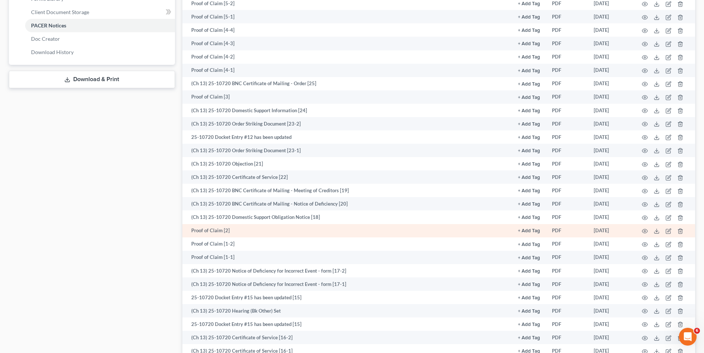
scroll to position [296, 0]
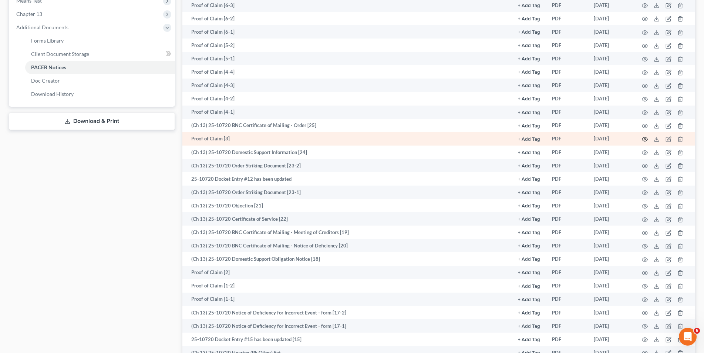
click at [647, 139] on icon "button" at bounding box center [645, 139] width 6 height 6
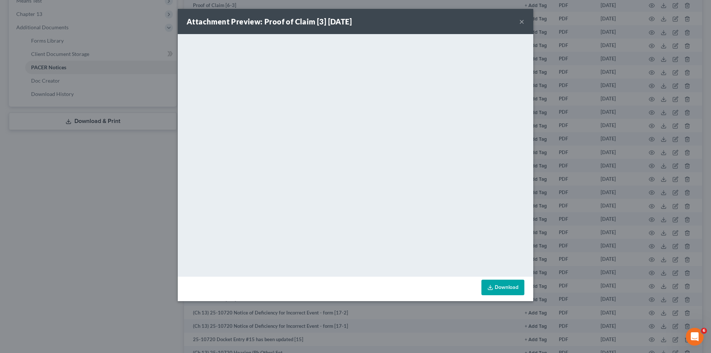
click at [522, 21] on button "×" at bounding box center [521, 21] width 5 height 9
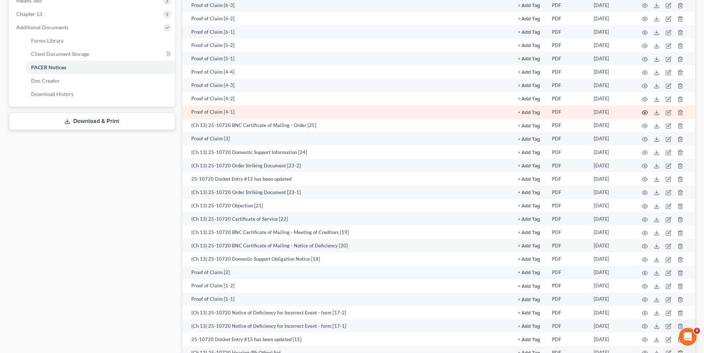
click at [644, 115] on icon "button" at bounding box center [645, 113] width 6 height 6
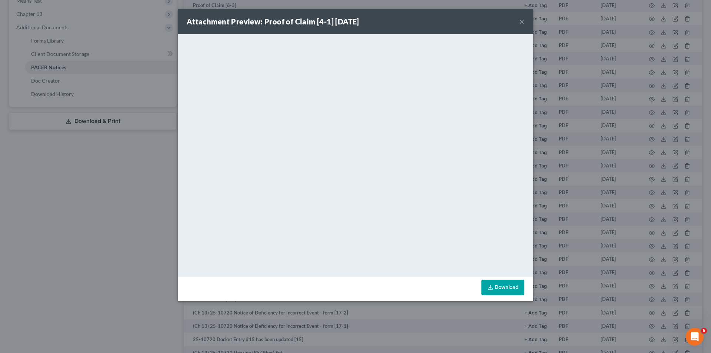
click at [517, 19] on div "Attachment Preview: Proof of Claim [4-1] 09/09/2025 ×" at bounding box center [355, 21] width 355 height 25
click at [518, 21] on div "Attachment Preview: Proof of Claim [4-1] 09/09/2025 ×" at bounding box center [355, 21] width 355 height 25
click at [522, 24] on button "×" at bounding box center [521, 21] width 5 height 9
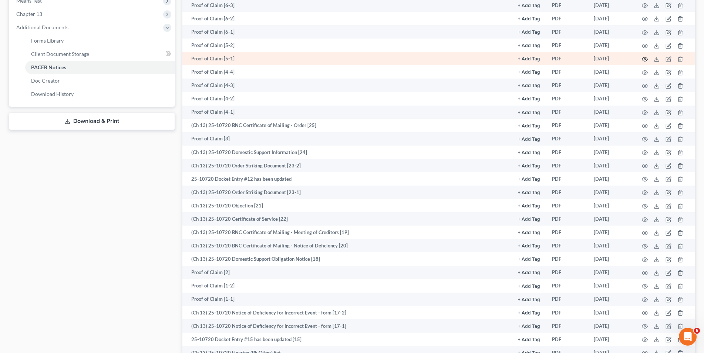
click at [647, 61] on icon "button" at bounding box center [645, 59] width 6 height 6
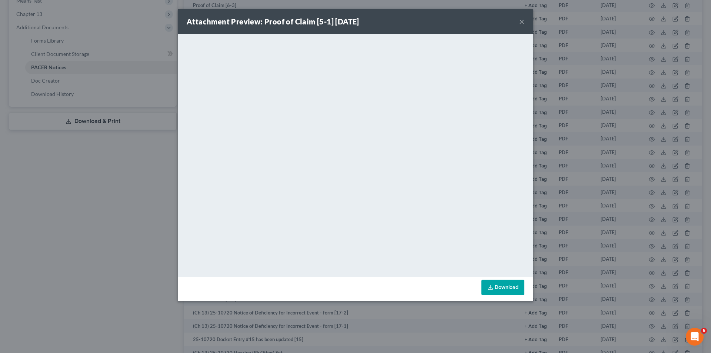
click at [521, 21] on button "×" at bounding box center [521, 21] width 5 height 9
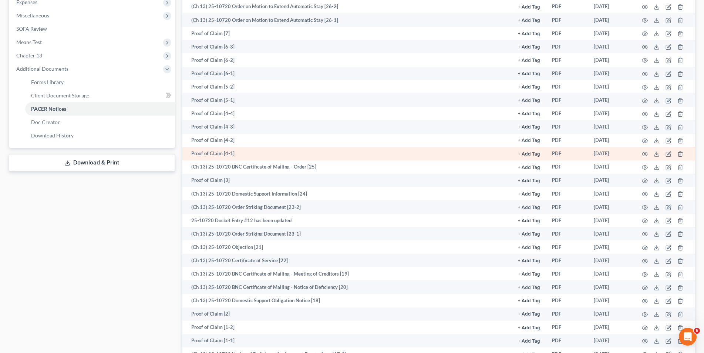
scroll to position [222, 0]
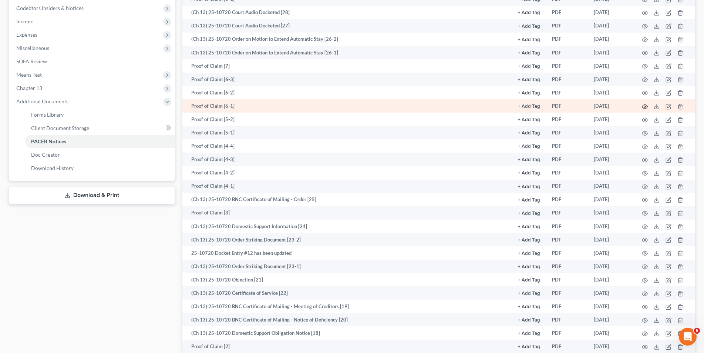
click at [647, 106] on icon "button" at bounding box center [645, 107] width 6 height 6
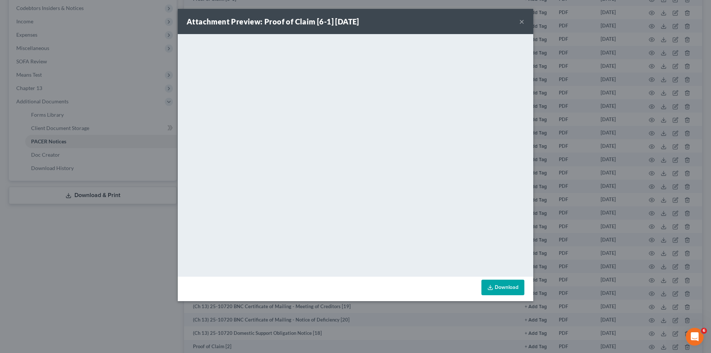
click at [522, 23] on button "×" at bounding box center [521, 21] width 5 height 9
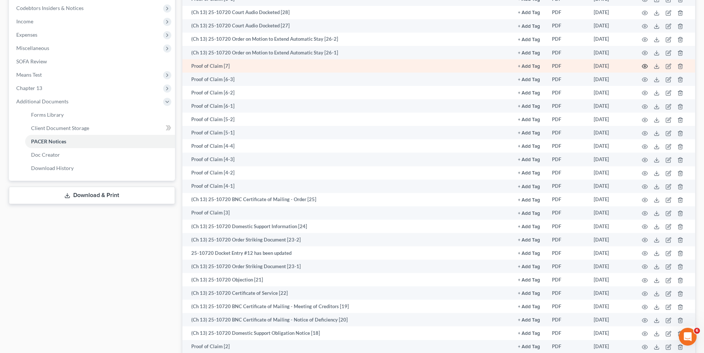
click at [645, 63] on icon "button" at bounding box center [645, 66] width 6 height 6
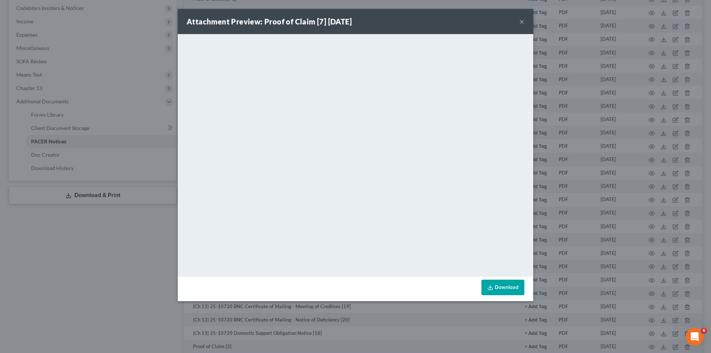
click at [519, 20] on button "×" at bounding box center [521, 21] width 5 height 9
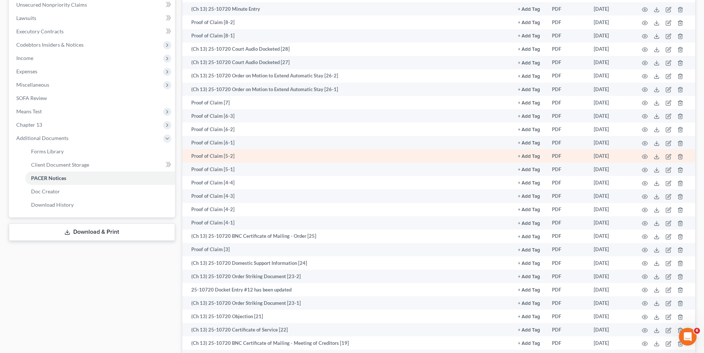
scroll to position [148, 0]
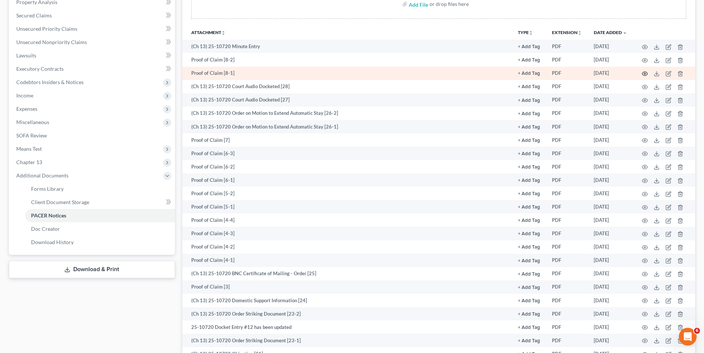
click at [643, 74] on icon "button" at bounding box center [645, 74] width 6 height 6
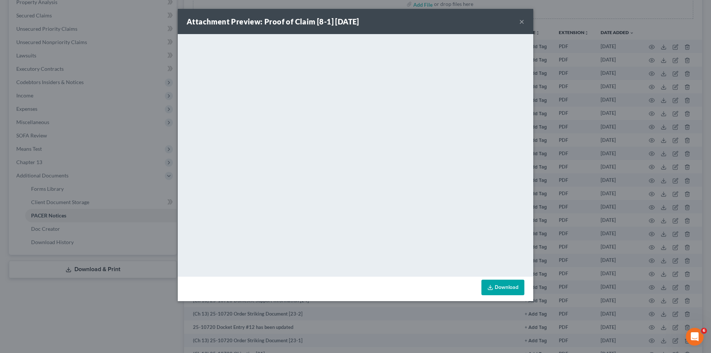
click at [522, 20] on button "×" at bounding box center [521, 21] width 5 height 9
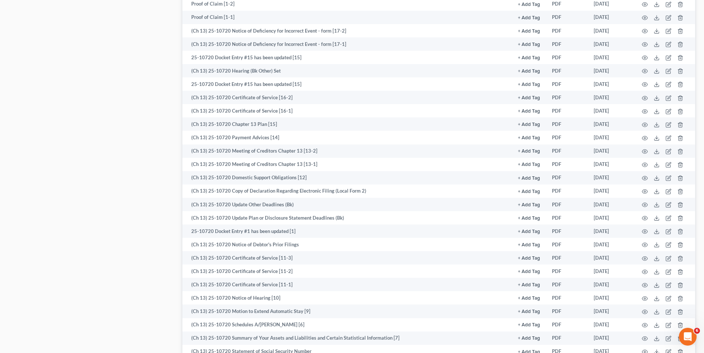
scroll to position [592, 0]
